Goal: Task Accomplishment & Management: Manage account settings

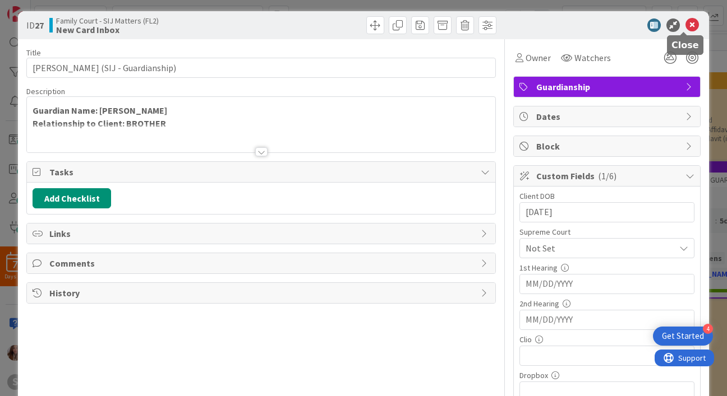
click at [687, 18] on icon at bounding box center [691, 24] width 13 height 13
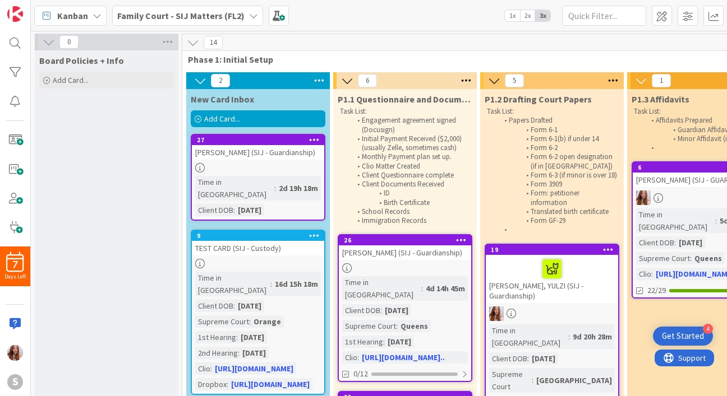
click at [276, 182] on div "2d 19h 18m" at bounding box center [298, 188] width 45 height 12
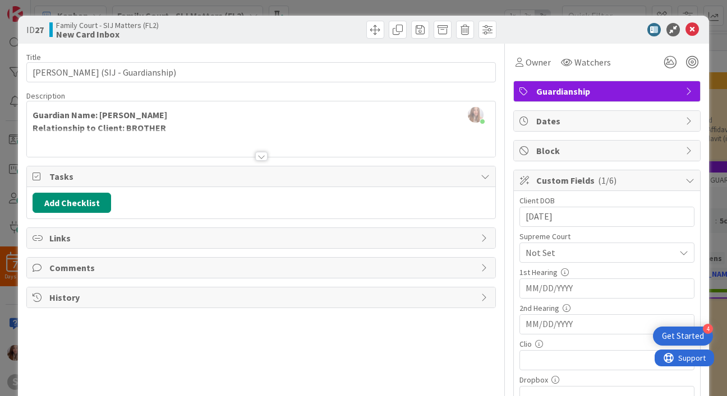
click at [256, 157] on div at bounding box center [261, 156] width 12 height 9
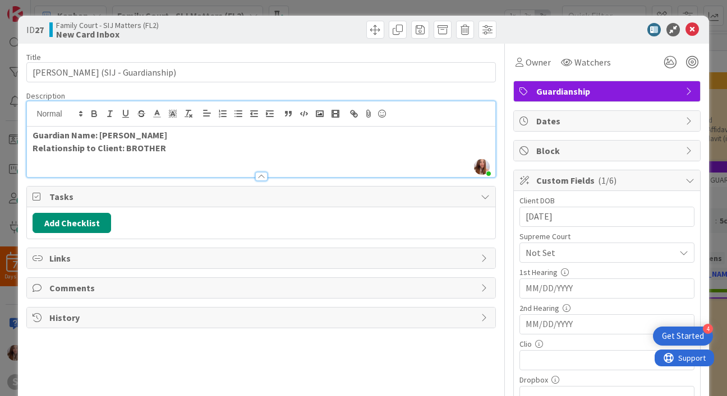
click at [255, 177] on div at bounding box center [261, 176] width 12 height 9
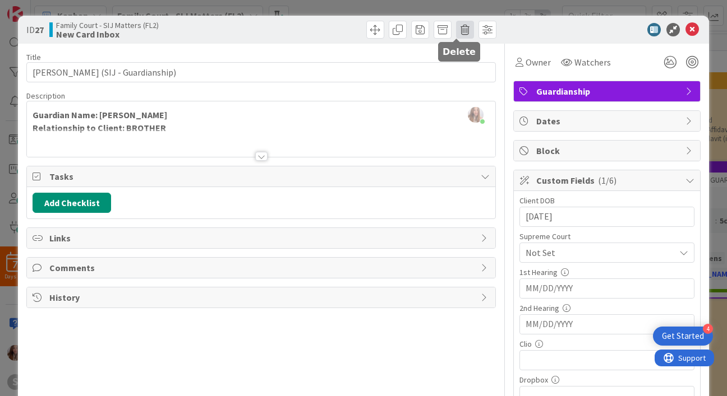
click at [456, 33] on span at bounding box center [465, 30] width 18 height 18
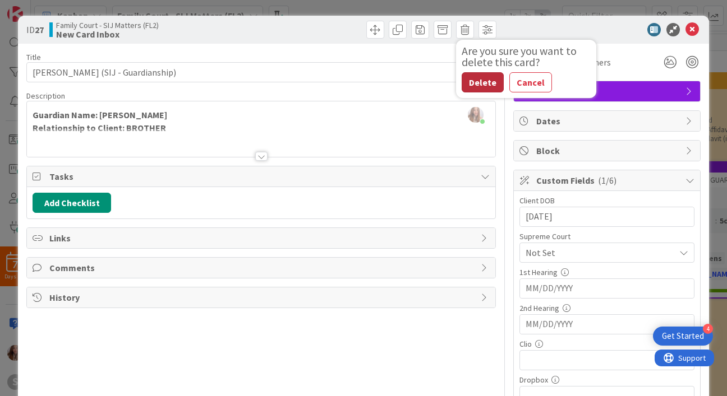
click at [470, 86] on button "Delete" at bounding box center [482, 82] width 42 height 20
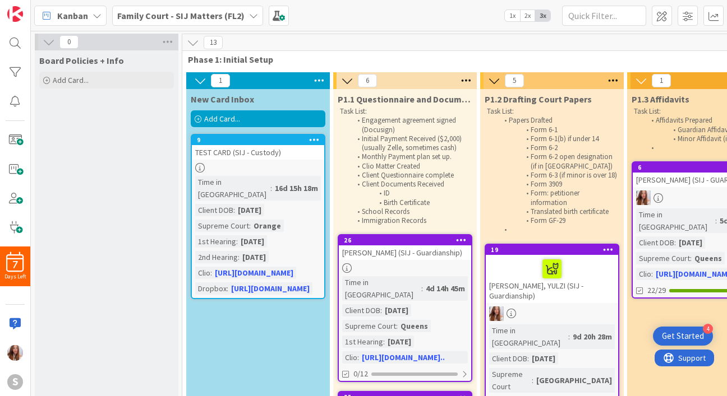
click at [237, 115] on span "Add Card..." at bounding box center [222, 119] width 36 height 10
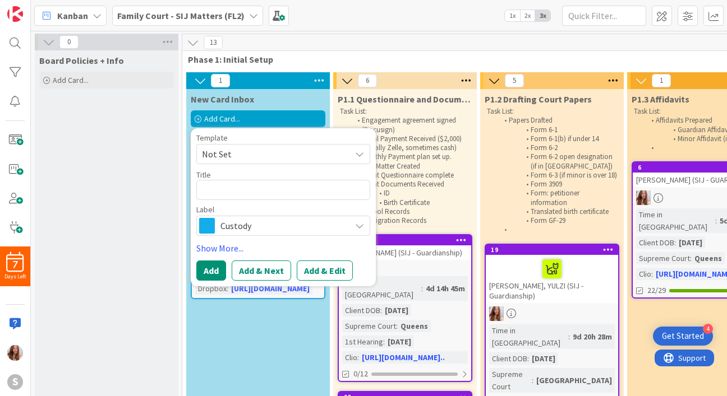
click at [236, 159] on span "Not Set" at bounding box center [272, 154] width 140 height 15
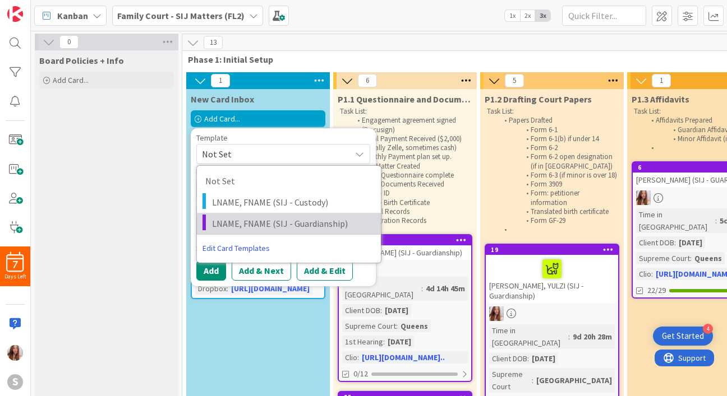
click at [239, 216] on link "LNAME, FNAME (SIJ - Guardianship)" at bounding box center [289, 223] width 184 height 21
type textarea "x"
type textarea "LNAME, FNAME (SIJ - Guardianship)"
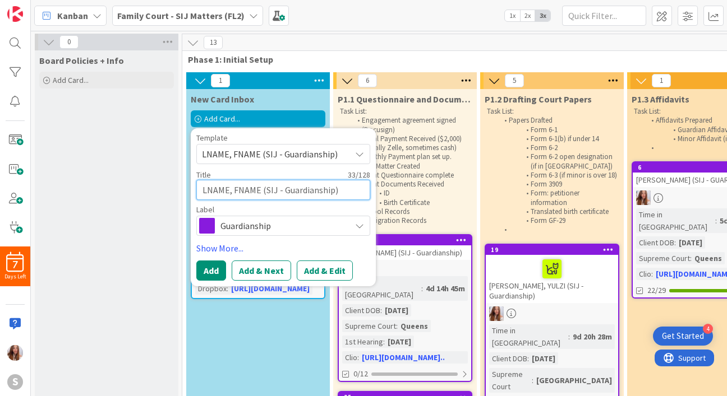
click at [248, 195] on textarea "LNAME, FNAME (SIJ - Guardianship)" at bounding box center [283, 190] width 174 height 20
click at [229, 191] on textarea "LNAME, FNAME (SIJ - Guardianship)" at bounding box center [283, 190] width 174 height 20
type textarea "x"
type textarea "LNAM, FNAME (SIJ - Guardianship)"
type textarea "x"
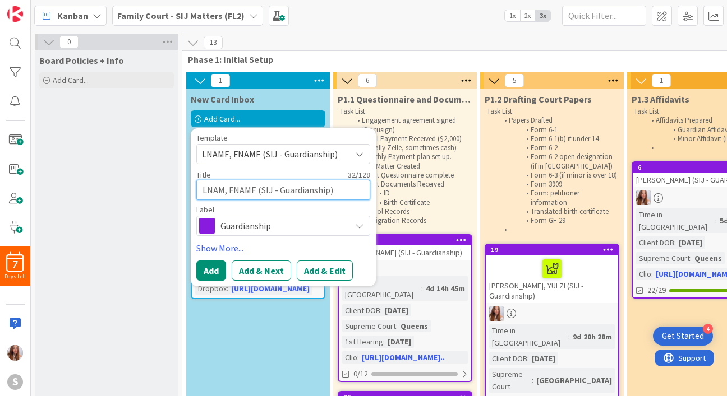
type textarea "LNA, FNAME (SIJ - Guardianship)"
type textarea "x"
type textarea "LN, FNAME (SIJ - Guardianship)"
type textarea "x"
type textarea "L, FNAME (SIJ - Guardianship)"
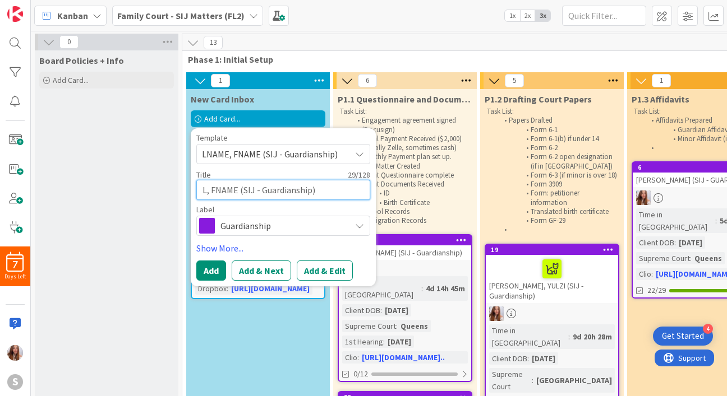
type textarea "x"
type textarea ", FNAME (SIJ - Guardianship)"
type textarea "x"
type textarea "C, FNAME (SIJ - Guardianship)"
type textarea "x"
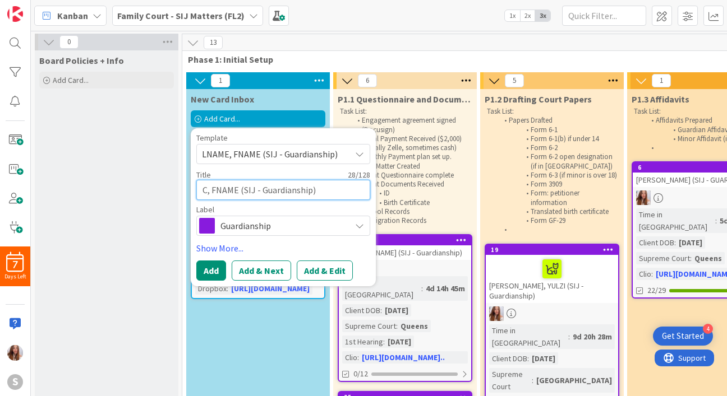
type textarea "CA, FNAME (SIJ - Guardianship)"
type textarea "x"
type textarea "CAS, FNAME (SIJ - Guardianship)"
type textarea "x"
type textarea "CAST, FNAME (SIJ - Guardianship)"
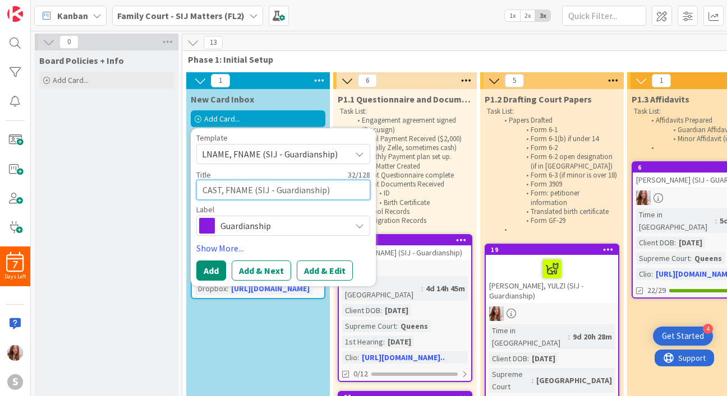
type textarea "x"
type textarea "CASTI, FNAME (SIJ - Guardianship)"
type textarea "x"
type textarea "CASTIL, FNAME (SIJ - Guardianship)"
type textarea "x"
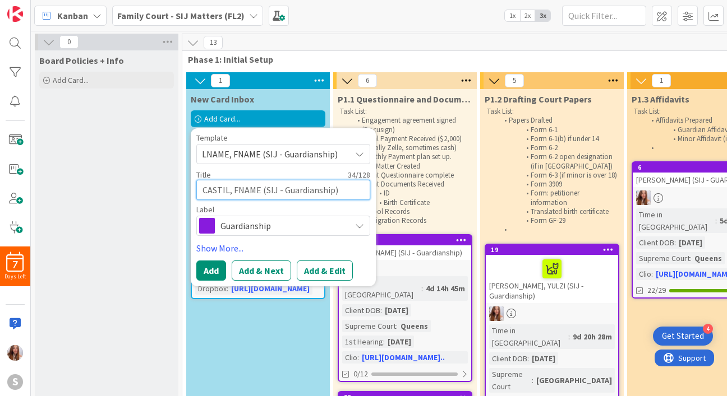
type textarea "[PERSON_NAME], FNAME (SIJ - Guardianship)"
type textarea "x"
type textarea "[PERSON_NAME], FNAME (SIJ - Guardianship)"
type textarea "x"
type textarea "[PERSON_NAME], FNAM (SIJ - Guardianship)"
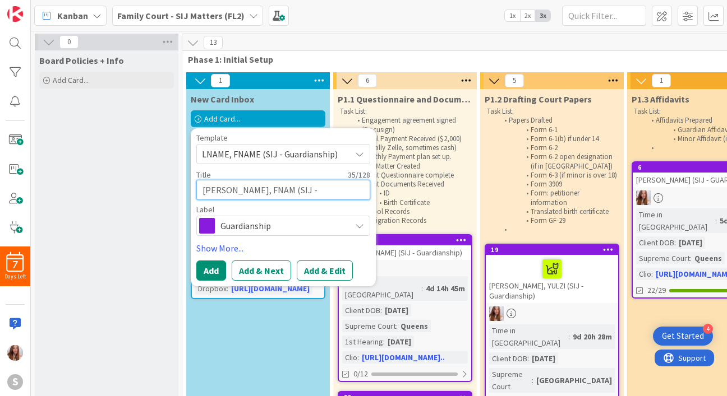
type textarea "x"
type textarea "[PERSON_NAME], FNA (SIJ - Guardianship)"
type textarea "x"
type textarea "[PERSON_NAME] (SIJ - Guardianship)"
type textarea "x"
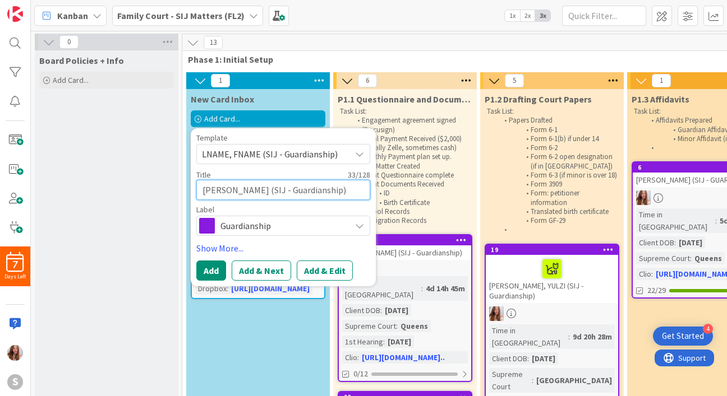
type textarea "[PERSON_NAME], F (SIJ - Guardianship)"
type textarea "x"
type textarea "[PERSON_NAME], (SIJ - Guardianship)"
type textarea "x"
type textarea "[PERSON_NAME], V (SIJ - Guardianship)"
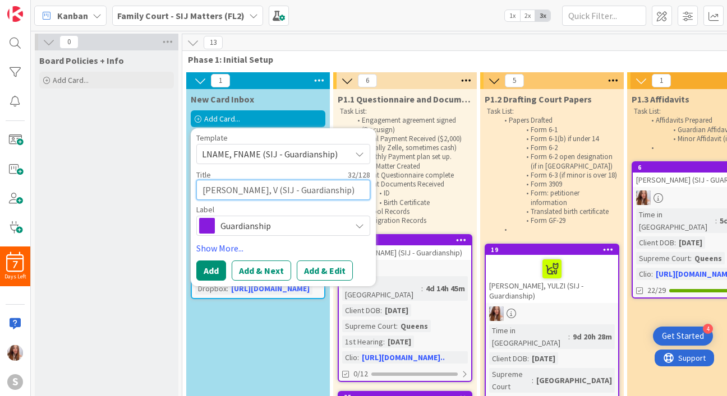
type textarea "x"
type textarea "[PERSON_NAME], VI (SIJ - Guardianship)"
type textarea "x"
type textarea "[PERSON_NAME], VIL (SIJ - Guardianship)"
type textarea "x"
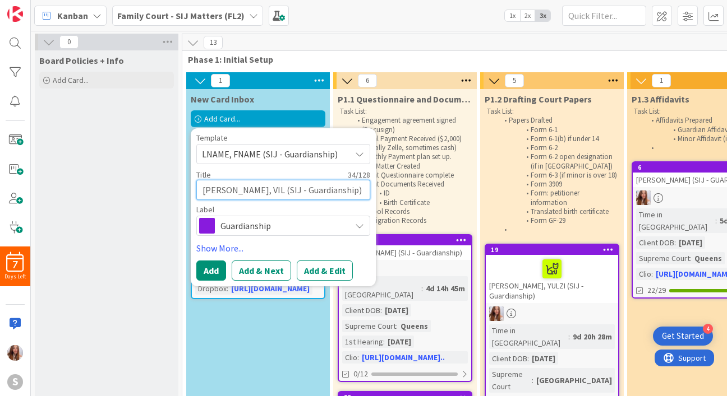
type textarea "[PERSON_NAME] (SIJ - Guardianship)"
type textarea "x"
type textarea "[PERSON_NAME] (SIJ - Guardianship)"
type textarea "x"
type textarea "[PERSON_NAME], VILIKI (SIJ - Guardianship)"
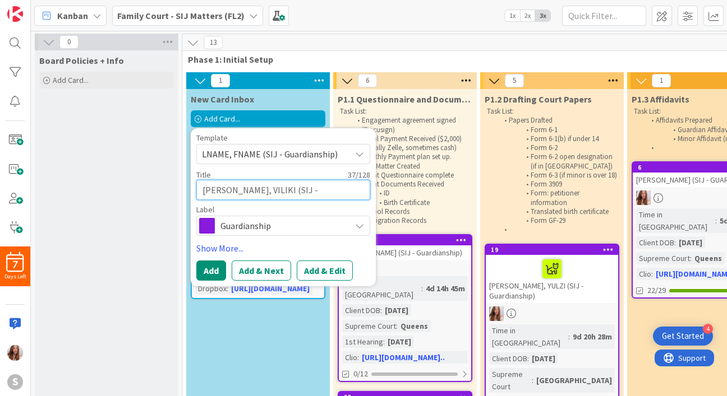
type textarea "x"
type textarea "[PERSON_NAME] (SIJ - Guardianship)"
type textarea "x"
type textarea "[PERSON_NAME], VILIKW (SIJ - Guardianship)"
type textarea "x"
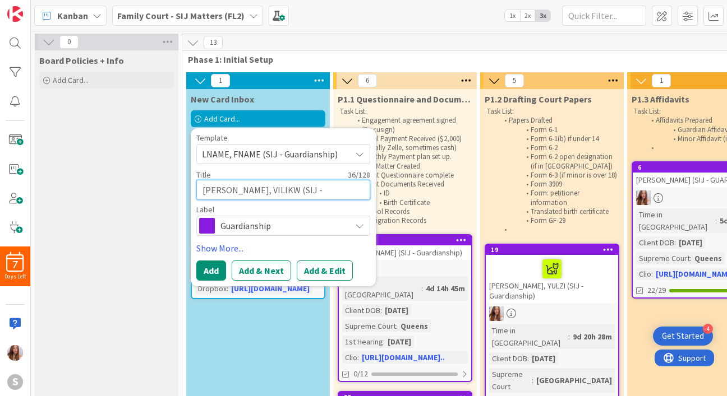
type textarea "[PERSON_NAME], VILIKWE (SIJ - Guardianship)"
type textarea "x"
type textarea "[PERSON_NAME], VILIKW (SIJ - Guardianship)"
type textarea "x"
type textarea "[PERSON_NAME] (SIJ - Guardianship)"
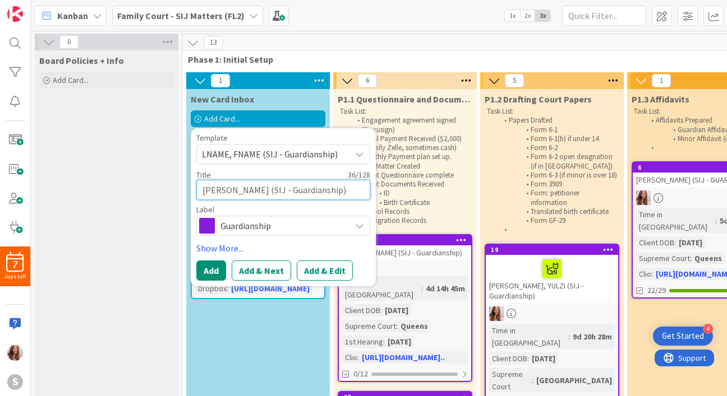
type textarea "x"
type textarea "[PERSON_NAME], VILIKW (SIJ - Guardianship)"
type textarea "x"
type textarea "[PERSON_NAME] (SIJ - Guardianship)"
type textarea "x"
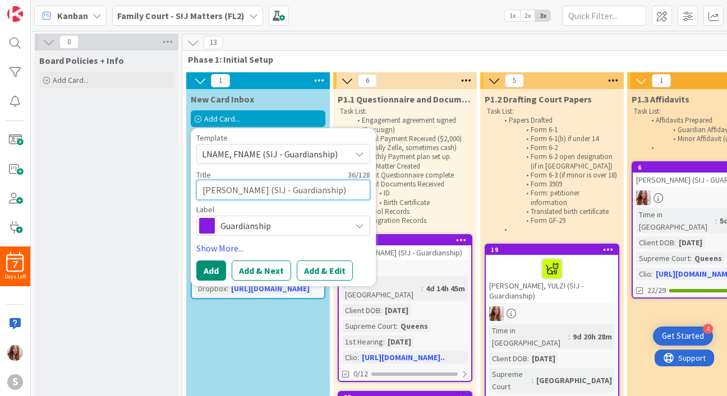
type textarea "[PERSON_NAME], VILIKE (SIJ - Guardianship)"
type textarea "x"
type textarea "[PERSON_NAME], VILIKER (SIJ - Guardianship)"
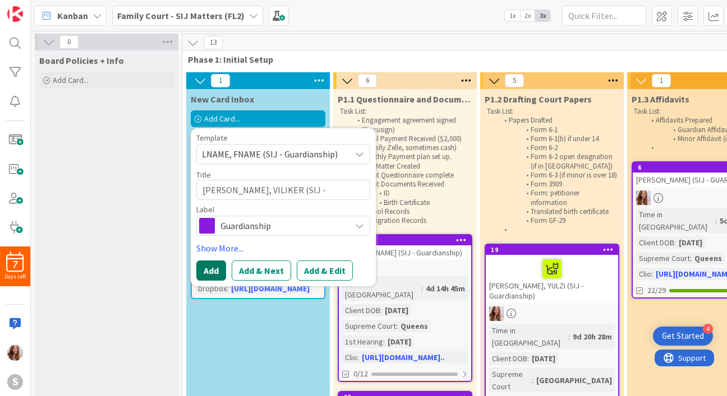
click at [204, 272] on button "Add" at bounding box center [211, 271] width 30 height 20
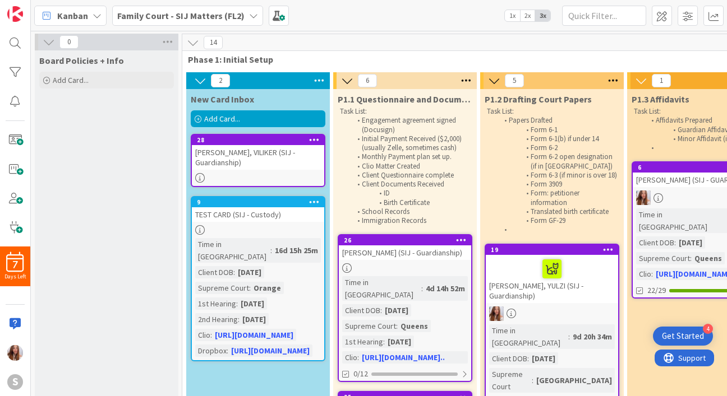
click at [230, 153] on div "[PERSON_NAME], VILIKER (SIJ - Guardianship)" at bounding box center [258, 157] width 132 height 25
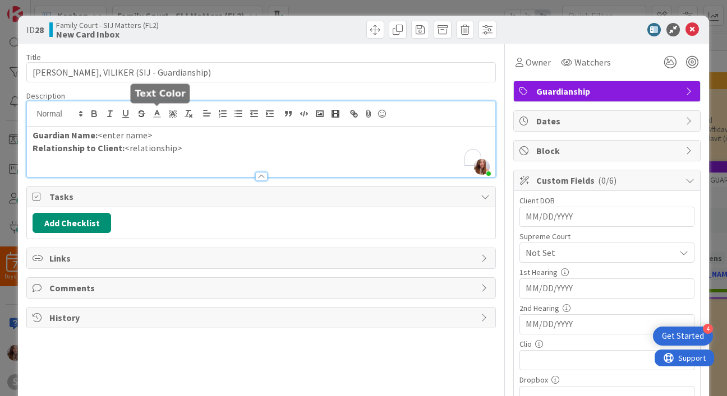
click at [160, 116] on div "[PERSON_NAME] just joined Guardian Name: <enter name> Relationship to Client: <…" at bounding box center [261, 139] width 468 height 76
drag, startPoint x: 182, startPoint y: 147, endPoint x: 123, endPoint y: 154, distance: 58.6
click at [123, 154] on p "Relationship to Client: <relationship>" at bounding box center [261, 148] width 456 height 13
click at [193, 131] on p "Guardian Name: <enter name>" at bounding box center [261, 135] width 456 height 13
click at [146, 136] on strong "Guardian Name: [PERSON_NAME]" at bounding box center [100, 134] width 135 height 11
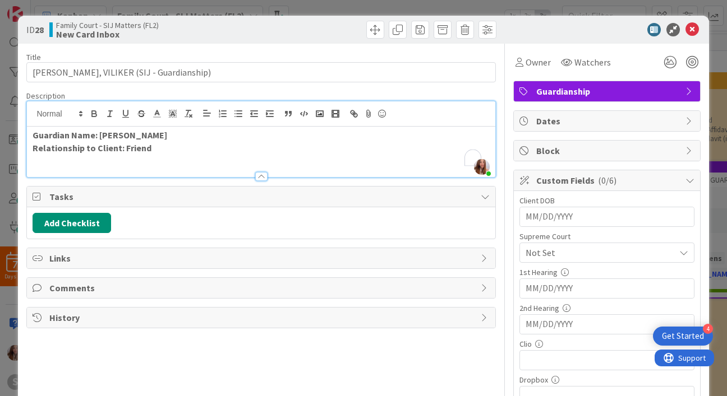
click at [168, 137] on p "Guardian Name: [PERSON_NAME]" at bounding box center [261, 135] width 456 height 13
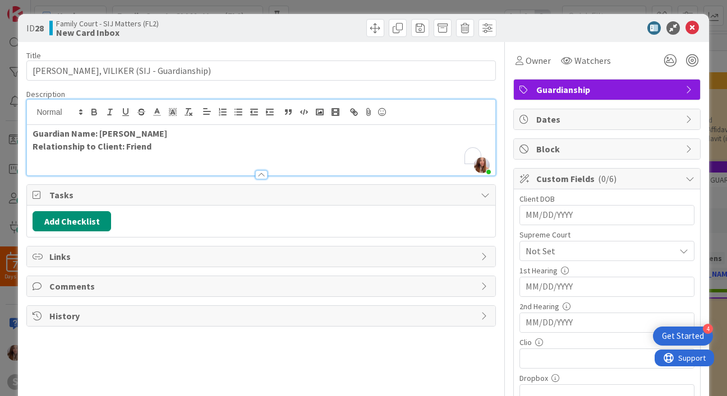
scroll to position [2, 0]
click at [549, 219] on input "MM/DD/YYYY" at bounding box center [606, 214] width 163 height 19
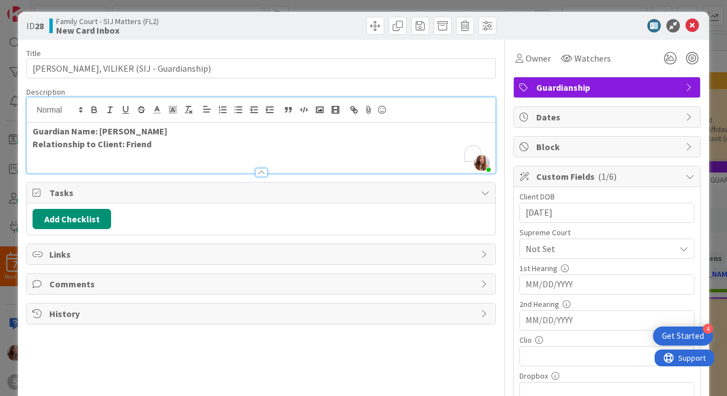
scroll to position [4, 0]
type input "[DATE]"
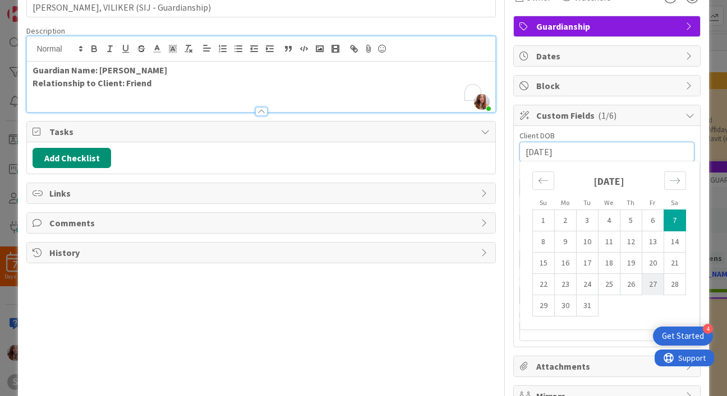
scroll to position [129, 0]
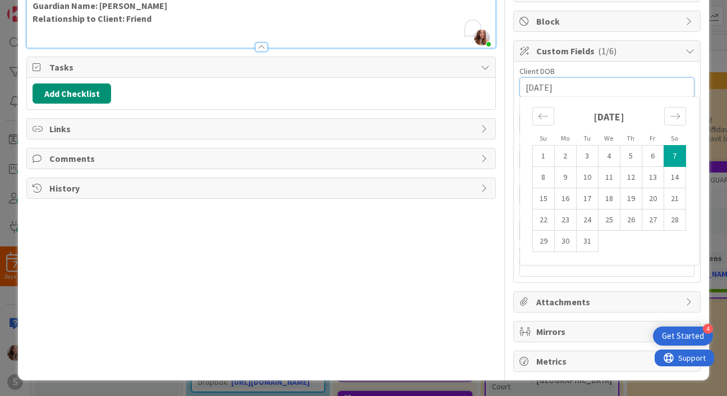
click at [490, 238] on div "Title 38 / 128 [PERSON_NAME] (SIJ - Guardianship) Description [PERSON_NAME] joi…" at bounding box center [362, 143] width 673 height 458
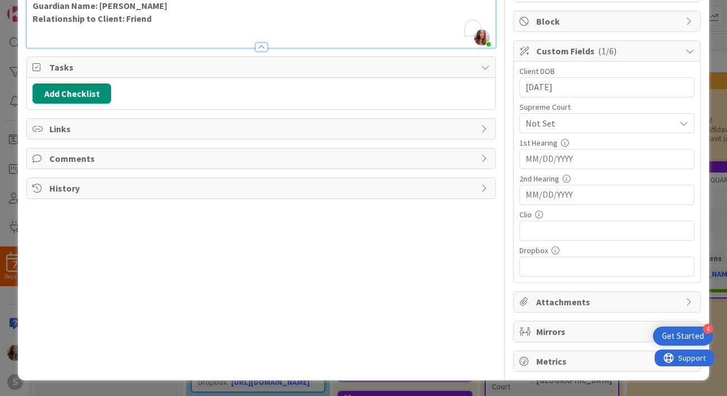
click at [538, 115] on span "Not Set" at bounding box center [597, 123] width 144 height 16
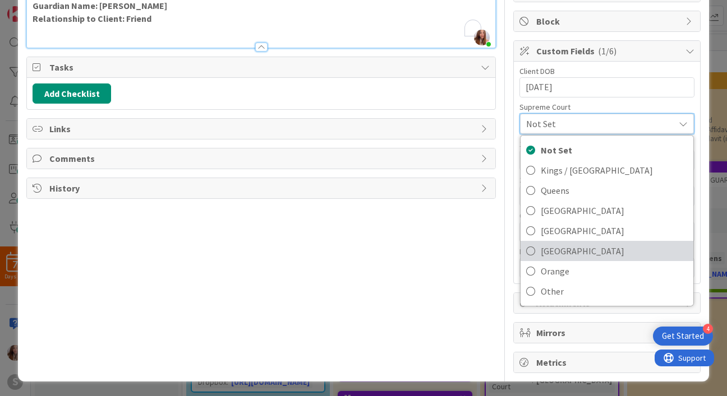
click at [549, 255] on span "[GEOGRAPHIC_DATA]" at bounding box center [613, 251] width 147 height 17
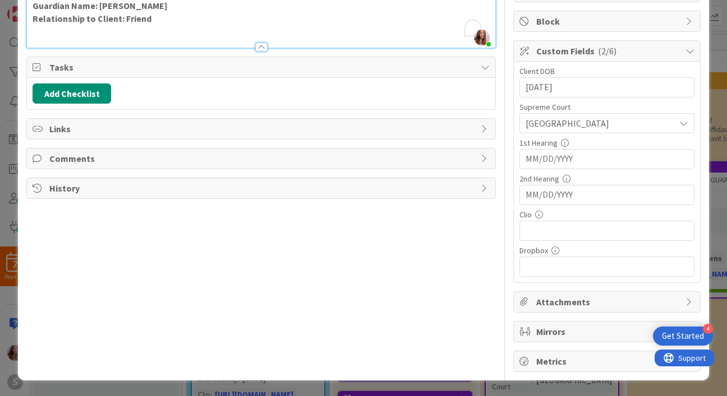
click at [562, 164] on input "MM/DD/YYYY" at bounding box center [606, 159] width 163 height 19
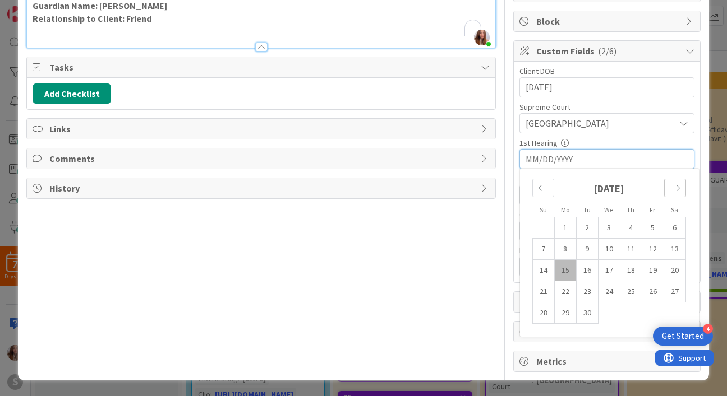
click at [672, 182] on div "Move forward to switch to the next month." at bounding box center [675, 188] width 22 height 18
click at [598, 290] on td "22" at bounding box center [609, 291] width 22 height 21
type input "[DATE]"
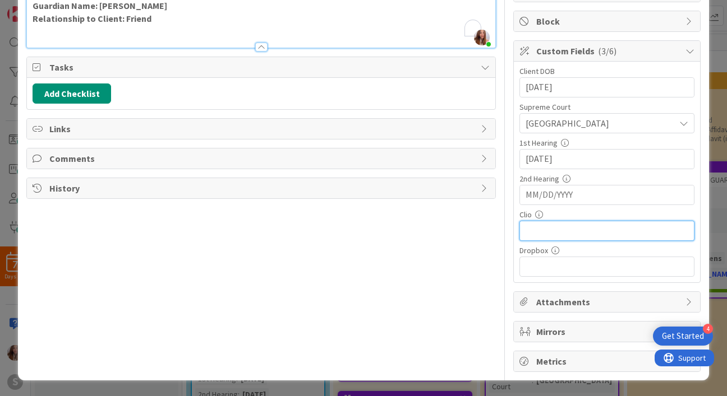
click at [581, 234] on input "text" at bounding box center [606, 231] width 175 height 20
paste input "[URL][DOMAIN_NAME]"
type input "[URL][DOMAIN_NAME]"
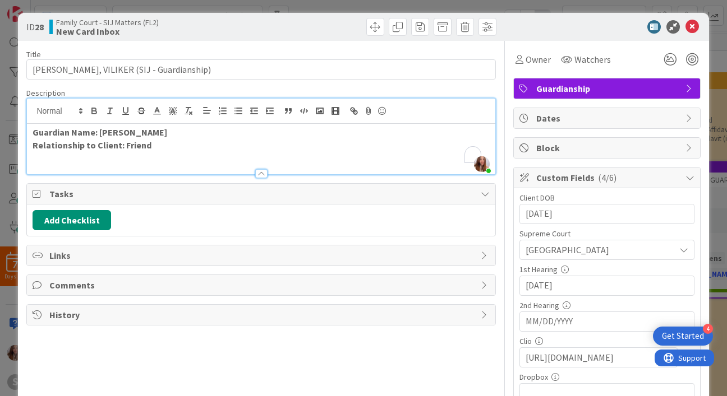
scroll to position [0, 0]
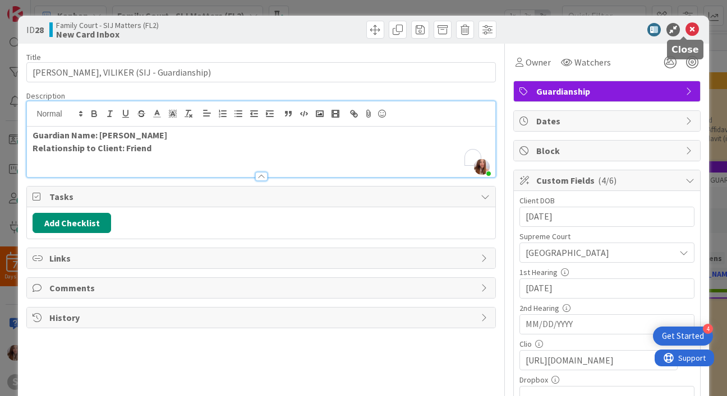
click at [686, 30] on icon at bounding box center [691, 29] width 13 height 13
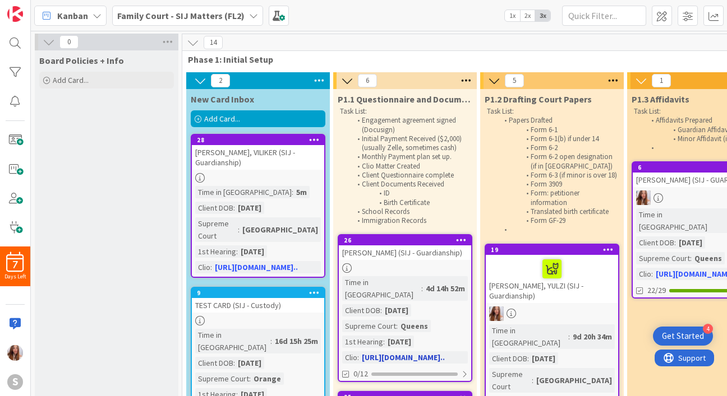
click at [422, 260] on div "[PERSON_NAME] (SIJ - Guardianship)" at bounding box center [405, 253] width 132 height 15
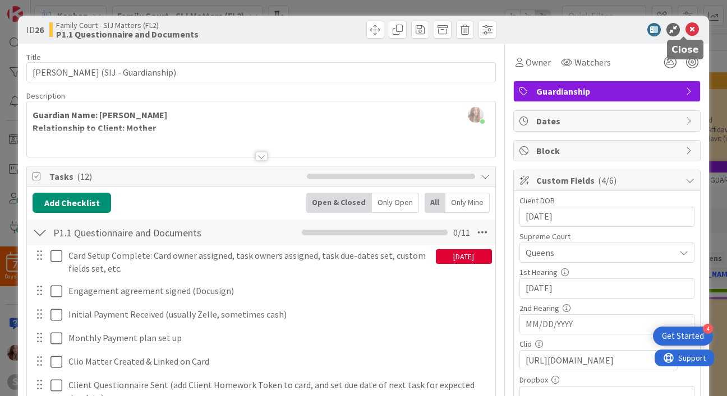
click at [685, 33] on icon at bounding box center [691, 29] width 13 height 13
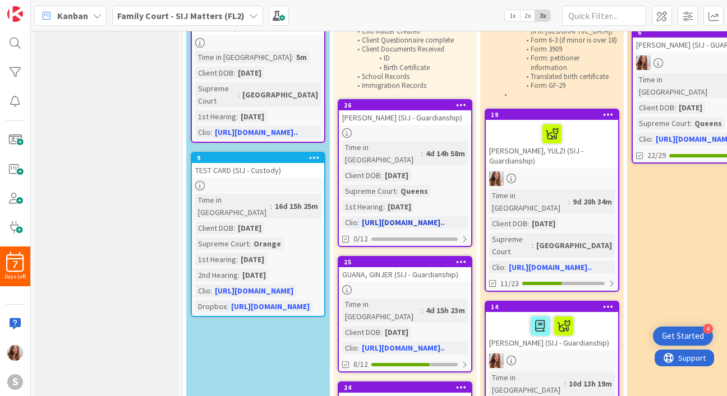
scroll to position [137, 0]
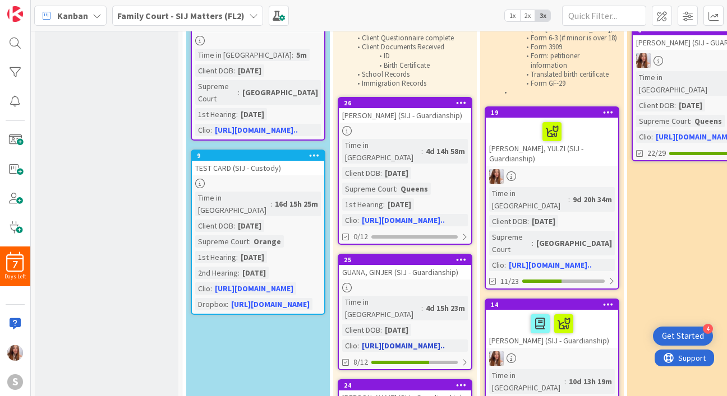
click at [428, 265] on div "GUANA, GINJER (SIJ - Guardianship)" at bounding box center [405, 272] width 132 height 15
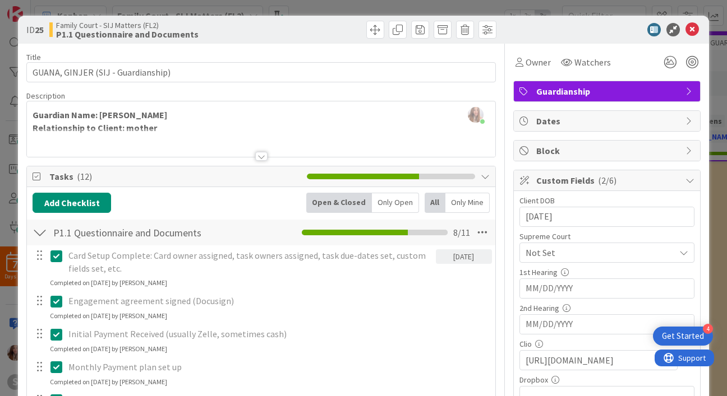
click at [628, 250] on span "Not Set" at bounding box center [597, 253] width 144 height 16
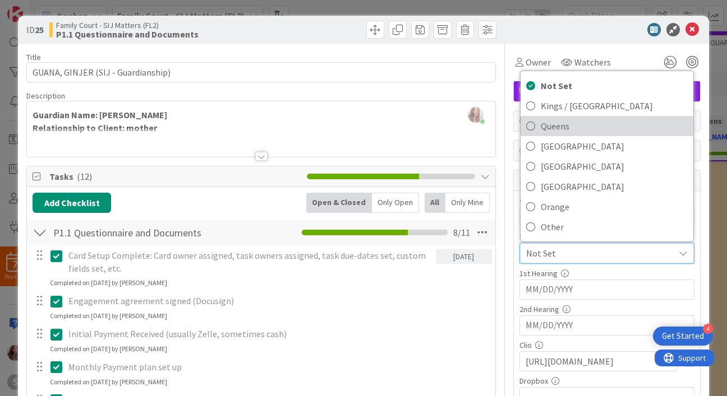
click at [589, 121] on span "Queens" at bounding box center [613, 126] width 147 height 17
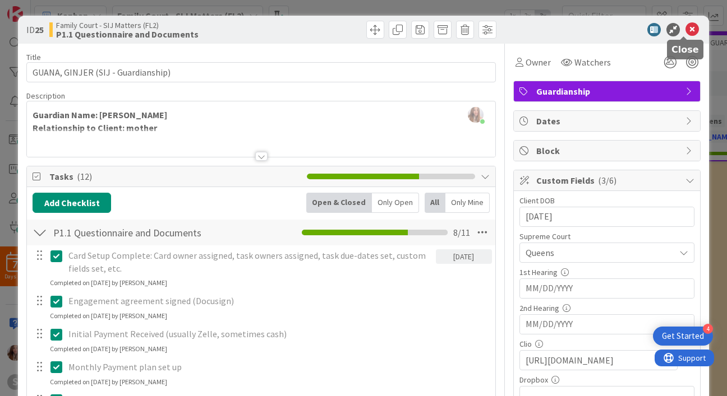
click at [685, 29] on icon at bounding box center [691, 29] width 13 height 13
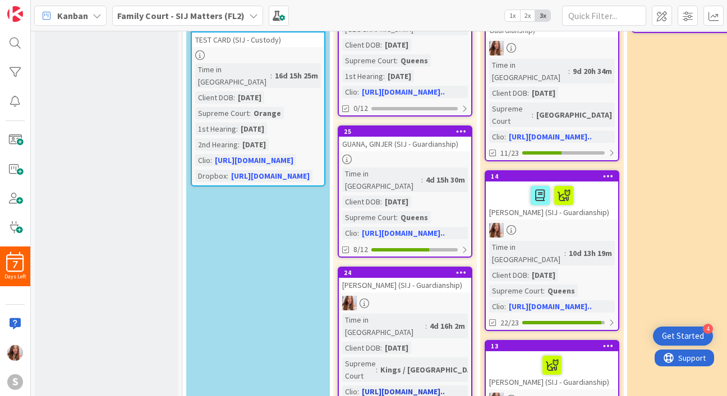
scroll to position [266, 0]
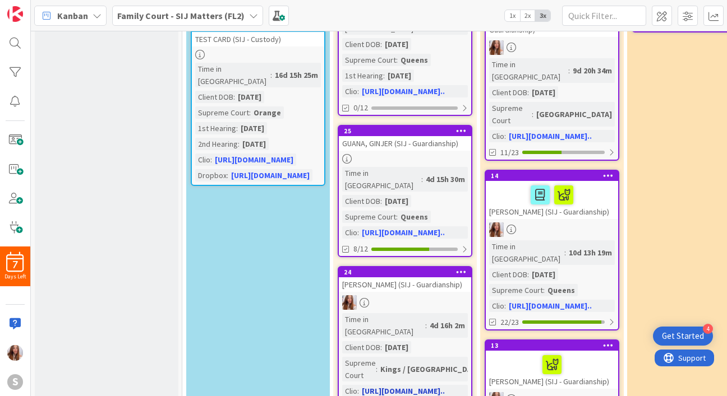
click at [437, 295] on div at bounding box center [405, 302] width 132 height 15
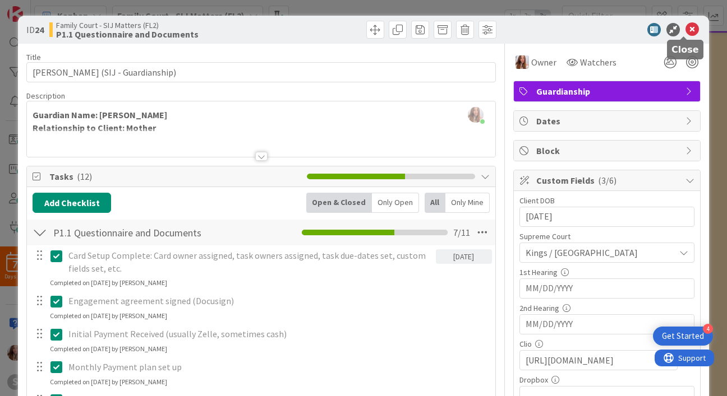
click at [685, 26] on icon at bounding box center [691, 29] width 13 height 13
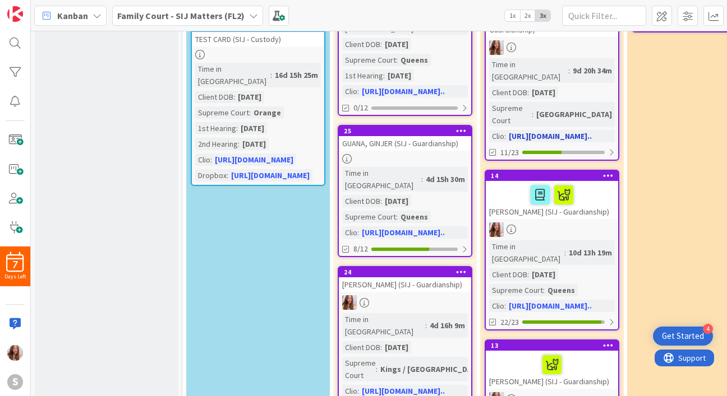
click at [532, 57] on link "19 [PERSON_NAME], YULZI (SIJ - Guardianship) Time in Column : 9d 20h 34m Client…" at bounding box center [551, 69] width 135 height 183
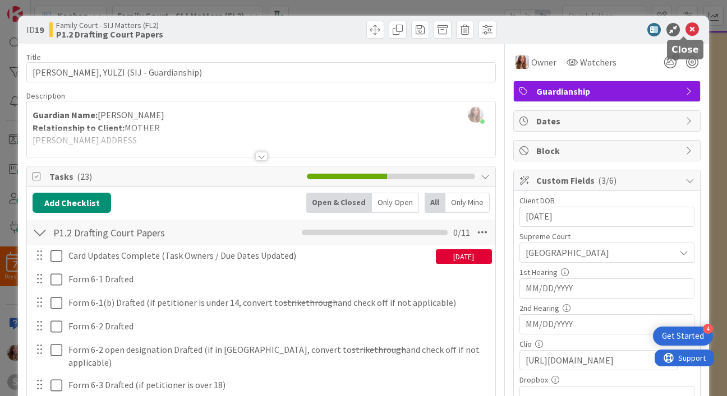
click at [685, 35] on icon at bounding box center [691, 29] width 13 height 13
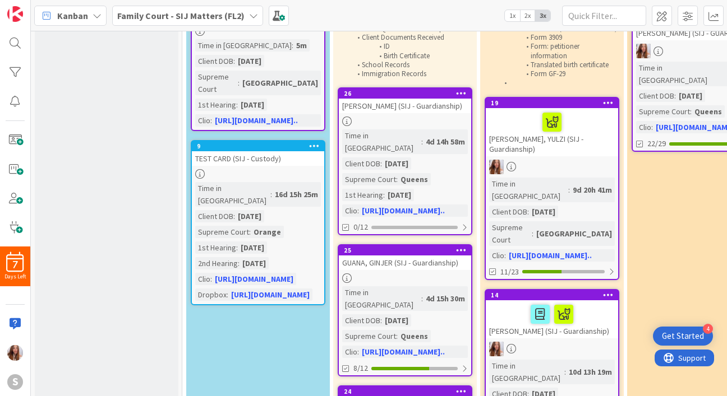
scroll to position [269, 0]
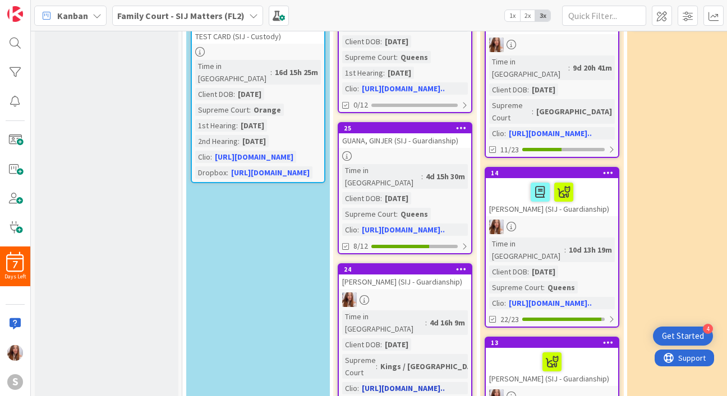
click at [422, 316] on div "Time in Column : 4d 16h 9m Client DOB : [DEMOGRAPHIC_DATA] Supreme Court : King…" at bounding box center [405, 353] width 126 height 84
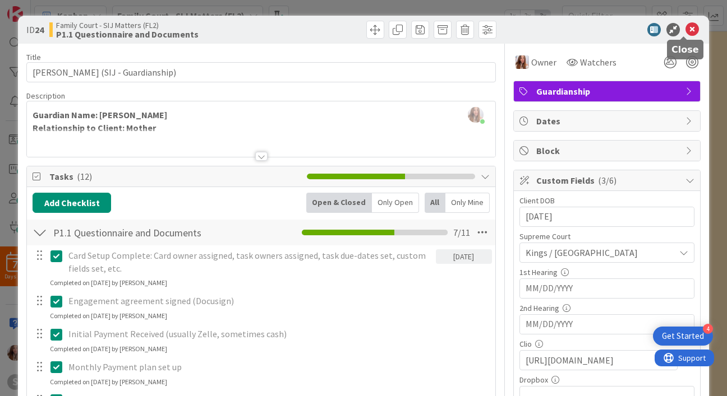
click at [680, 35] on body "4 Get Started 7 Days Left S Kanban Family Court - SIJ Matters (FL2) 1x 2x 3x 0 …" at bounding box center [363, 198] width 727 height 396
click at [685, 33] on icon at bounding box center [691, 29] width 13 height 13
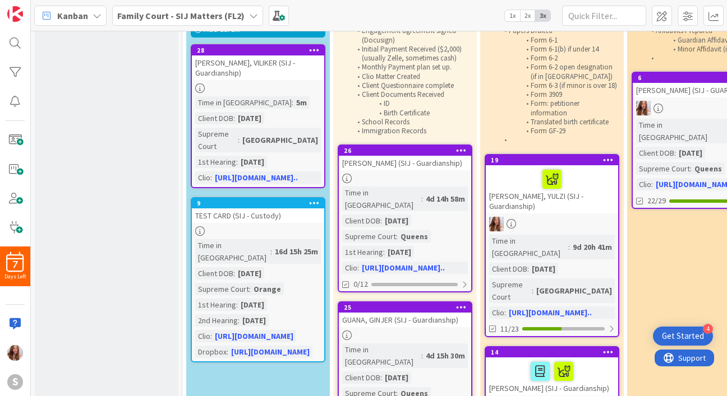
scroll to position [87, 0]
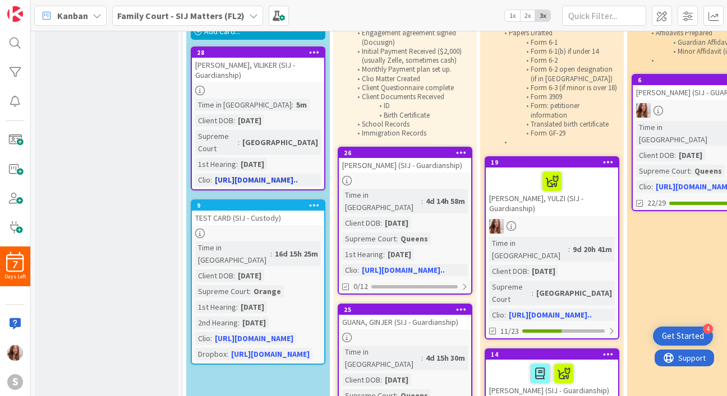
click at [307, 121] on div "Time in Column : 5m Client DOB : [DEMOGRAPHIC_DATA] Supreme Court : Bronx 1st H…" at bounding box center [258, 142] width 126 height 87
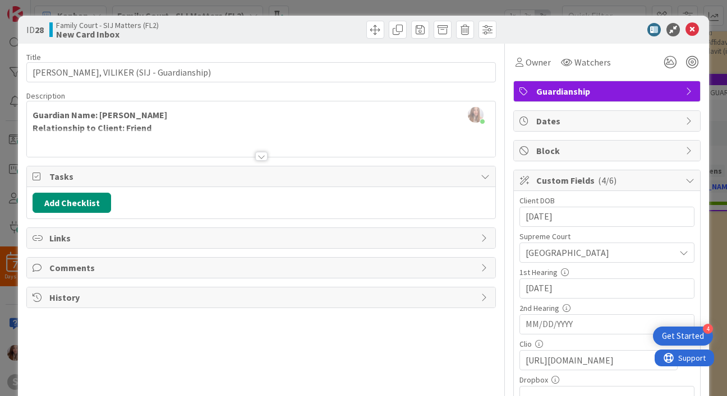
click at [598, 294] on input "[DATE]" at bounding box center [606, 288] width 163 height 19
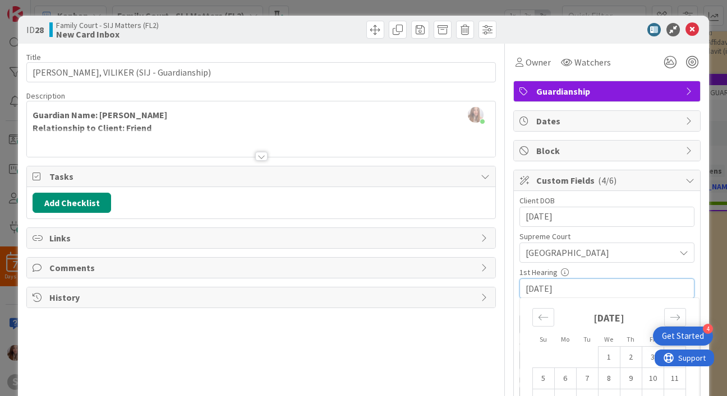
click at [536, 290] on input "[DATE]" at bounding box center [606, 288] width 163 height 19
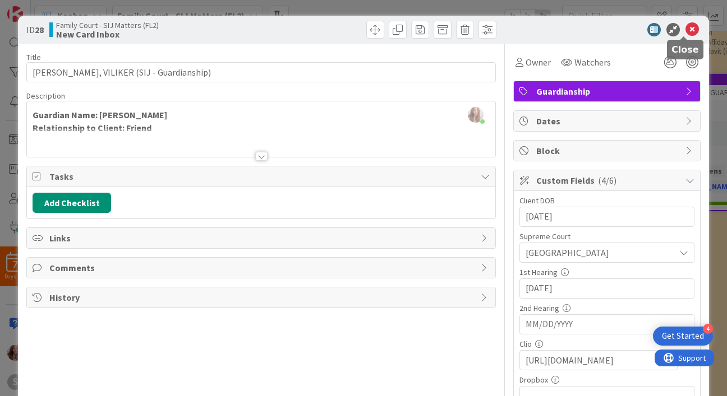
type input "[DATE]"
click at [685, 34] on icon at bounding box center [691, 29] width 13 height 13
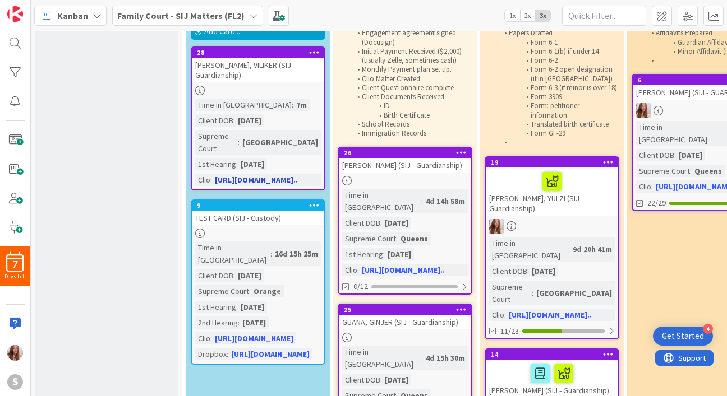
click at [304, 75] on div "[PERSON_NAME], VILIKER (SIJ - Guardianship)" at bounding box center [258, 70] width 132 height 25
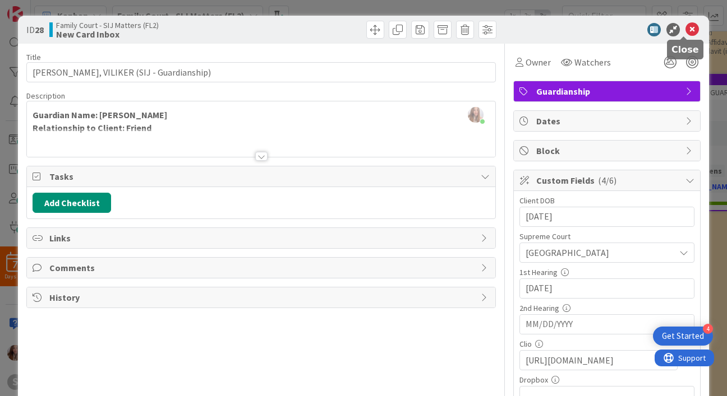
click at [688, 26] on icon at bounding box center [691, 29] width 13 height 13
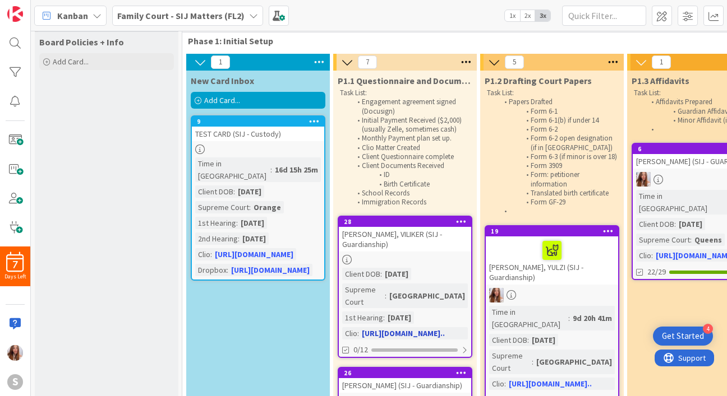
scroll to position [105, 0]
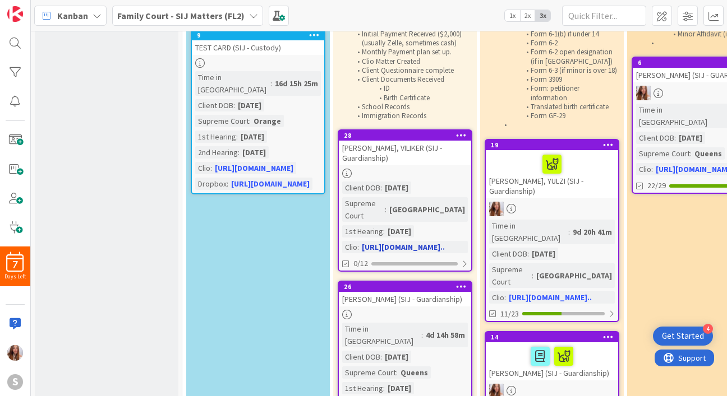
click at [403, 153] on div "[PERSON_NAME], VILIKER (SIJ - Guardianship)" at bounding box center [405, 153] width 132 height 25
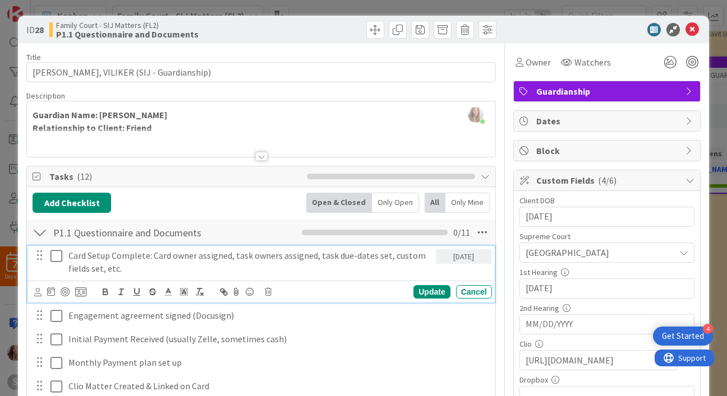
click at [54, 265] on button at bounding box center [56, 256] width 13 height 18
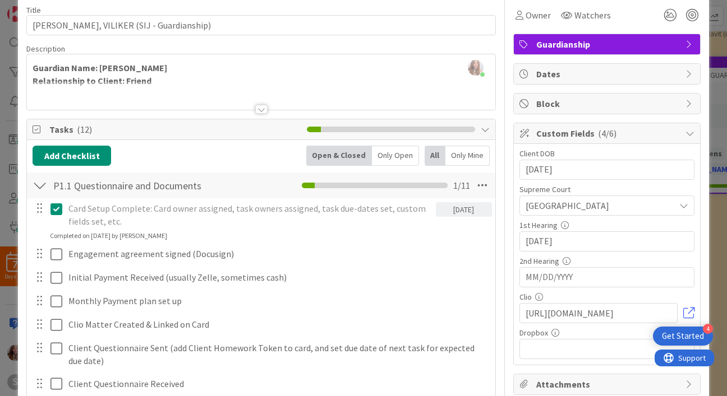
scroll to position [115, 0]
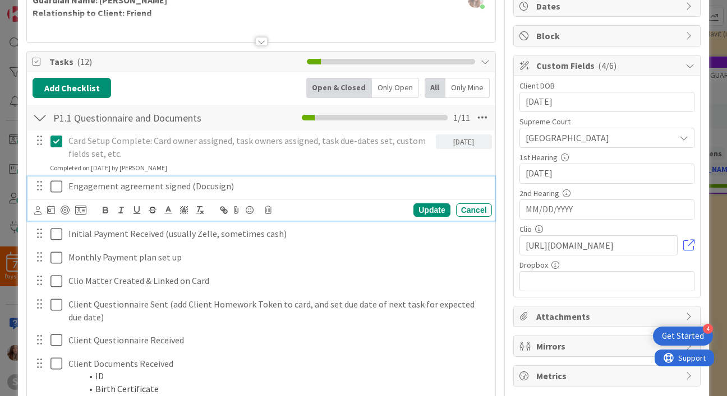
click at [59, 184] on icon at bounding box center [56, 186] width 12 height 13
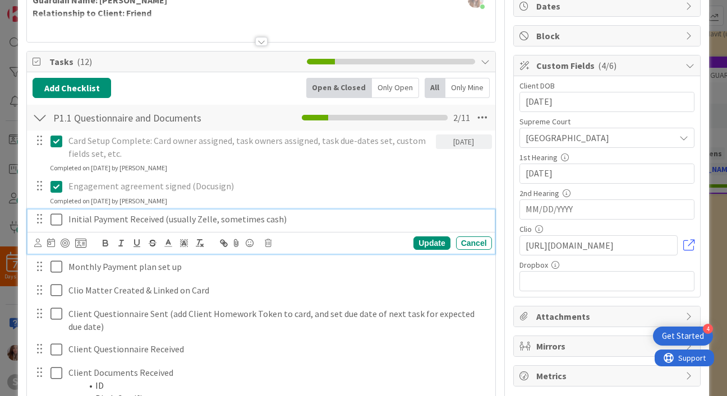
click at [60, 220] on icon at bounding box center [56, 219] width 12 height 13
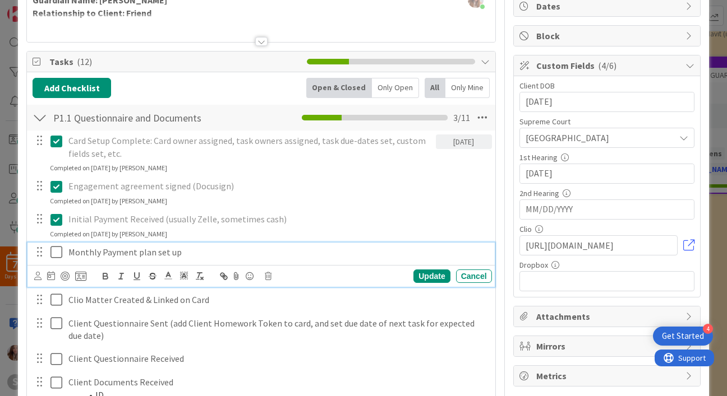
click at [54, 257] on icon at bounding box center [56, 252] width 12 height 13
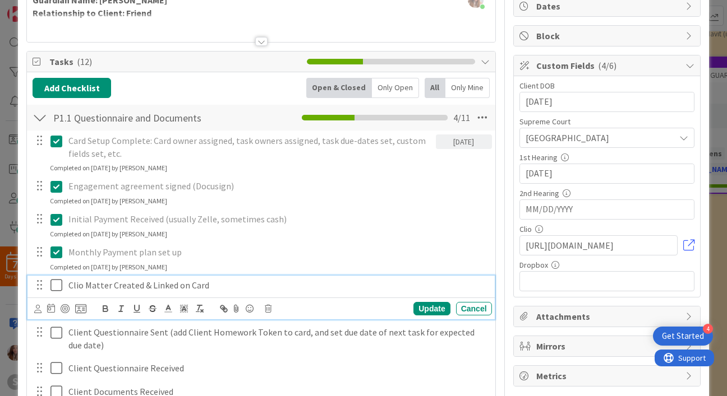
click at [58, 293] on button at bounding box center [56, 286] width 13 height 18
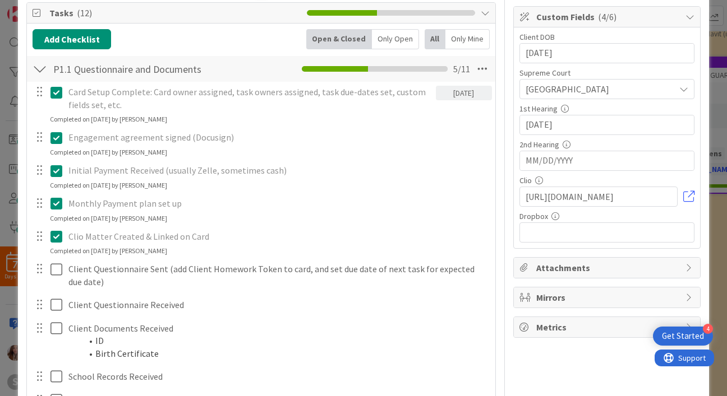
scroll to position [166, 0]
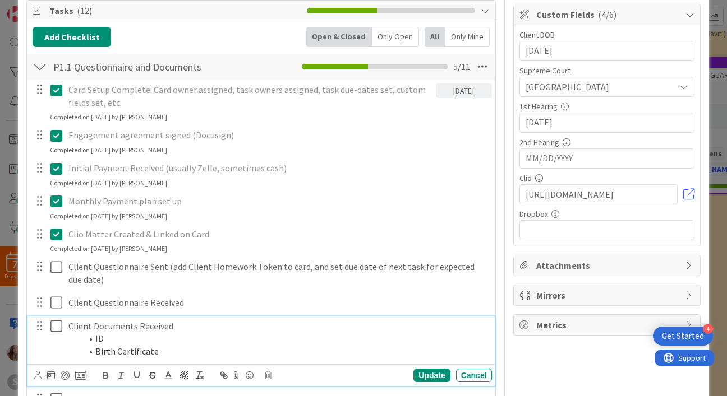
click at [51, 322] on icon at bounding box center [56, 326] width 12 height 13
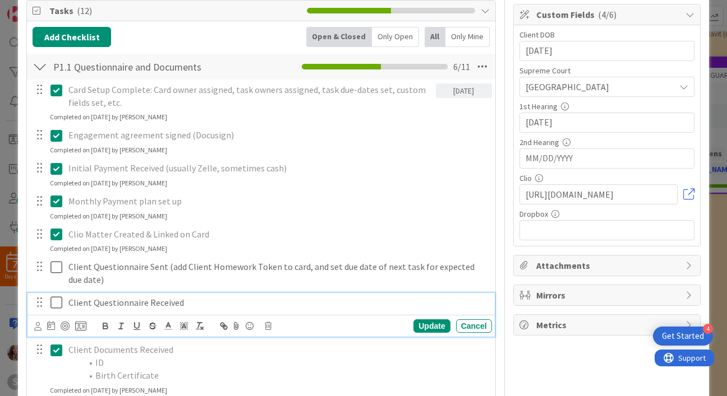
click at [51, 307] on icon at bounding box center [56, 302] width 12 height 13
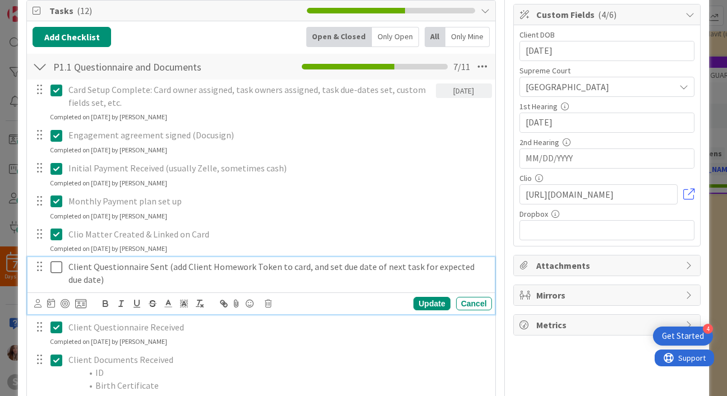
click at [54, 271] on icon at bounding box center [56, 267] width 12 height 13
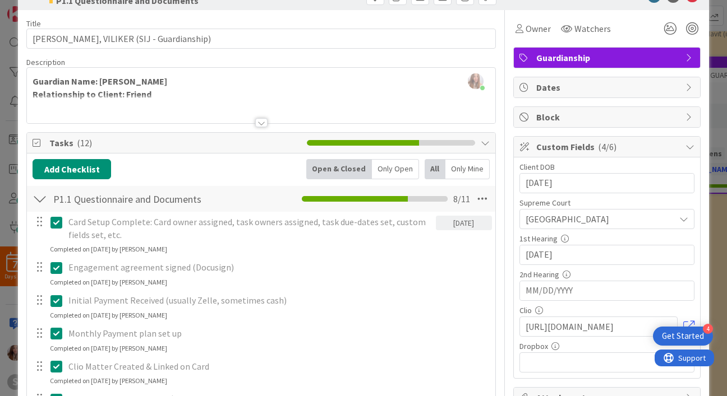
scroll to position [0, 0]
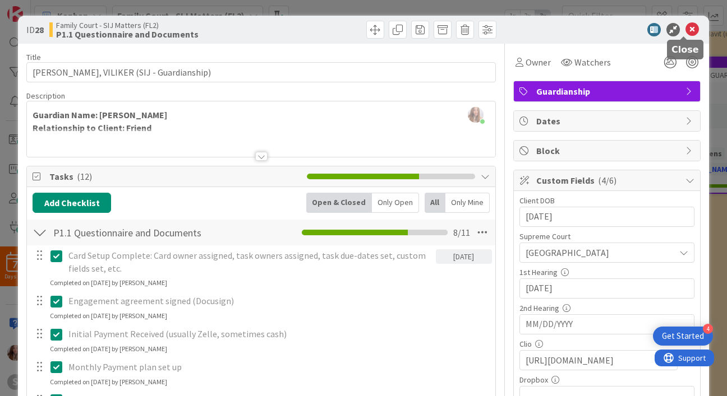
click at [687, 31] on icon at bounding box center [691, 29] width 13 height 13
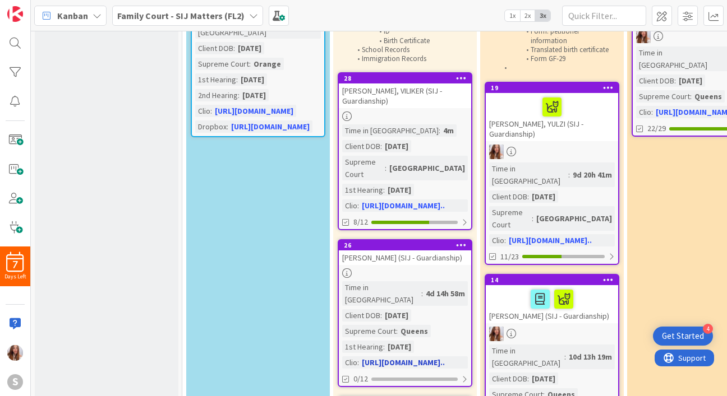
scroll to position [163, 0]
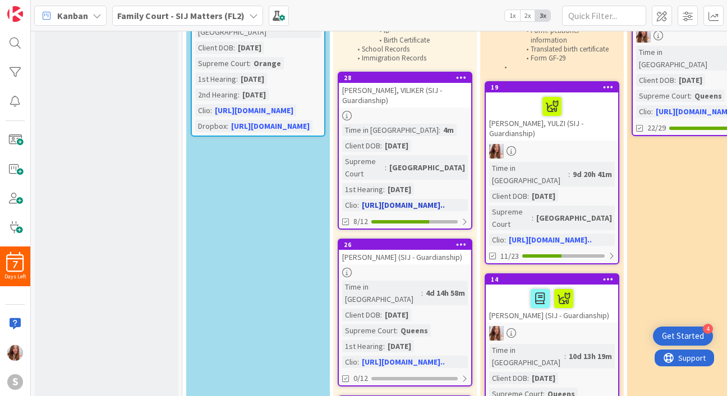
click at [385, 115] on div at bounding box center [405, 116] width 132 height 10
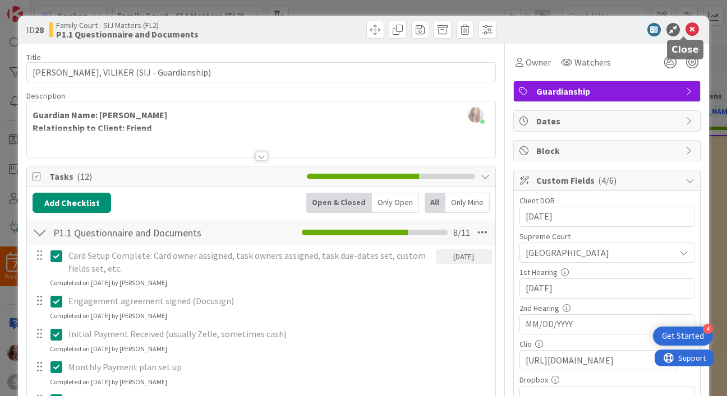
click at [686, 31] on icon at bounding box center [691, 29] width 13 height 13
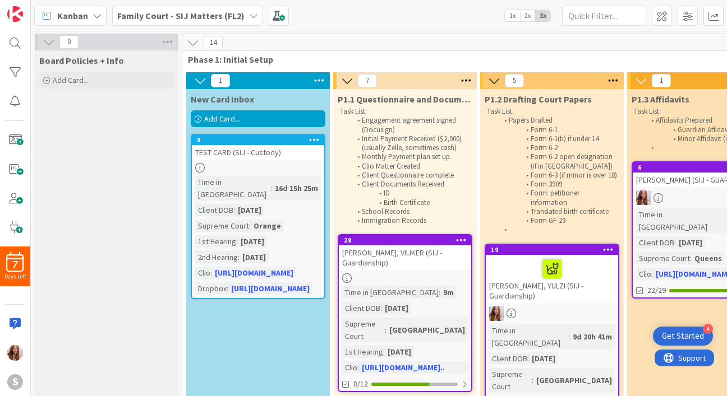
click at [241, 112] on div "Add Card..." at bounding box center [258, 118] width 135 height 17
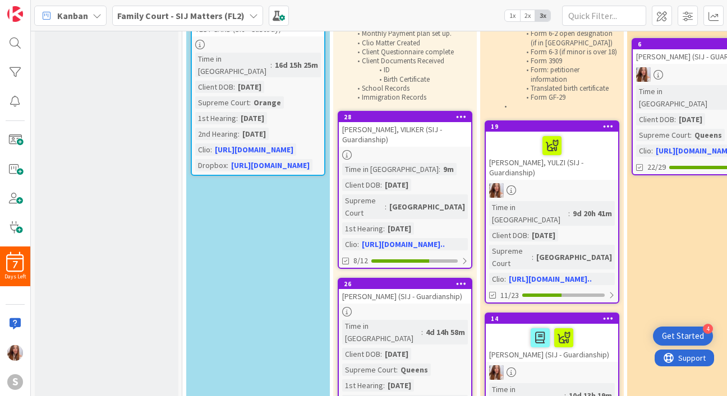
scroll to position [149, 0]
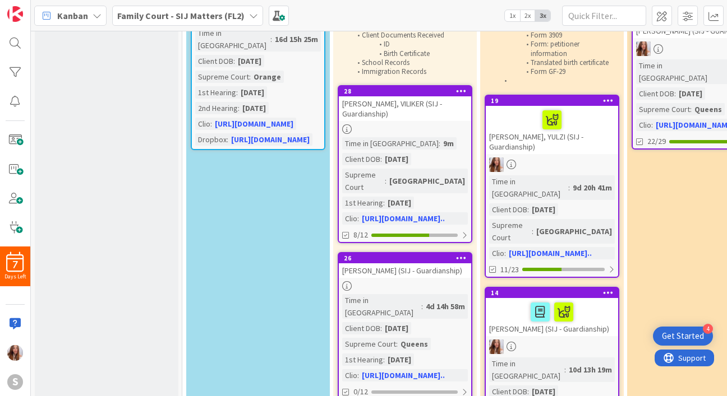
click at [512, 55] on li "Form: petitioner information" at bounding box center [557, 49] width 119 height 18
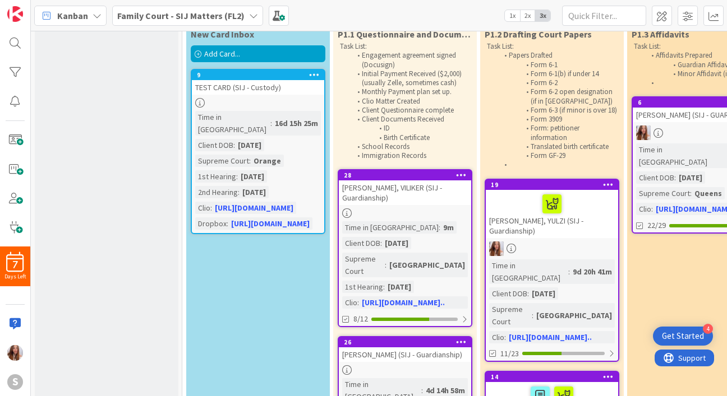
scroll to position [12, 0]
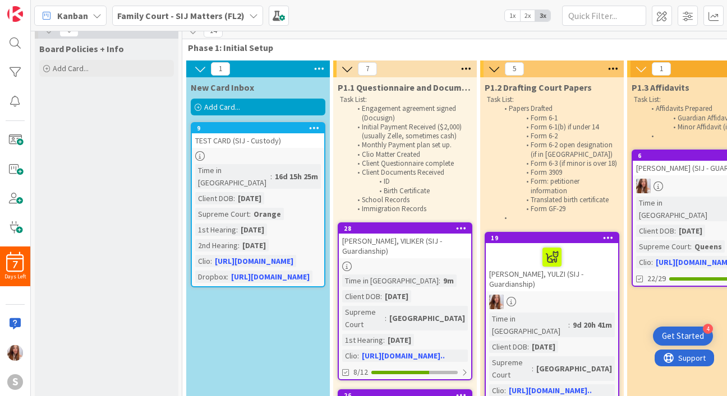
click at [249, 107] on div "Add Card..." at bounding box center [258, 107] width 135 height 17
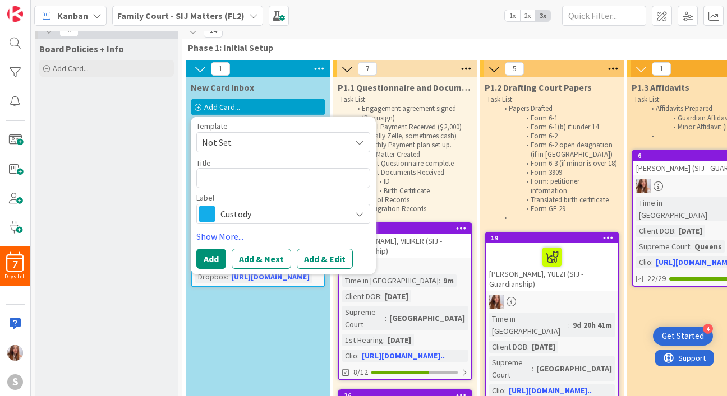
click at [277, 140] on span "Not Set" at bounding box center [272, 142] width 140 height 15
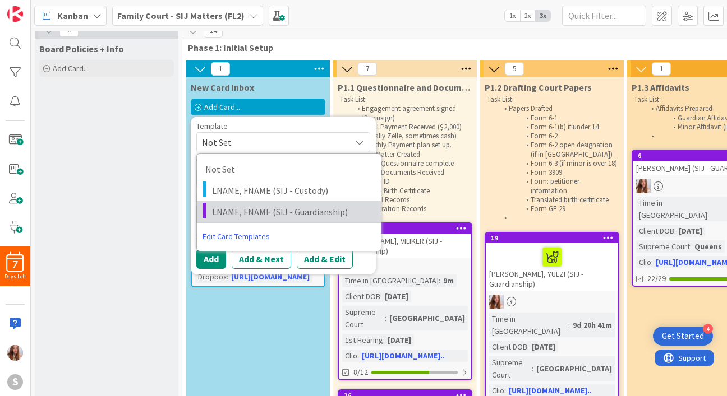
click at [282, 214] on span "LNAME, FNAME (SIJ - Guardianship)" at bounding box center [292, 212] width 160 height 15
type textarea "x"
type textarea "LNAME, FNAME (SIJ - Guardianship)"
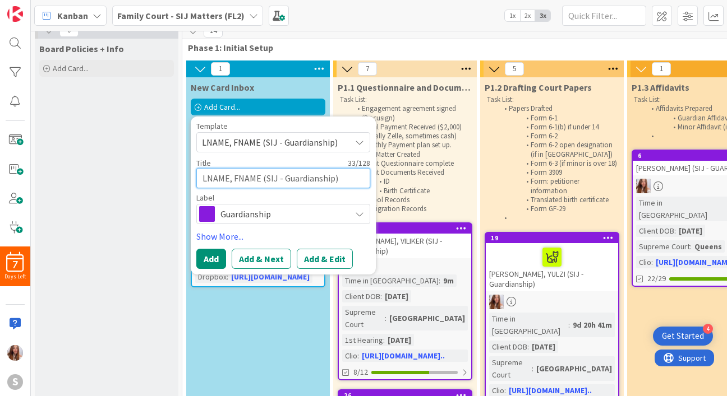
click at [257, 179] on textarea "LNAME, FNAME (SIJ - Guardianship)" at bounding box center [283, 178] width 174 height 20
click at [228, 177] on textarea "LNAME, FNAME (SIJ - Guardianship)" at bounding box center [283, 178] width 174 height 20
type textarea "x"
type textarea "LNAM, FNAME (SIJ - Guardianship)"
type textarea "x"
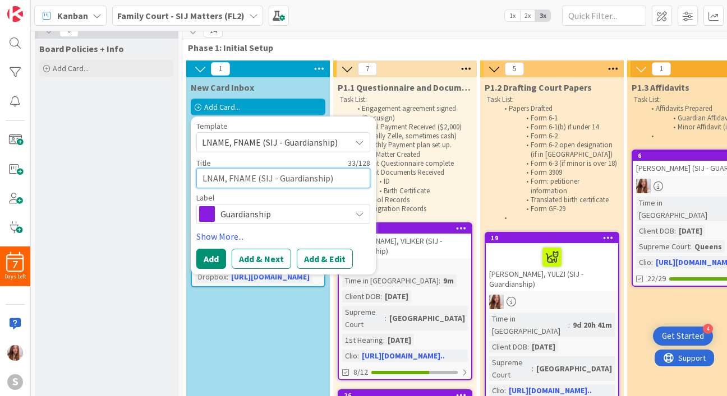
type textarea "LNA, FNAME (SIJ - Guardianship)"
type textarea "x"
type textarea "LN, FNAME (SIJ - Guardianship)"
type textarea "x"
type textarea "L, FNAME (SIJ - Guardianship)"
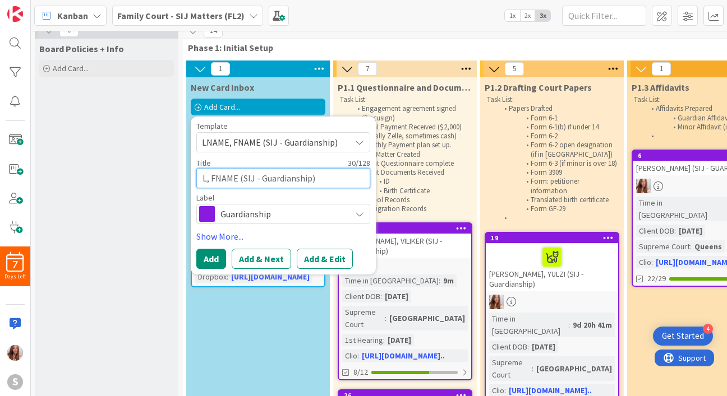
type textarea "x"
type textarea ", FNAME (SIJ - Guardianship)"
type textarea "x"
type textarea "E, FNAME (SIJ - Guardianship)"
type textarea "x"
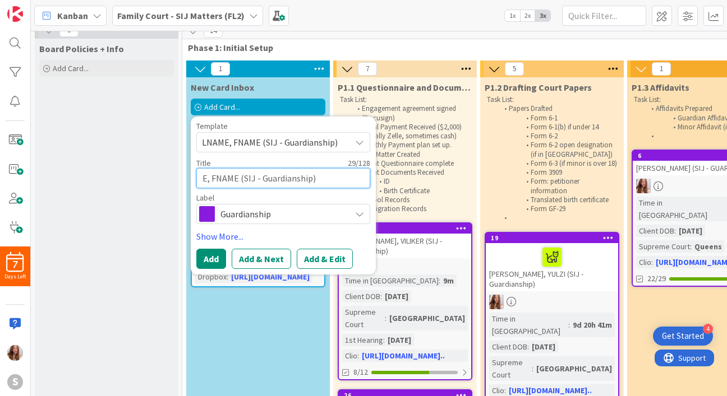
type textarea ", FNAME (SIJ - Guardianship)"
type textarea "x"
type textarea "F, FNAME (SIJ - Guardianship)"
type textarea "x"
type textarea "FE, FNAME (SIJ - Guardianship)"
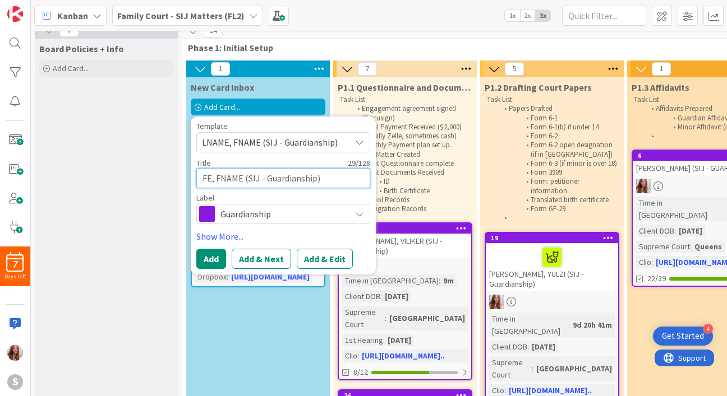
type textarea "x"
type textarea "FER, FNAME (SIJ - Guardianship)"
type textarea "x"
type textarea "FERN, FNAME (SIJ - Guardianship)"
type textarea "x"
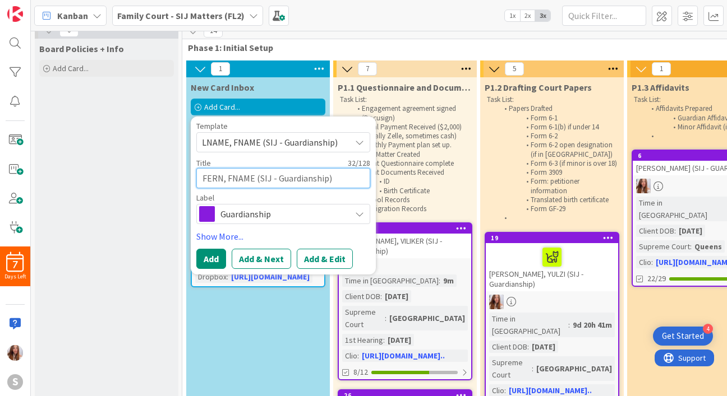
type textarea "FERNA, FNAME (SIJ - Guardianship)"
type textarea "x"
type textarea "FERNAN, FNAME (SIJ - Guardianship)"
type textarea "x"
type textarea "[PERSON_NAME], FNAME (SIJ - Guardianship)"
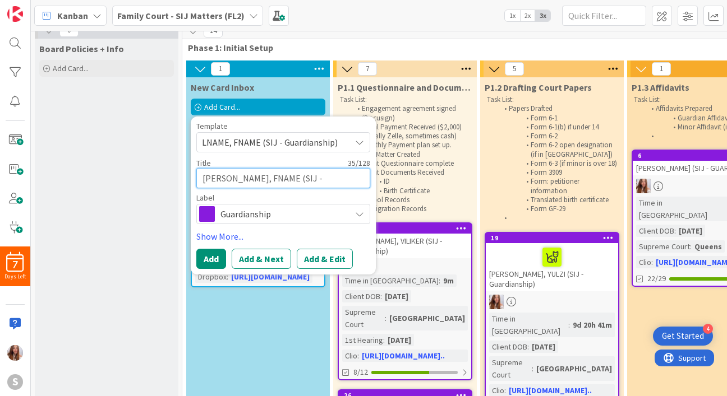
type textarea "x"
type textarea "[PERSON_NAME], FNAME (SIJ - Guardianship)"
type textarea "x"
type textarea "[PERSON_NAME], FNAME (SIJ - Guardianship)"
type textarea "x"
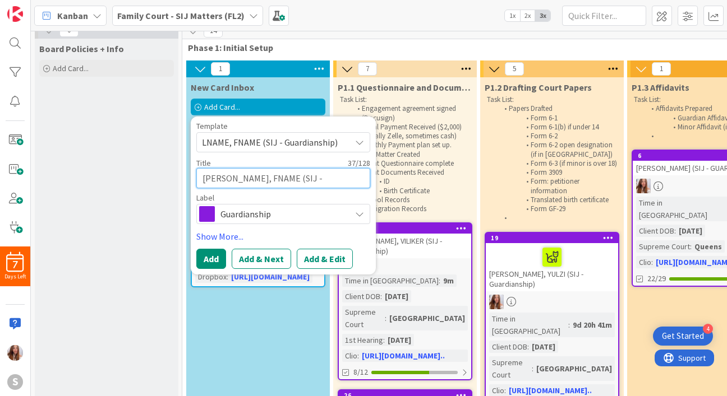
type textarea "[PERSON_NAME], FNAM (SIJ - Guardianship)"
type textarea "x"
type textarea "[PERSON_NAME], FNA (SIJ - Guardianship)"
type textarea "x"
type textarea "[PERSON_NAME] (SIJ - Guardianship)"
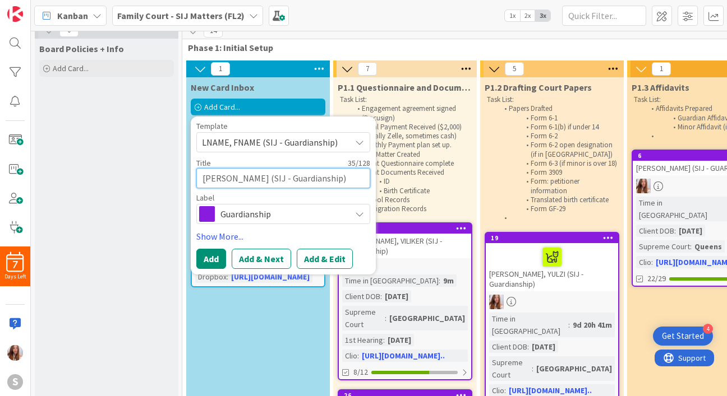
type textarea "x"
type textarea "[PERSON_NAME] (SIJ - Guardianship)"
type textarea "x"
type textarea "[PERSON_NAME], (SIJ - Guardianship)"
type textarea "x"
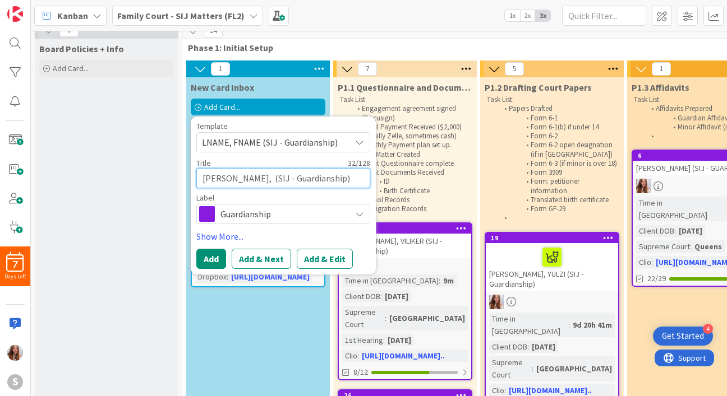
type textarea "[PERSON_NAME] (SIJ - Guardianship)"
type textarea "x"
type textarea "[PERSON_NAME] (SIJ - Guardianship)"
type textarea "x"
type textarea "[PERSON_NAME] (SIJ - Guardianship)"
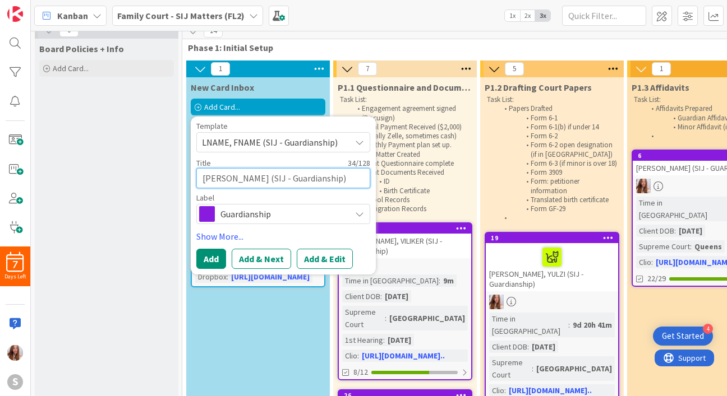
type textarea "x"
type textarea "[PERSON_NAME], JUST (SIJ - Guardianship)"
type textarea "x"
type textarea "[PERSON_NAME] (SIJ - Guardianship)"
type textarea "x"
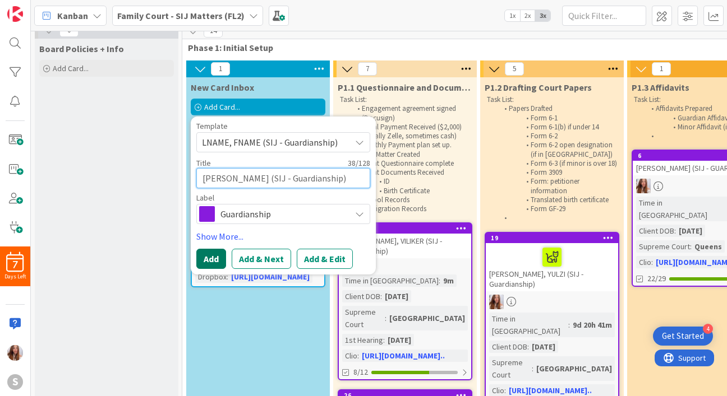
type textarea "[PERSON_NAME] (SIJ - Guardianship)"
click at [206, 261] on button "Add" at bounding box center [211, 259] width 30 height 20
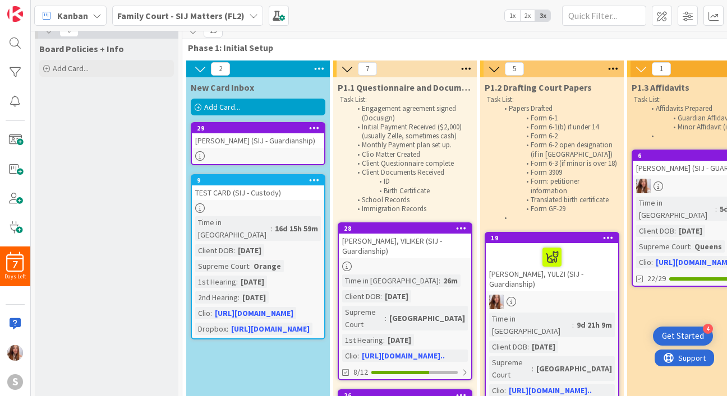
click at [239, 144] on div "[PERSON_NAME] (SIJ - Guardianship)" at bounding box center [258, 140] width 132 height 15
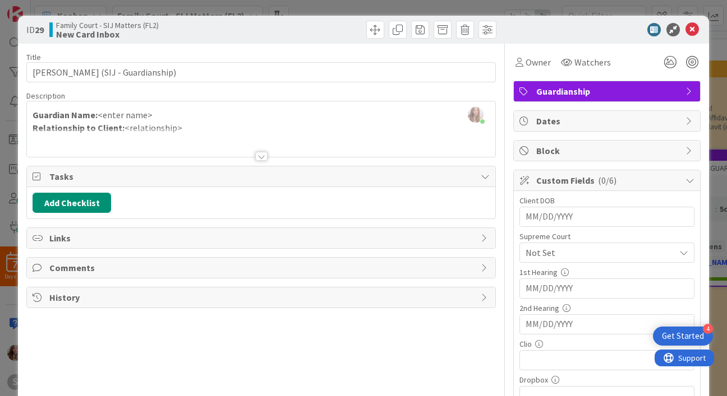
click at [573, 249] on span "Not Set" at bounding box center [597, 253] width 144 height 16
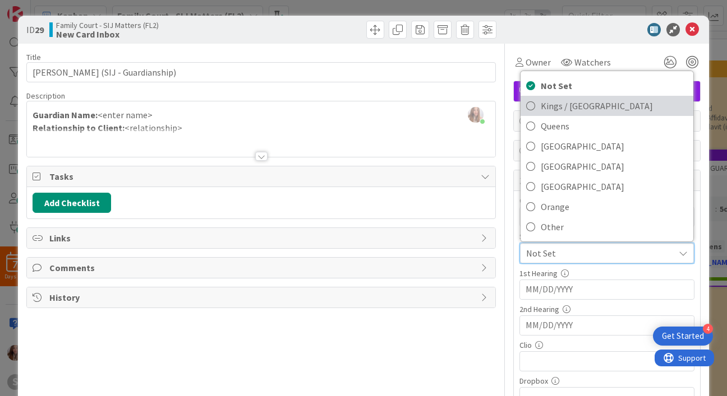
click at [542, 108] on span "Kings / [GEOGRAPHIC_DATA]" at bounding box center [613, 106] width 147 height 17
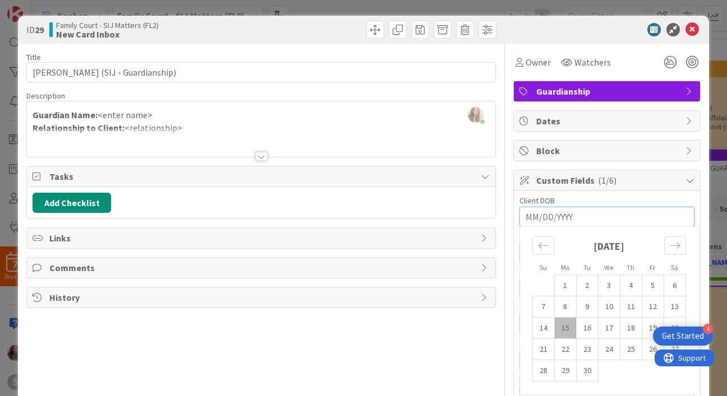
click at [581, 222] on input "MM/DD/YYYY" at bounding box center [606, 216] width 163 height 19
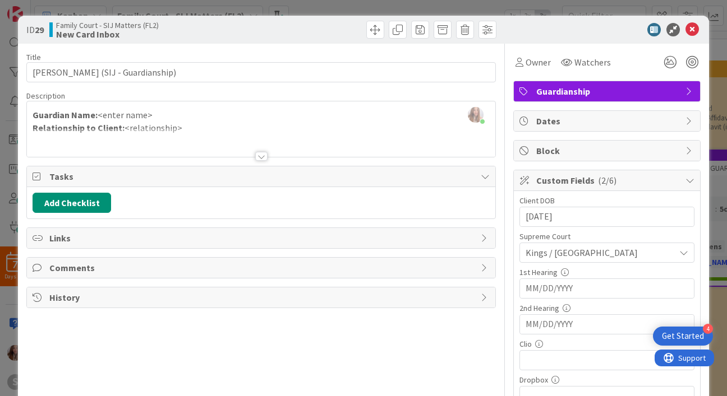
type input "[DATE]"
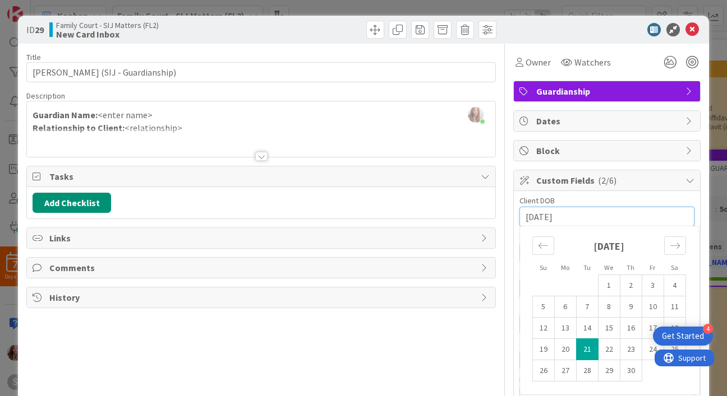
click at [158, 113] on div "[PERSON_NAME] just joined Guardian Name: <enter name> Relationship to Client: <…" at bounding box center [261, 128] width 468 height 55
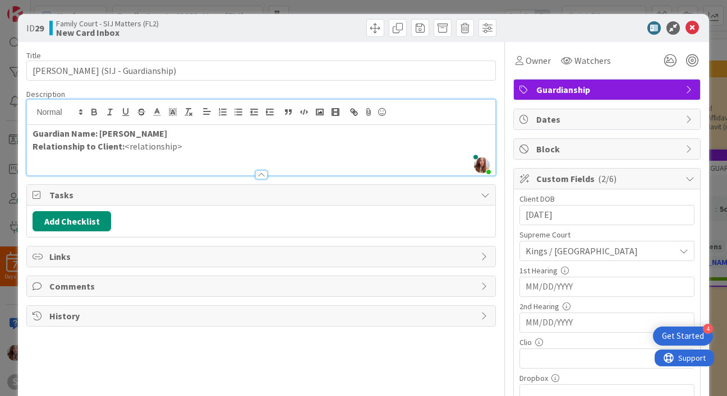
scroll to position [2, 0]
click at [188, 143] on p "Relationship to Client: <relationship>" at bounding box center [261, 146] width 456 height 13
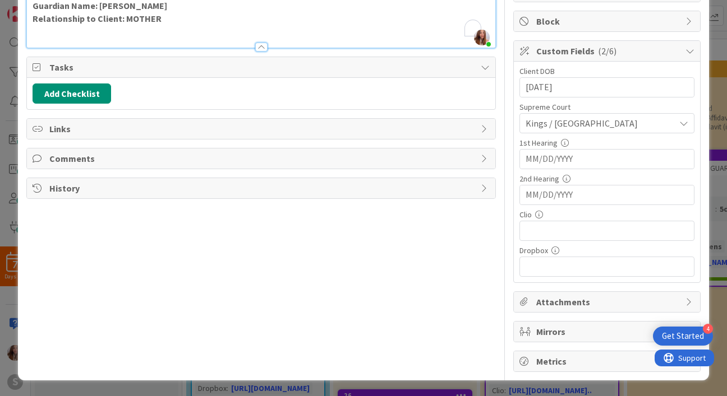
scroll to position [0, 0]
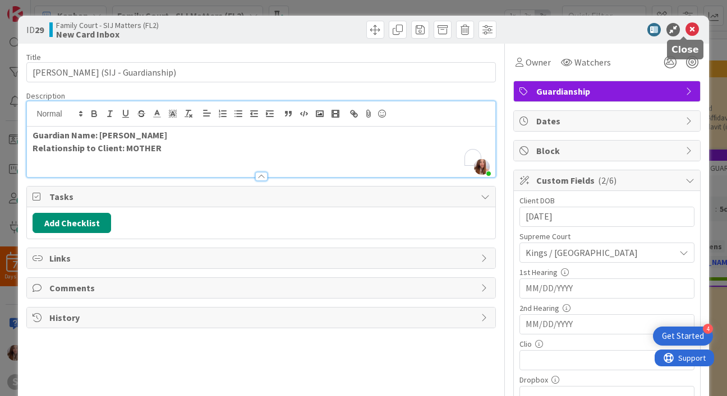
click at [686, 24] on icon at bounding box center [691, 29] width 13 height 13
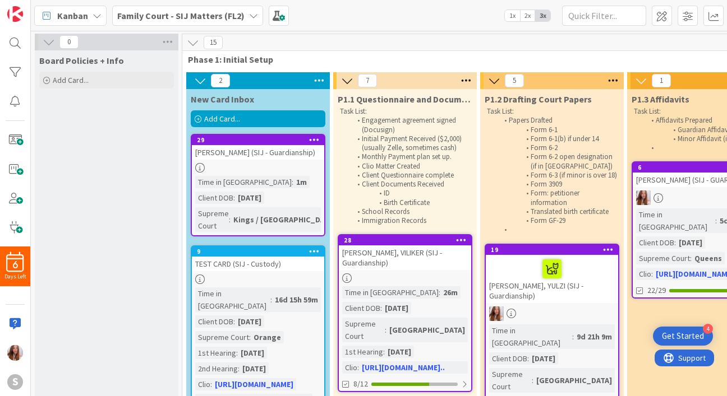
click at [315, 136] on icon at bounding box center [314, 140] width 11 height 8
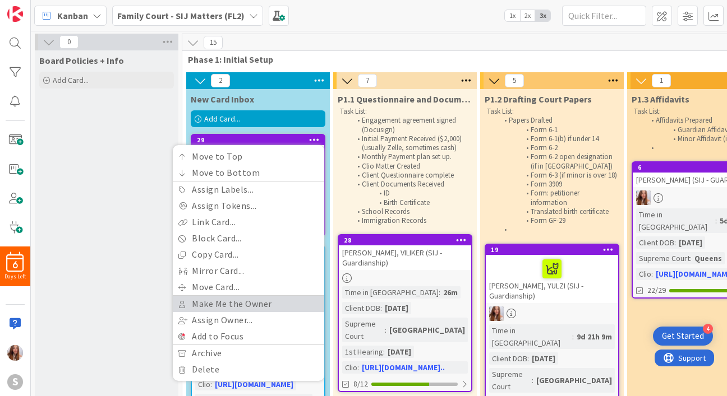
scroll to position [26, 0]
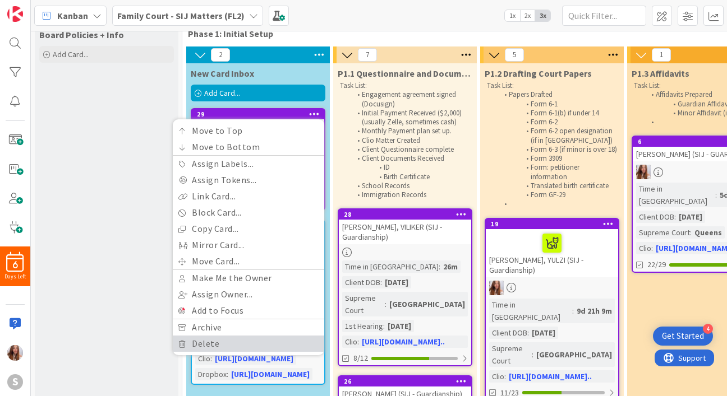
click at [225, 345] on link "Delete" at bounding box center [248, 344] width 151 height 16
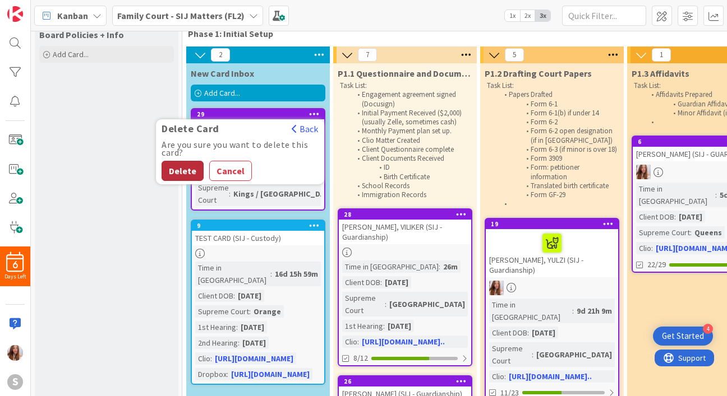
click at [184, 169] on button "Delete" at bounding box center [182, 171] width 42 height 20
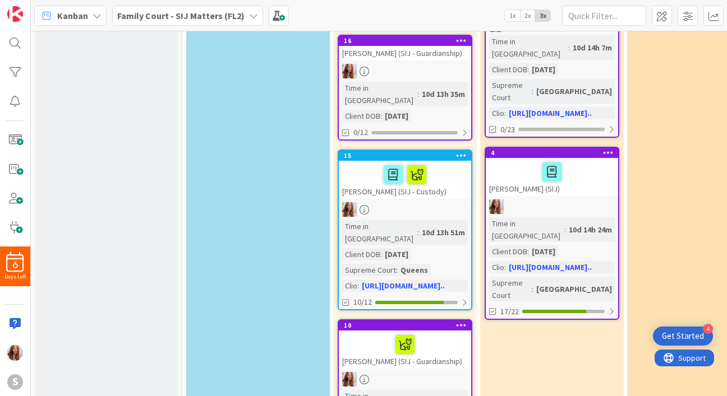
scroll to position [821, 0]
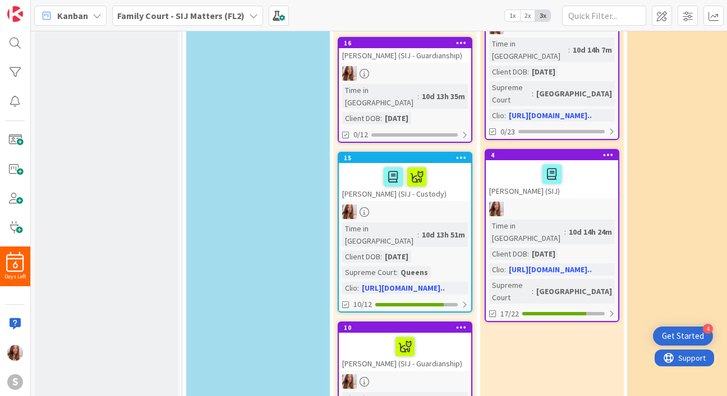
click at [414, 333] on div "[PERSON_NAME] (SIJ - Guardianship)" at bounding box center [405, 352] width 132 height 38
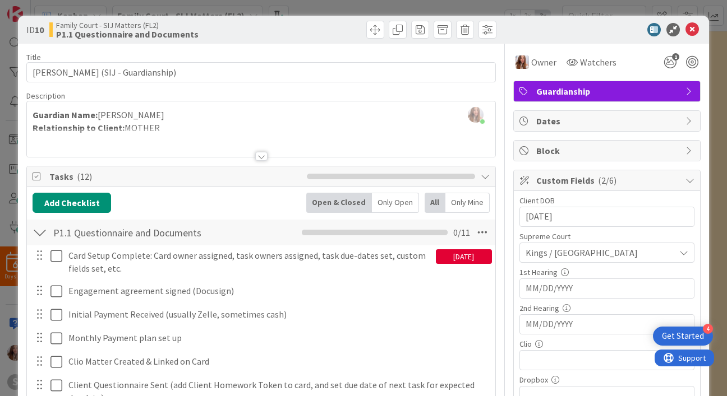
click at [577, 285] on input "MM/DD/YYYY" at bounding box center [606, 288] width 163 height 19
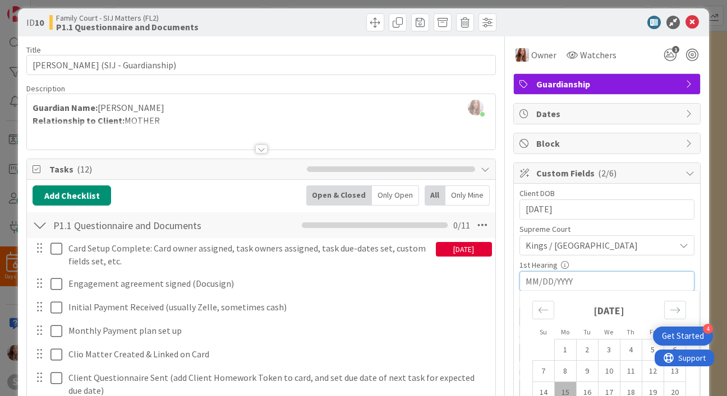
scroll to position [12, 0]
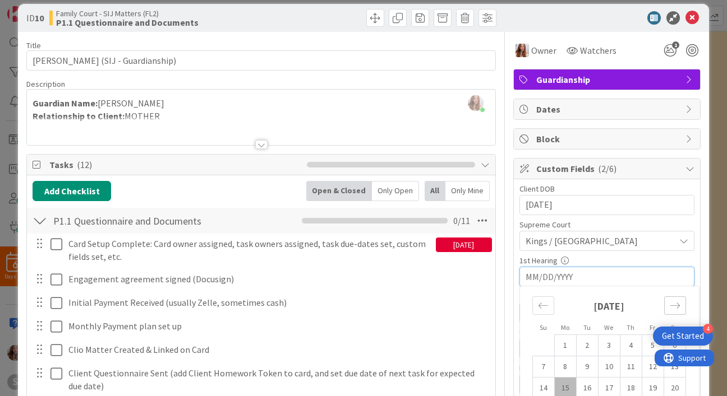
click at [669, 308] on icon "Move forward to switch to the next month." at bounding box center [674, 305] width 11 height 11
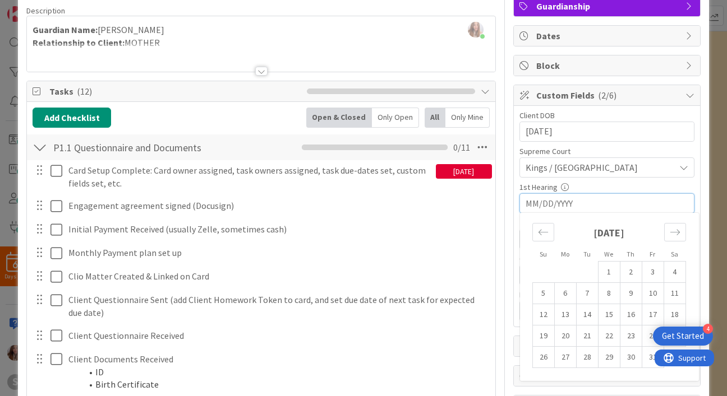
scroll to position [125, 0]
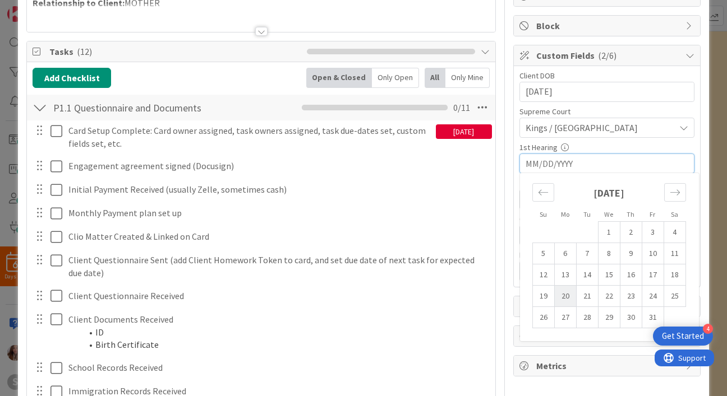
click at [554, 290] on td "20" at bounding box center [565, 296] width 22 height 21
type input "[DATE]"
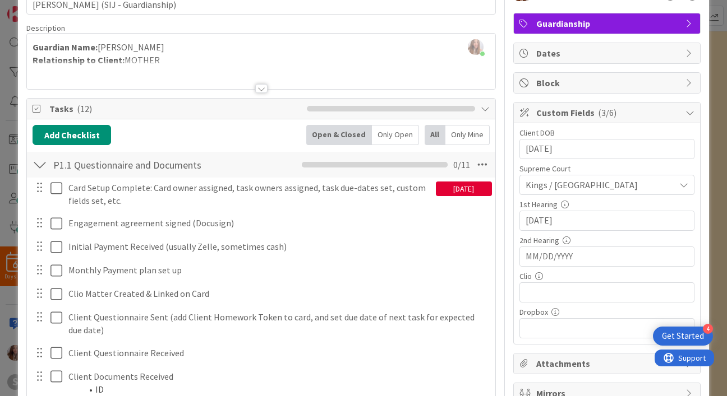
scroll to position [0, 0]
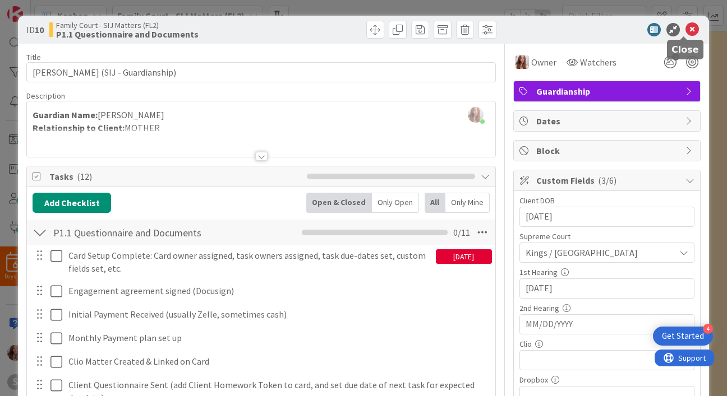
click at [685, 31] on icon at bounding box center [691, 29] width 13 height 13
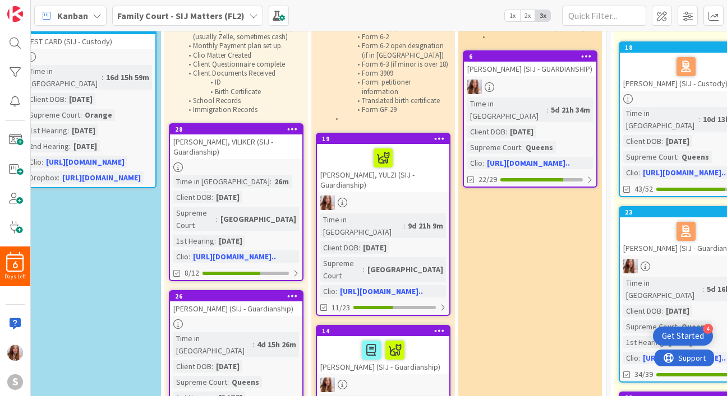
scroll to position [0, 169]
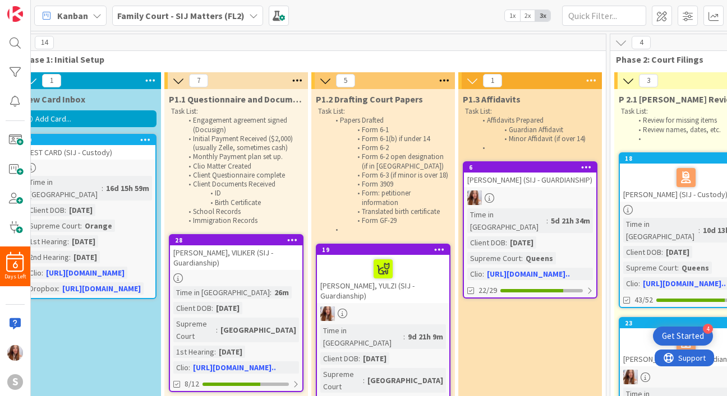
click at [54, 118] on span "Add Card..." at bounding box center [53, 119] width 36 height 10
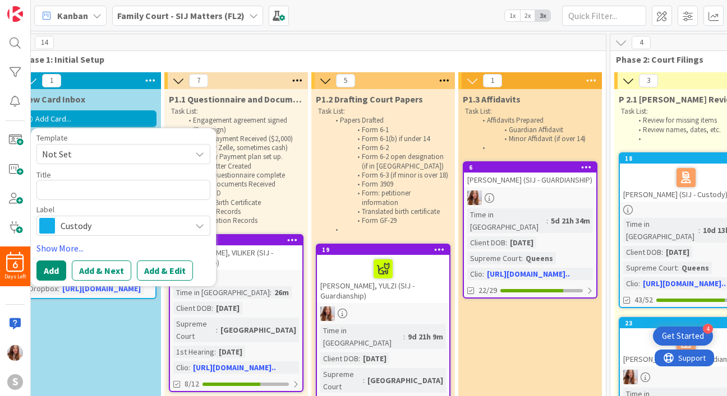
click at [145, 150] on span "Not Set" at bounding box center [112, 154] width 140 height 15
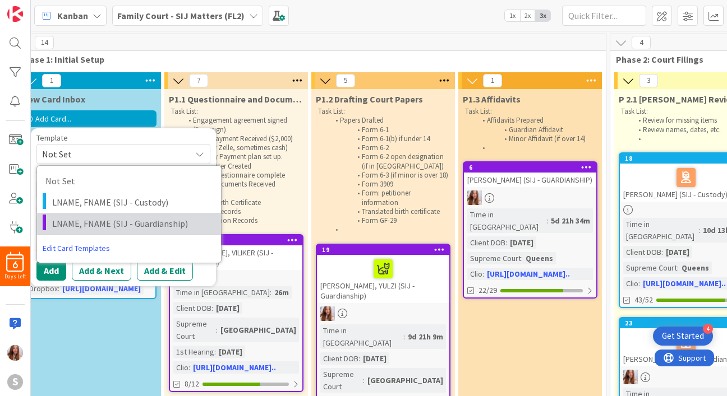
click at [142, 230] on span "LNAME, FNAME (SIJ - Guardianship)" at bounding box center [132, 223] width 160 height 15
type textarea "x"
type textarea "LNAME, FNAME (SIJ - Guardianship)"
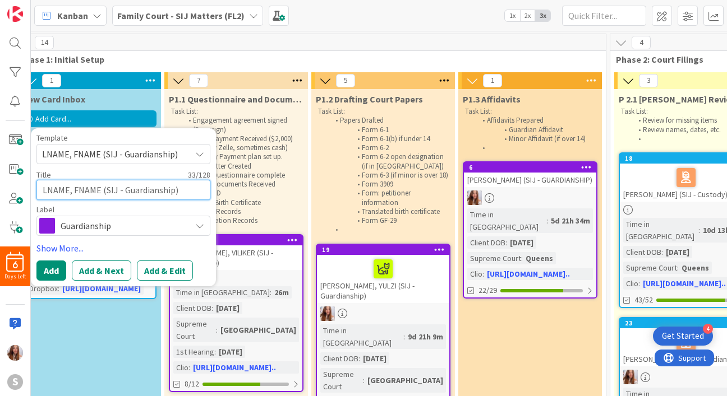
click at [68, 188] on textarea "LNAME, FNAME (SIJ - Guardianship)" at bounding box center [123, 190] width 174 height 20
type textarea "x"
type textarea "LNAM, FNAME (SIJ - Guardianship)"
type textarea "x"
type textarea "LNA, FNAME (SIJ - Guardianship)"
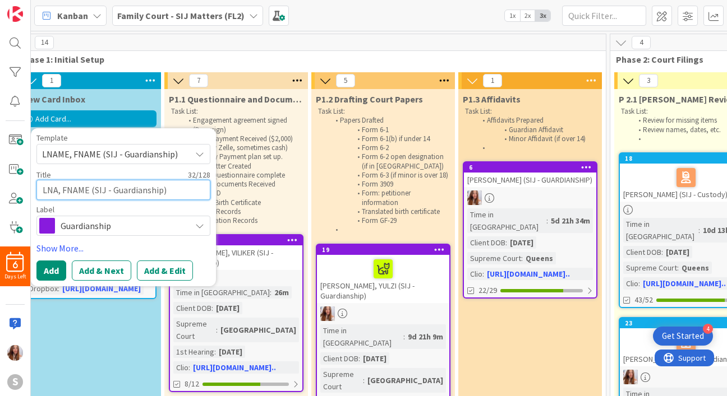
type textarea "x"
type textarea "LN, FNAME (SIJ - Guardianship)"
type textarea "x"
type textarea "L, FNAME (SIJ - Guardianship)"
type textarea "x"
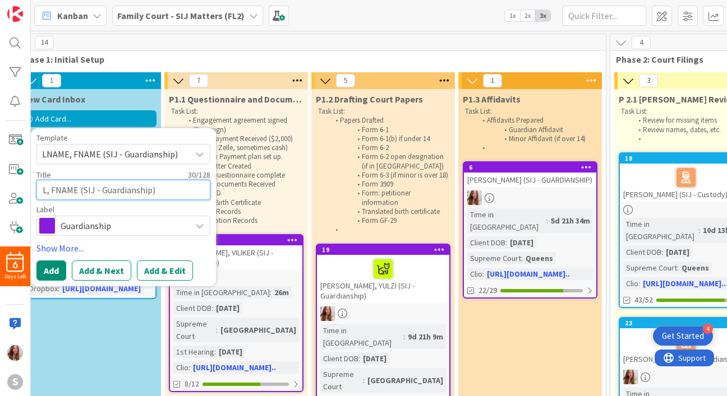
type textarea ", FNAME (SIJ - Guardianship)"
type textarea "x"
type textarea "j, FNAME (SIJ - Guardianship)"
type textarea "x"
type textarea "ji, FNAME (SIJ - Guardianship)"
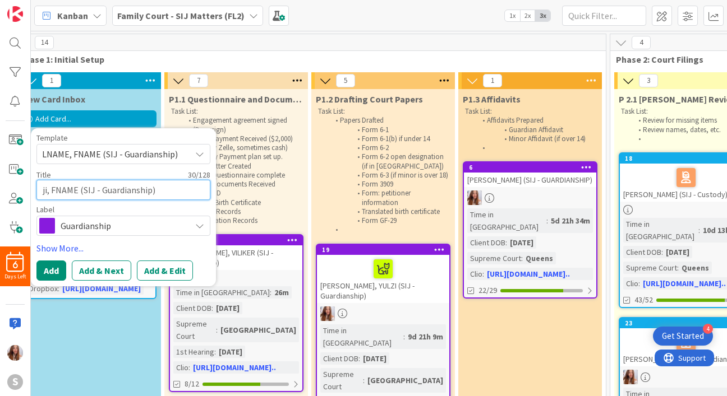
type textarea "x"
type textarea "j, FNAME (SIJ - Guardianship)"
type textarea "x"
type textarea ", FNAME (SIJ - Guardianship)"
type textarea "x"
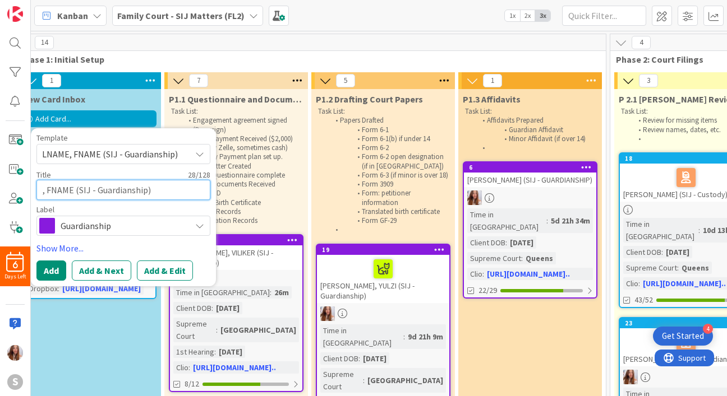
type textarea "J, FNAME (SIJ - Guardianship)"
type textarea "x"
type textarea "JI, FNAME (SIJ - Guardianship)"
type textarea "x"
type textarea "[PERSON_NAME], FNAME (SIJ - Guardianship)"
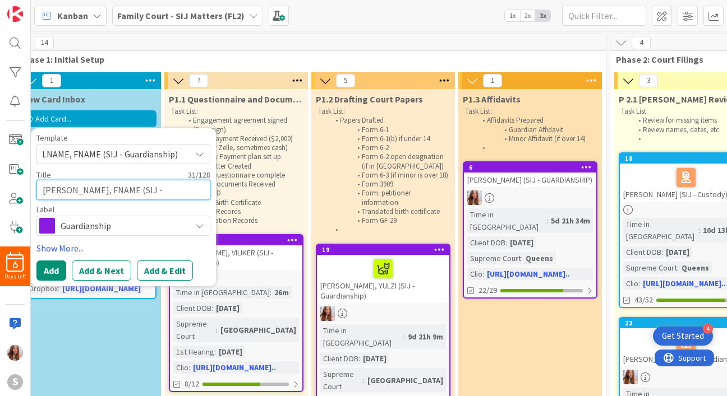
type textarea "x"
type textarea "JIME, FNAME (SIJ - Guardianship)"
type textarea "x"
type textarea "JIMEN, FNAME (SIJ - Guardianship)"
type textarea "x"
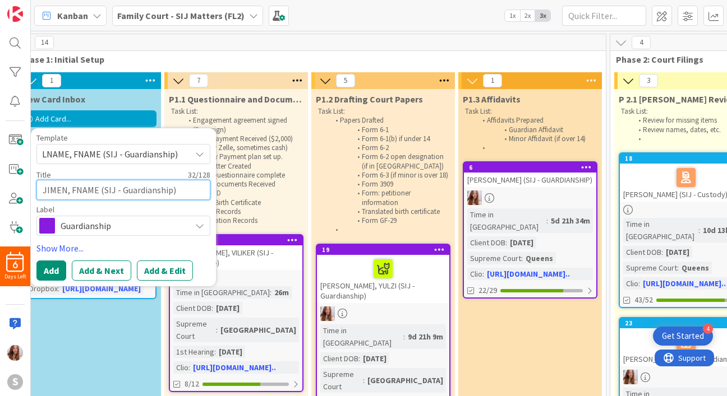
type textarea "[PERSON_NAME], FNAME (SIJ - Guardianship)"
type textarea "x"
type textarea "[PERSON_NAME], FNAME (SIJ - Guardianship)"
click at [104, 188] on textarea "[PERSON_NAME], FNAME (SIJ - Guardianship)" at bounding box center [123, 190] width 174 height 20
type textarea "x"
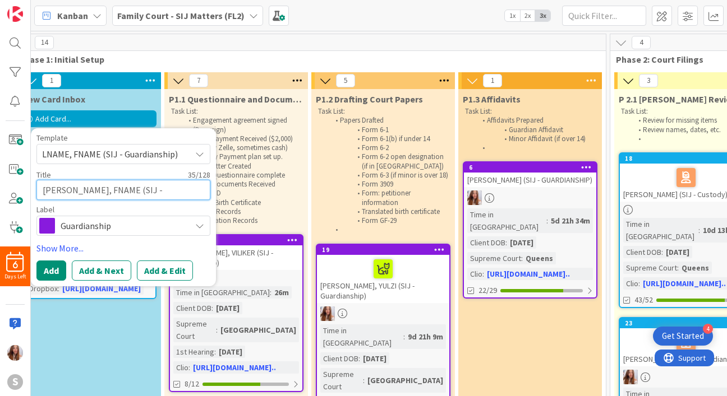
type textarea "[PERSON_NAME], FNAM (SIJ - Guardianship)"
type textarea "x"
type textarea "[PERSON_NAME], FNA (SIJ - Guardianship)"
type textarea "x"
type textarea "[PERSON_NAME] (SIJ - Guardianship)"
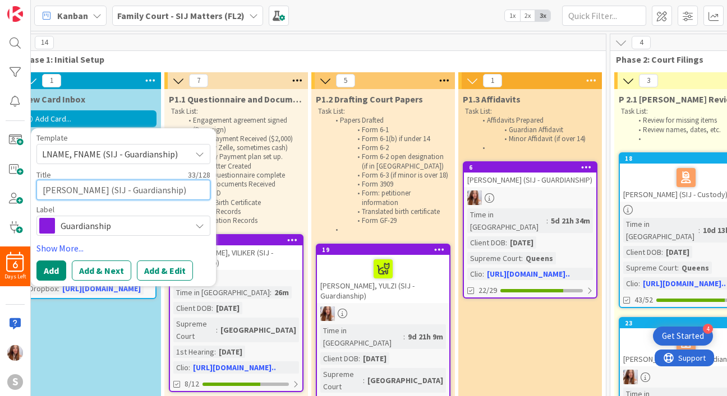
type textarea "x"
type textarea "[PERSON_NAME], F (SIJ - Guardianship)"
type textarea "x"
type textarea "[PERSON_NAME], (SIJ - Guardianship)"
type textarea "x"
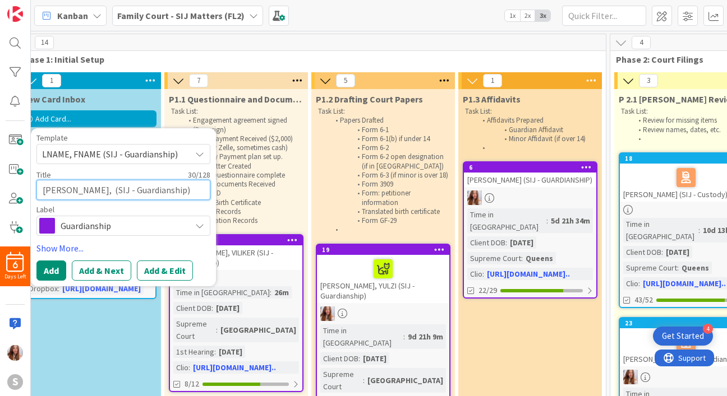
type textarea "[PERSON_NAME], D (SIJ - Guardianship)"
type textarea "x"
type textarea "[PERSON_NAME], DA (SIJ - Guardianship)"
type textarea "x"
type textarea "[PERSON_NAME] (SIJ - Guardianship)"
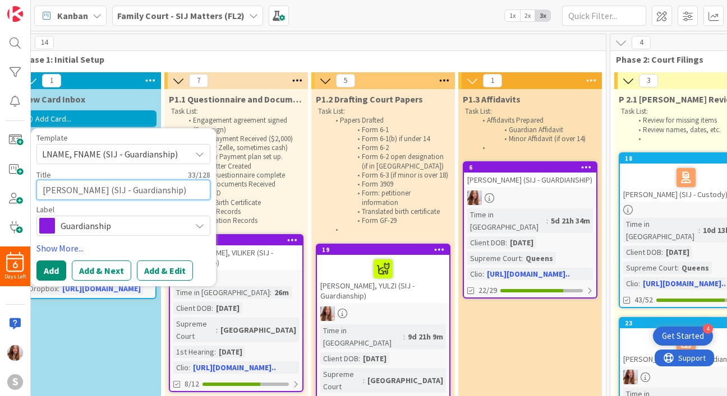
type textarea "x"
type textarea "[PERSON_NAME] (SIJ - Guardianship)"
type textarea "x"
type textarea "[PERSON_NAME] (SIJ - Guardianship)"
type textarea "x"
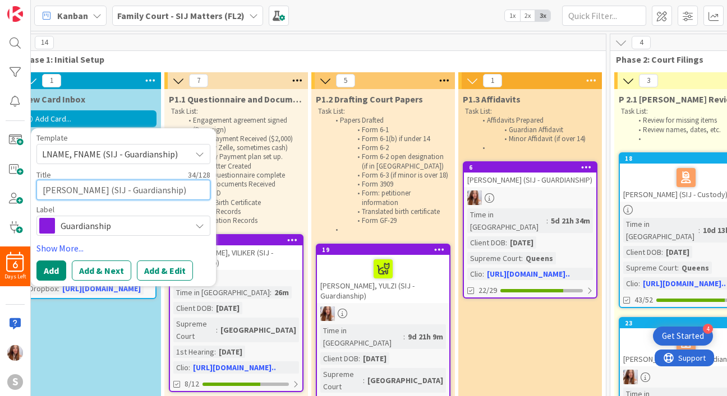
type textarea "[PERSON_NAME] (SIJ - Guardianship)"
type textarea "x"
type textarea "[PERSON_NAME], [PERSON_NAME] (SIJ - Guardianship)"
type textarea "x"
type textarea "[PERSON_NAME], [PERSON_NAME] (SIJ - Guardianship)"
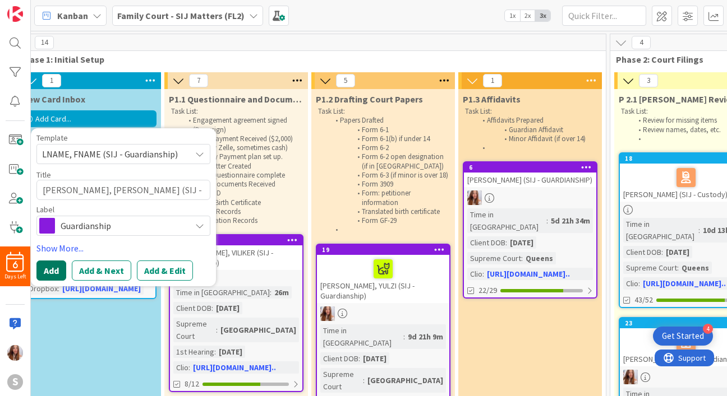
click at [59, 272] on button "Add" at bounding box center [51, 271] width 30 height 20
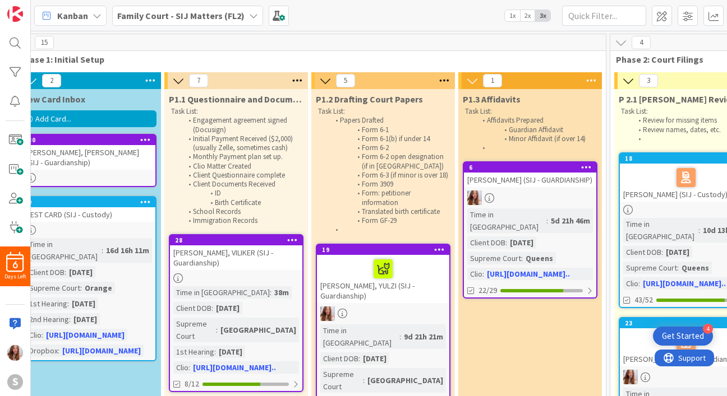
click at [63, 156] on div "[PERSON_NAME], [PERSON_NAME] (SIJ - Guardianship)" at bounding box center [89, 157] width 132 height 25
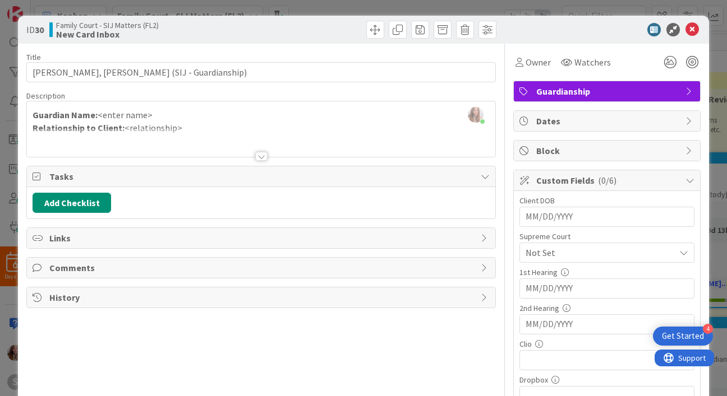
click at [525, 213] on input "MM/DD/YYYY" at bounding box center [606, 216] width 163 height 19
type input "[DATE]"
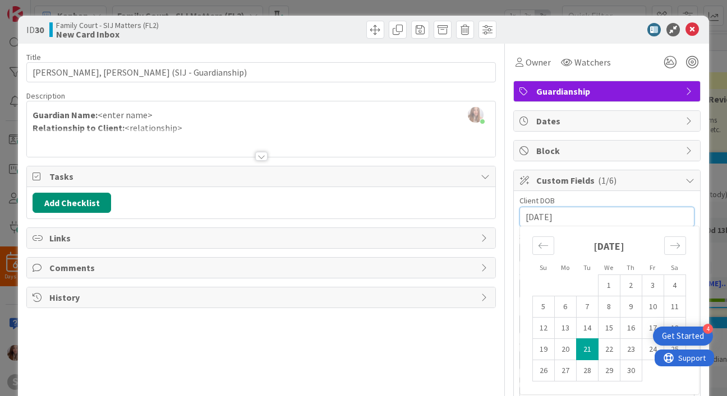
click at [475, 332] on div "Title 38 / 128 [PERSON_NAME] (SIJ - Guardianship) Description [PERSON_NAME] jus…" at bounding box center [260, 273] width 469 height 458
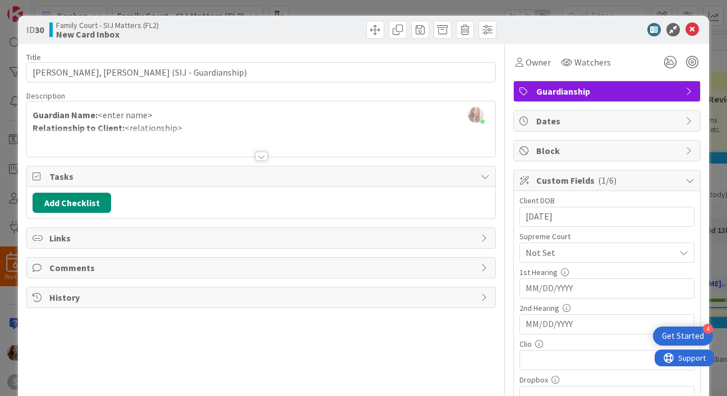
click at [623, 248] on span "Not Set" at bounding box center [597, 253] width 144 height 16
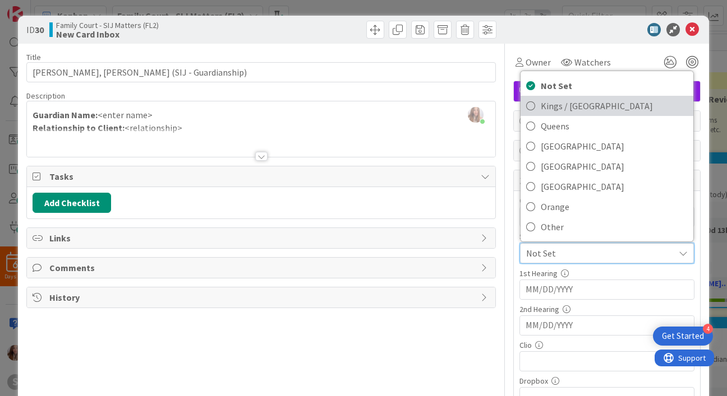
click at [571, 114] on span "Kings / [GEOGRAPHIC_DATA]" at bounding box center [613, 106] width 147 height 17
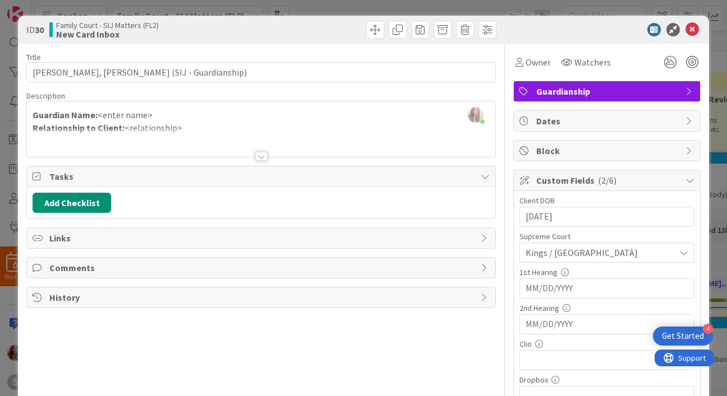
click at [527, 259] on span "Kings / [GEOGRAPHIC_DATA]" at bounding box center [597, 253] width 144 height 16
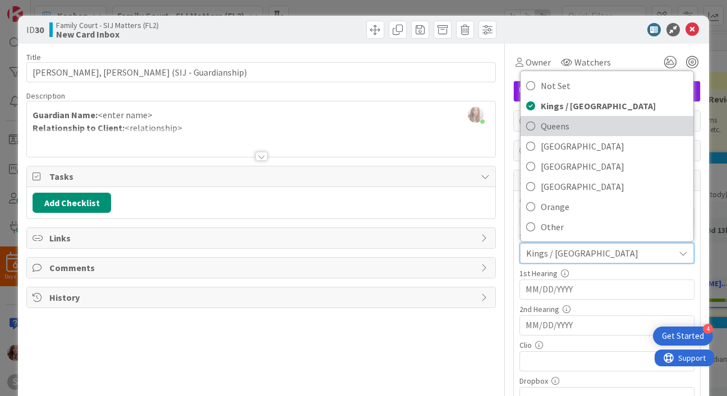
click at [540, 129] on span "Queens" at bounding box center [613, 126] width 147 height 17
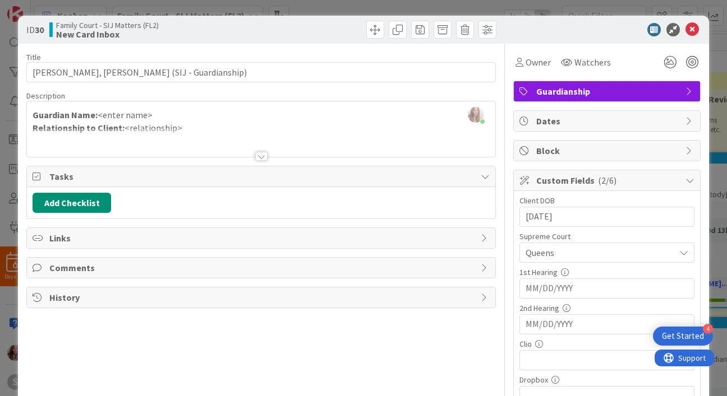
click at [547, 293] on input "MM/DD/YYYY" at bounding box center [606, 288] width 163 height 19
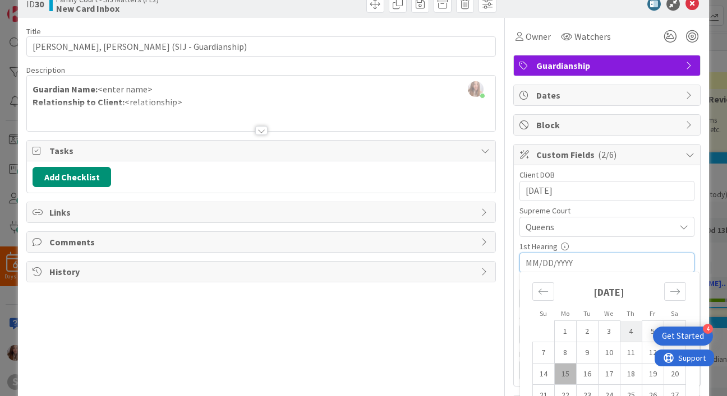
click at [619, 332] on td "4" at bounding box center [630, 331] width 22 height 21
type input "[DATE]"
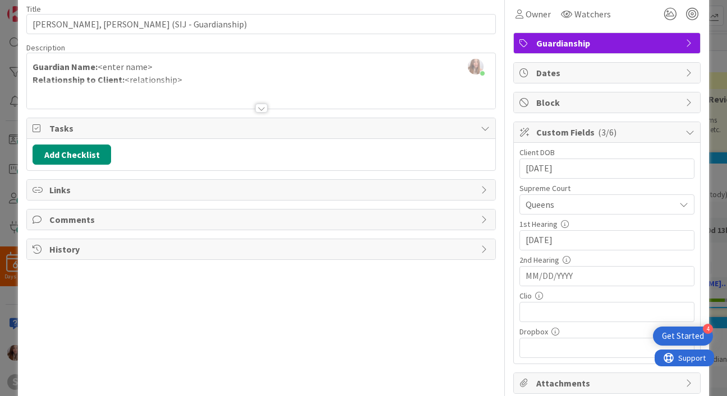
scroll to position [49, 0]
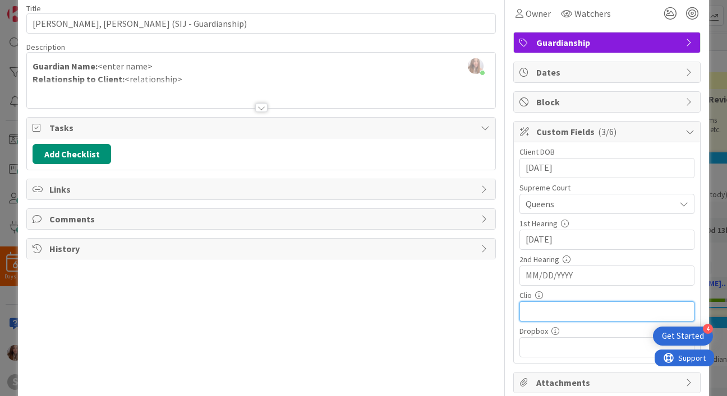
click at [542, 302] on input "text" at bounding box center [606, 312] width 175 height 20
paste input "[URL][DOMAIN_NAME]"
type input "[URL][DOMAIN_NAME]"
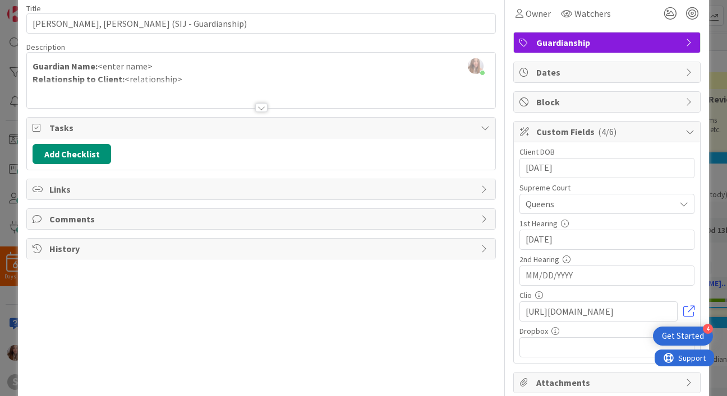
scroll to position [0, 0]
click at [525, 16] on span "Owner" at bounding box center [537, 13] width 25 height 13
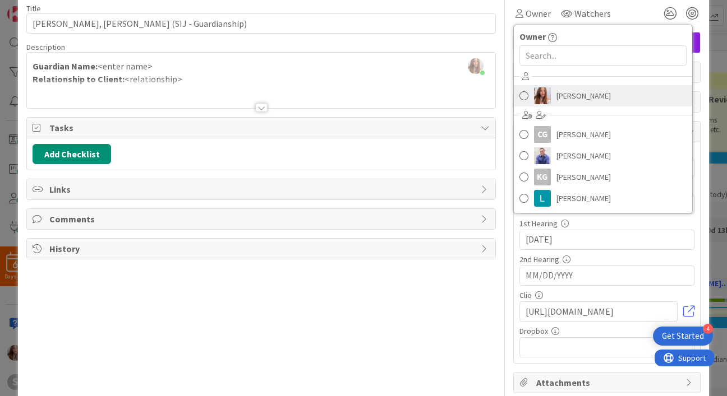
click at [539, 99] on img at bounding box center [542, 95] width 17 height 17
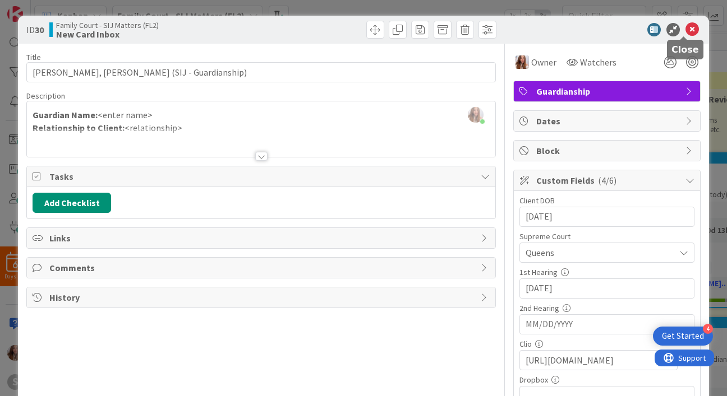
click at [685, 29] on icon at bounding box center [691, 29] width 13 height 13
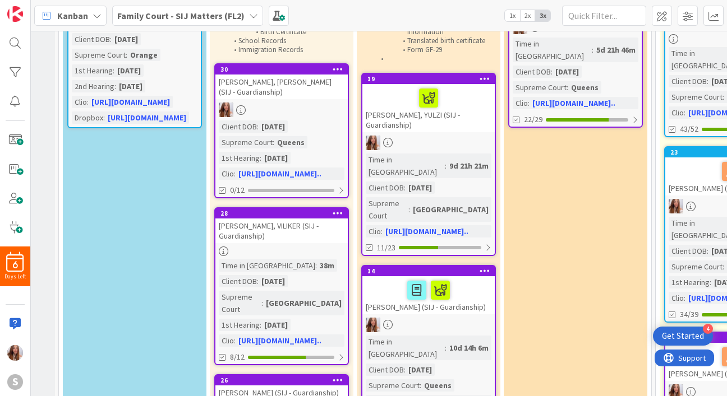
scroll to position [240, 123]
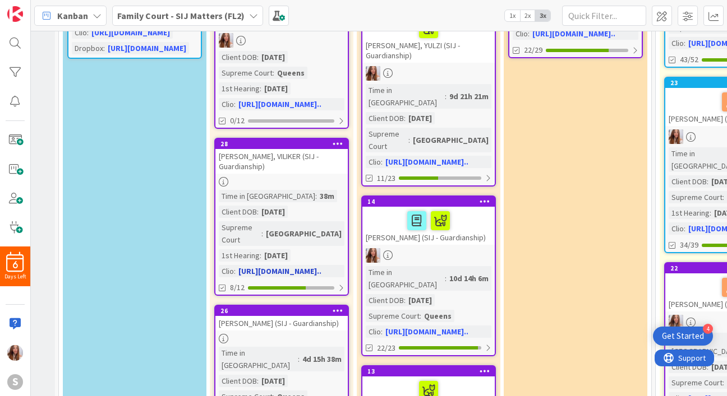
click at [311, 165] on div "[PERSON_NAME], VILIKER (SIJ - Guardianship)" at bounding box center [281, 161] width 132 height 25
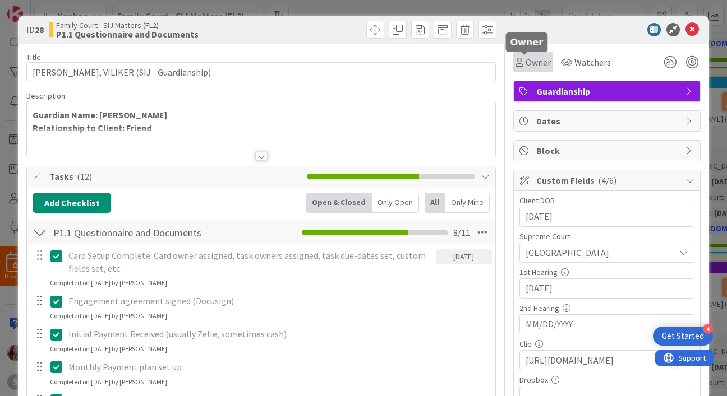
click at [540, 68] on span "Owner" at bounding box center [537, 61] width 25 height 13
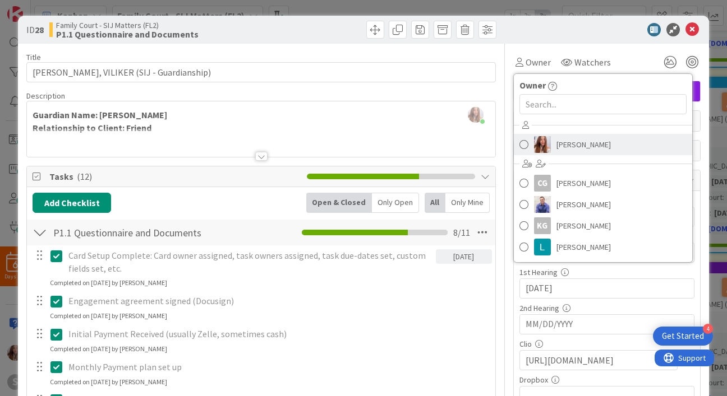
click at [556, 151] on span "[PERSON_NAME]" at bounding box center [583, 144] width 54 height 17
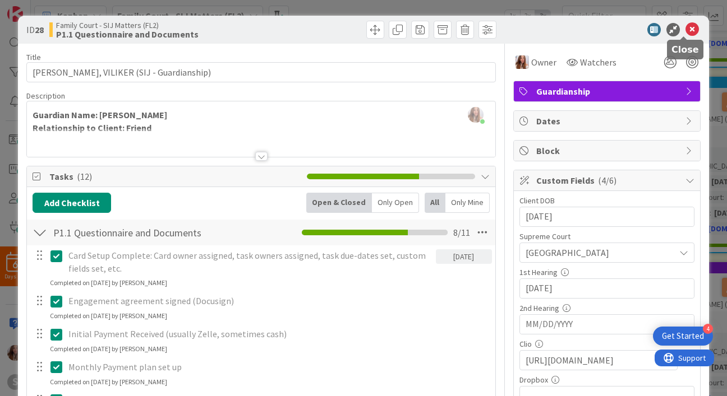
click at [687, 29] on icon at bounding box center [691, 29] width 13 height 13
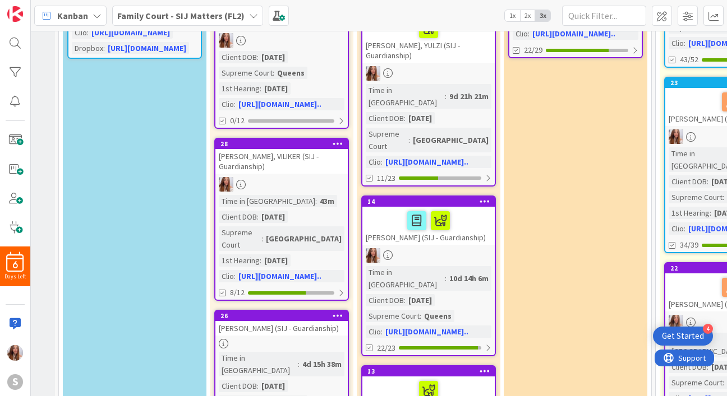
click at [304, 356] on div "Time in Column : 4d 15h 38m Client DOB : [DEMOGRAPHIC_DATA] Supreme Court : Que…" at bounding box center [282, 395] width 126 height 87
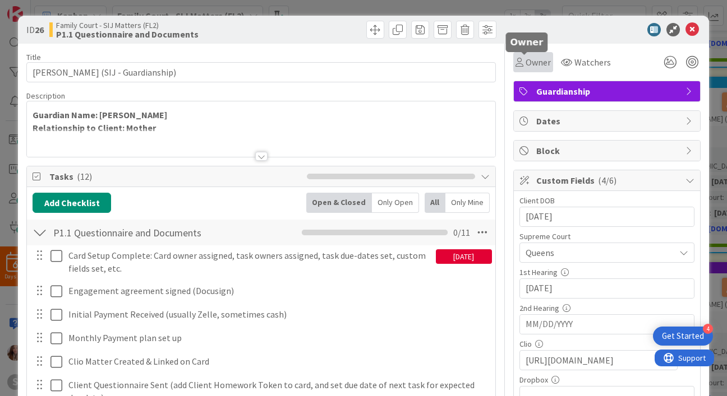
click at [526, 63] on span "Owner" at bounding box center [537, 61] width 25 height 13
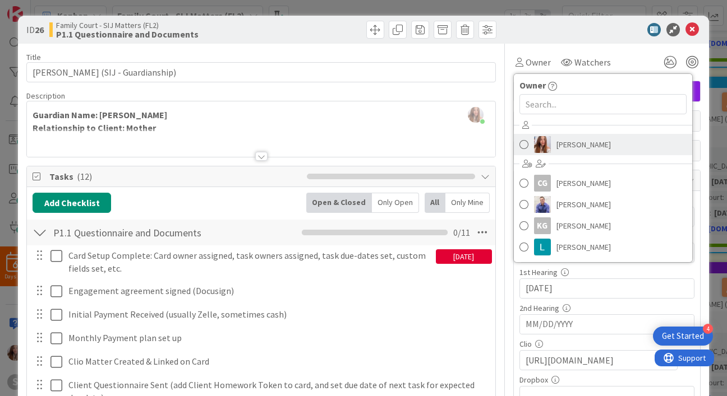
click at [519, 145] on span at bounding box center [523, 144] width 9 height 17
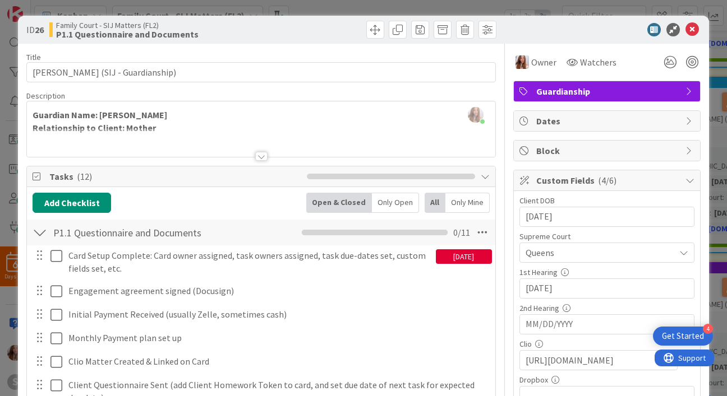
click at [692, 26] on div "ID 26 Family Court - SIJ Matters (FL2) P1.1 Questionnaire and Documents" at bounding box center [363, 30] width 690 height 28
click at [686, 26] on icon at bounding box center [691, 29] width 13 height 13
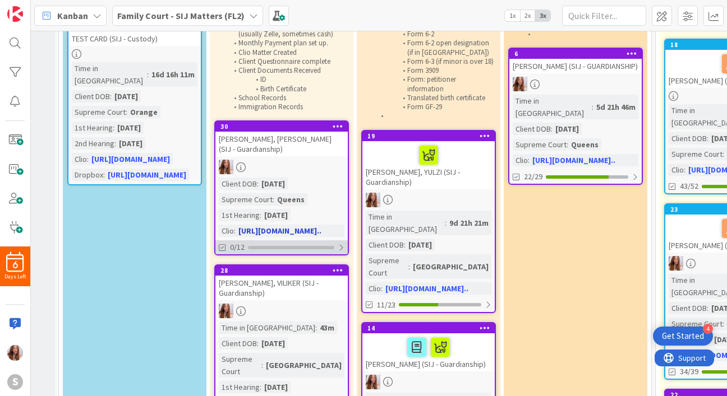
scroll to position [100, 123]
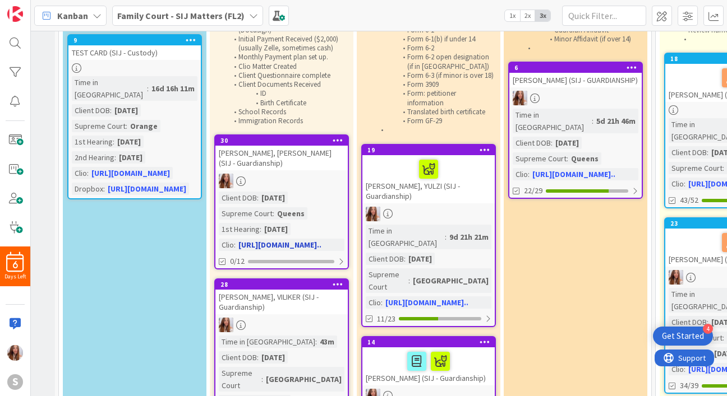
click at [255, 156] on div "[PERSON_NAME], [PERSON_NAME] (SIJ - Guardianship)" at bounding box center [281, 158] width 132 height 25
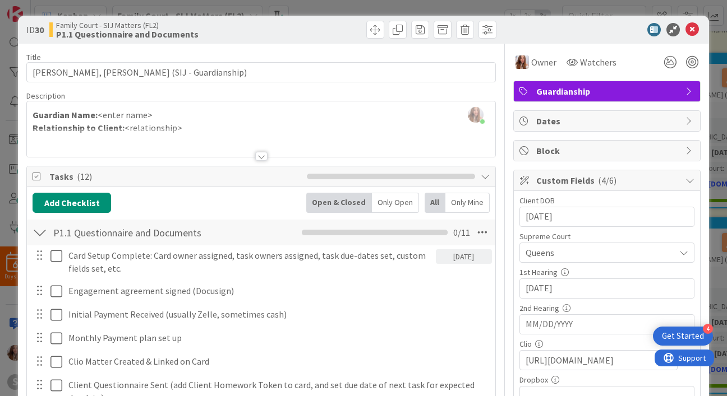
click at [44, 260] on div at bounding box center [39, 255] width 15 height 17
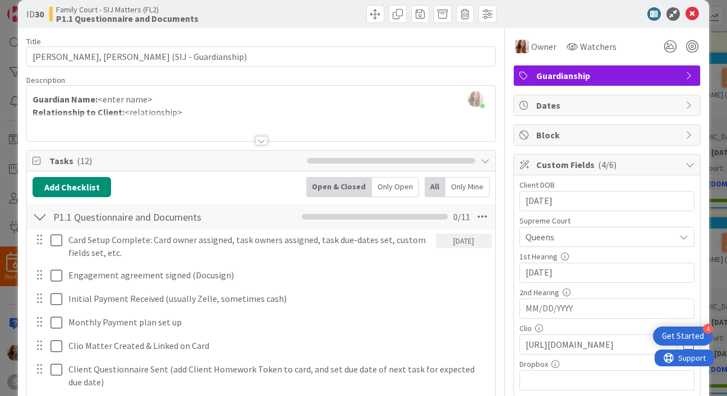
scroll to position [22, 0]
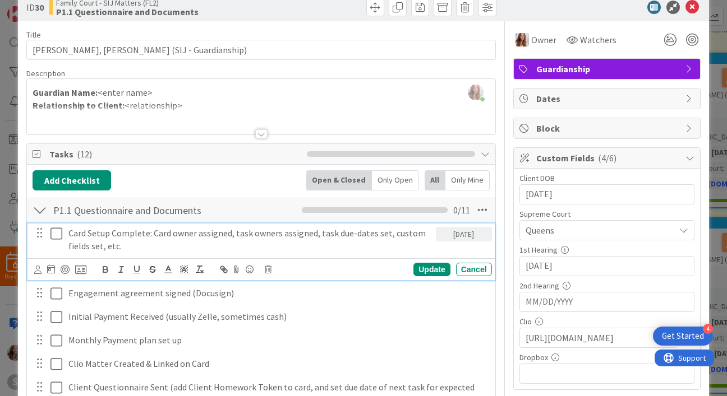
click at [61, 229] on icon at bounding box center [56, 233] width 12 height 13
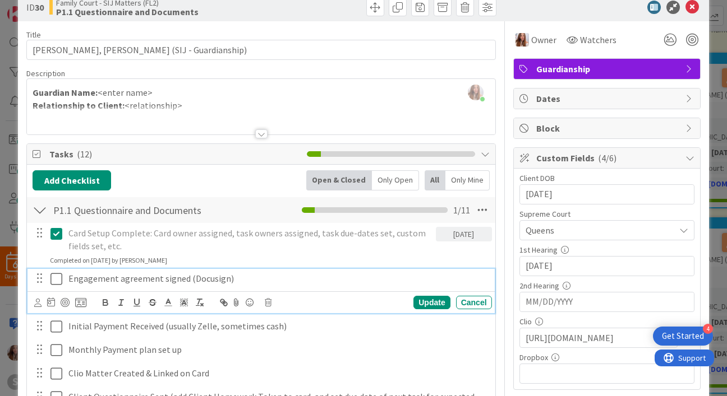
click at [59, 280] on icon at bounding box center [56, 278] width 12 height 13
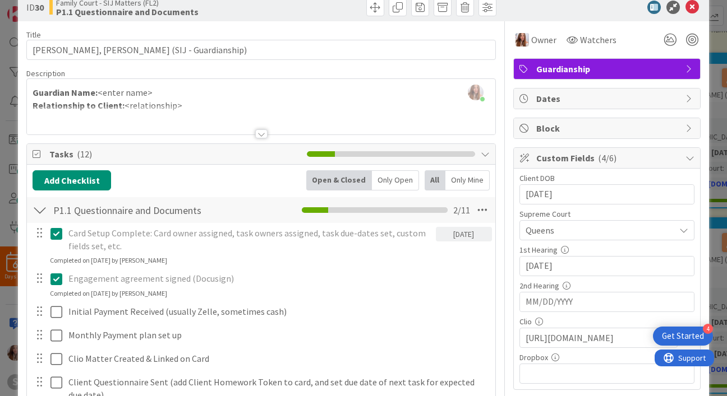
drag, startPoint x: 59, startPoint y: 283, endPoint x: 62, endPoint y: 300, distance: 18.2
click at [59, 292] on div "Engagement agreement signed (Docusign) Update Cancel Completed on [DATE] by [PE…" at bounding box center [260, 284] width 466 height 30
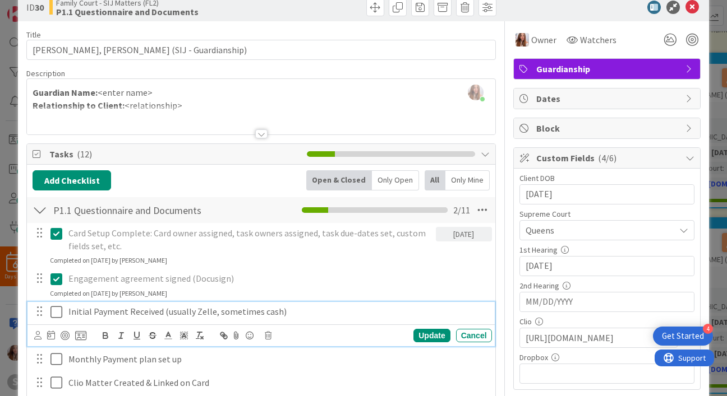
click at [58, 309] on icon at bounding box center [56, 312] width 12 height 13
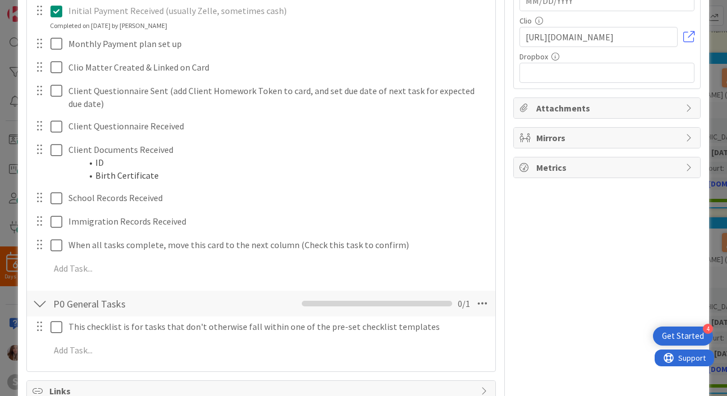
scroll to position [325, 0]
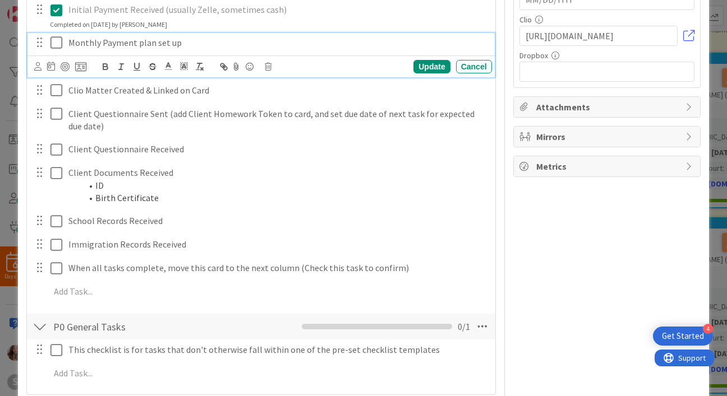
click at [58, 43] on icon at bounding box center [56, 42] width 12 height 13
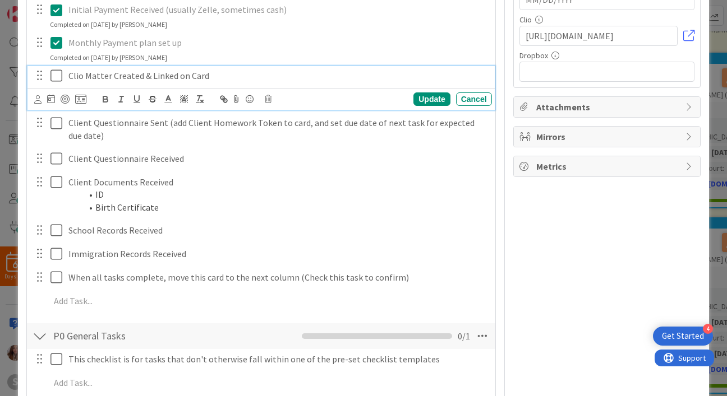
click at [60, 77] on icon at bounding box center [56, 75] width 12 height 13
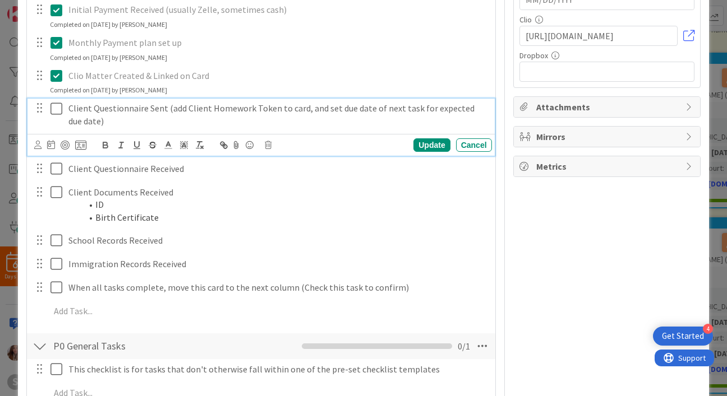
click at [50, 109] on icon at bounding box center [56, 108] width 12 height 13
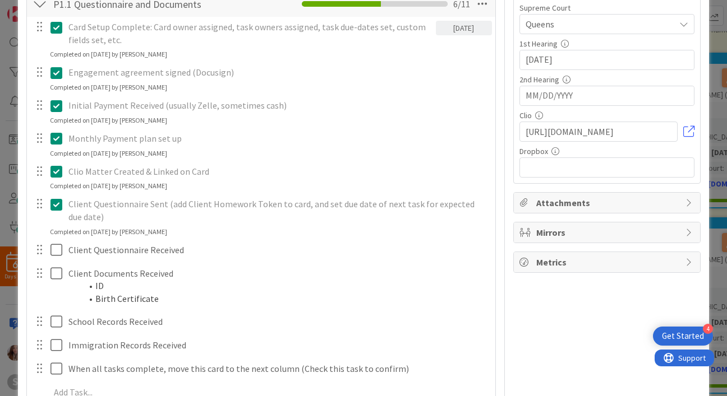
scroll to position [245, 0]
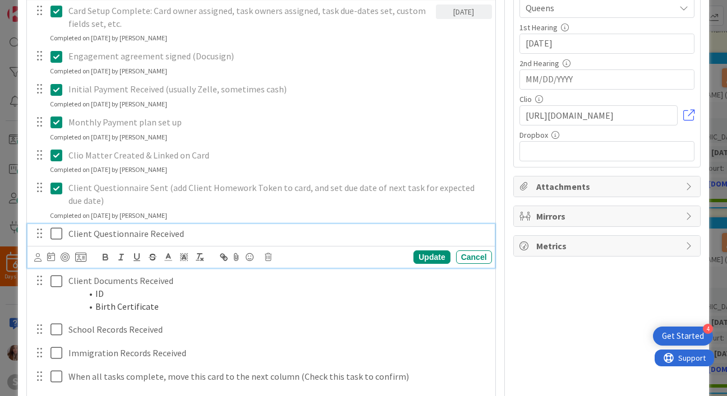
click at [53, 234] on icon at bounding box center [56, 233] width 12 height 13
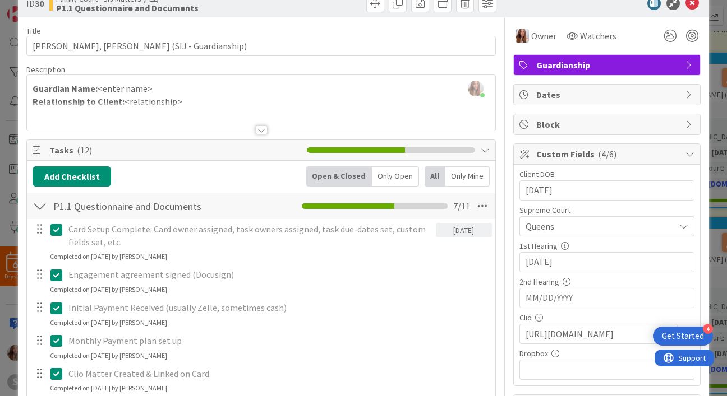
scroll to position [0, 0]
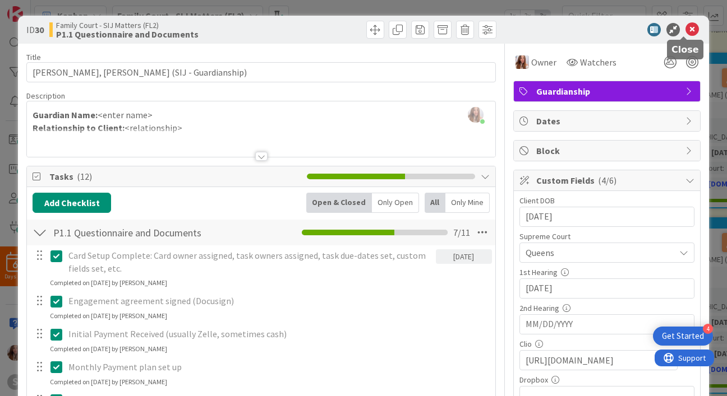
click at [688, 30] on icon at bounding box center [691, 29] width 13 height 13
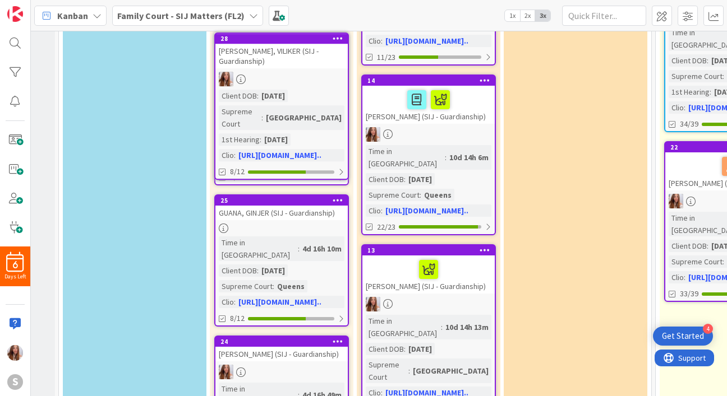
scroll to position [343, 123]
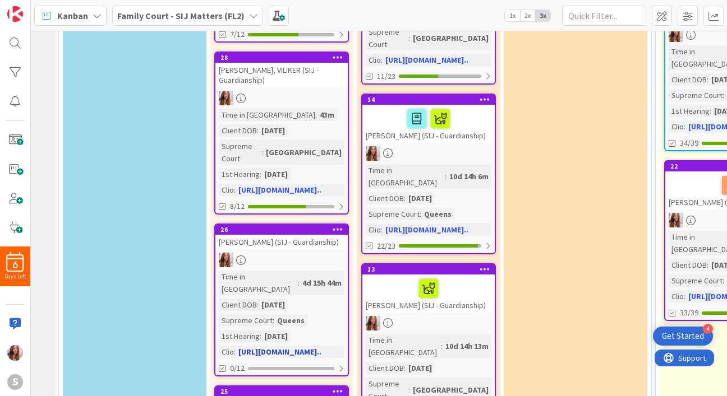
click at [265, 235] on div "[PERSON_NAME] (SIJ - Guardianship)" at bounding box center [281, 242] width 132 height 15
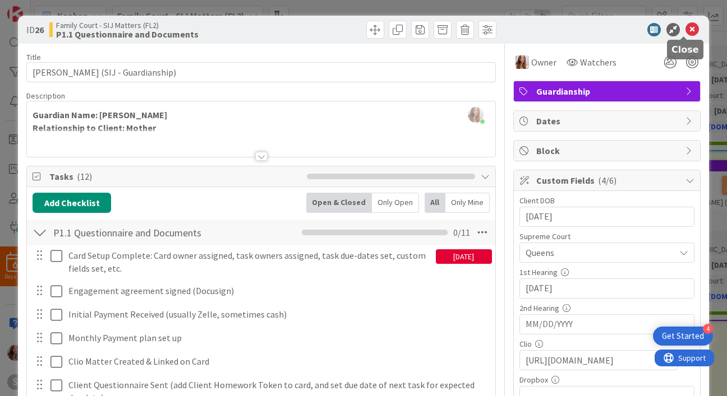
click at [686, 29] on icon at bounding box center [691, 29] width 13 height 13
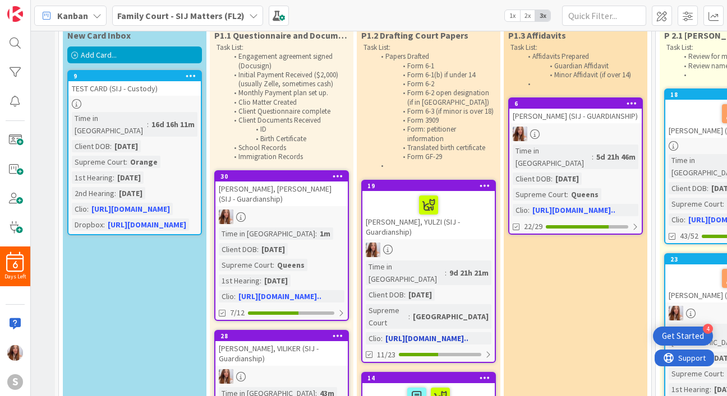
scroll to position [50, 123]
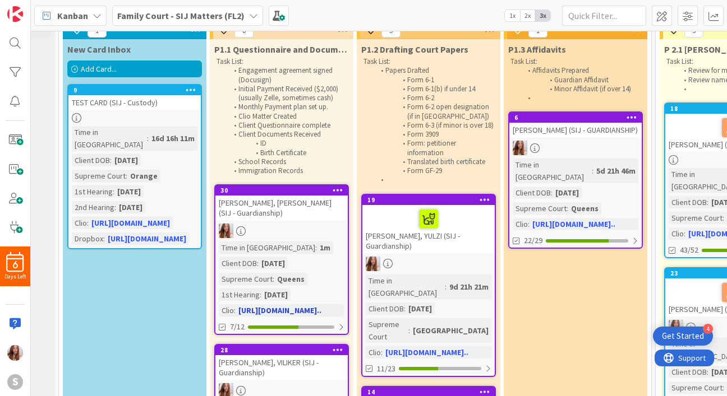
click at [269, 209] on div "[PERSON_NAME], [PERSON_NAME] (SIJ - Guardianship)" at bounding box center [281, 208] width 132 height 25
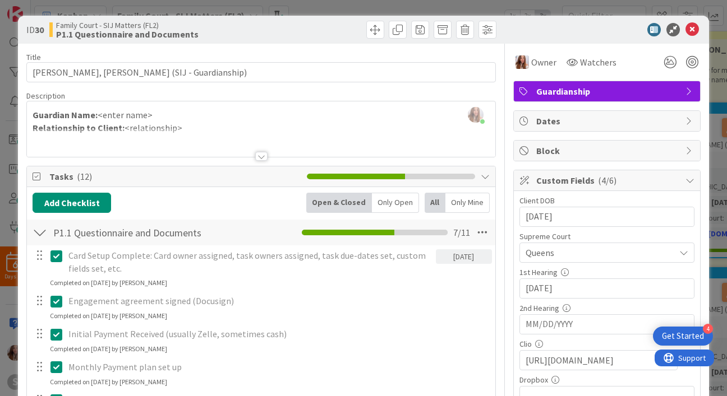
click at [145, 118] on div "[PERSON_NAME] just joined Guardian Name: <enter name> Relationship to Client: <…" at bounding box center [261, 128] width 468 height 55
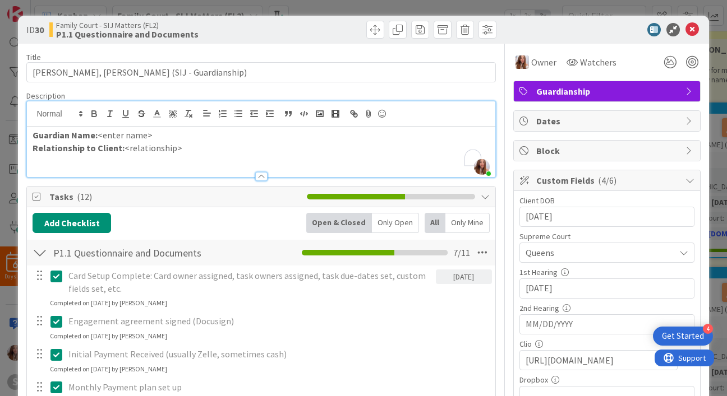
click at [167, 131] on p "Guardian Name: <enter name>" at bounding box center [261, 135] width 456 height 13
click at [139, 137] on p "Guardian Name: [PERSON_NAME]" at bounding box center [261, 135] width 456 height 13
click at [133, 136] on p "Guardian Name: [PERSON_NAME]" at bounding box center [261, 135] width 456 height 13
click at [151, 138] on p "Guardian Name: [PERSON_NAME]" at bounding box center [261, 135] width 456 height 13
click at [216, 149] on p "Relationship to Client: <relationship>" at bounding box center [261, 148] width 456 height 13
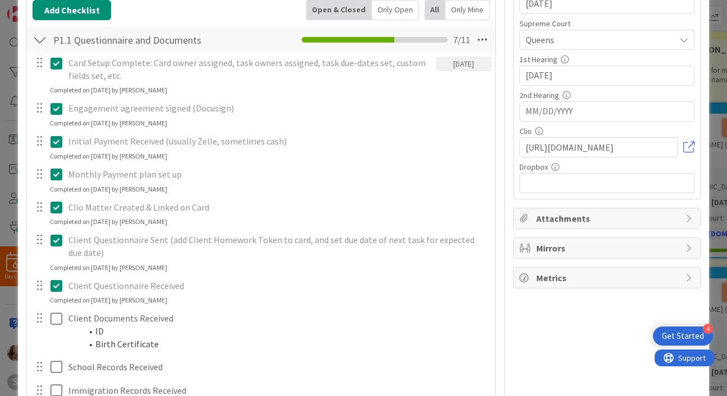
scroll to position [215, 0]
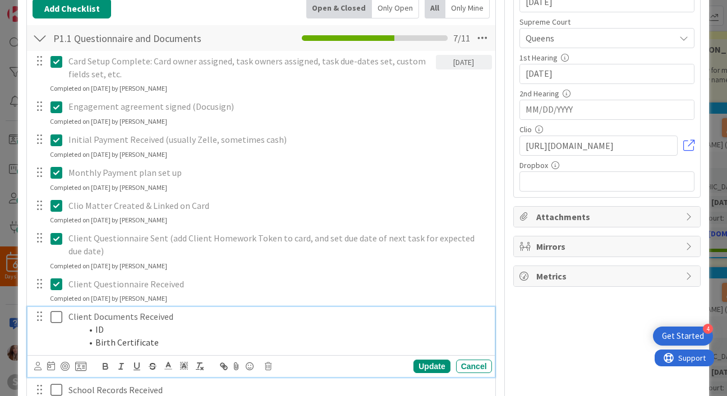
click at [58, 314] on icon at bounding box center [56, 317] width 12 height 13
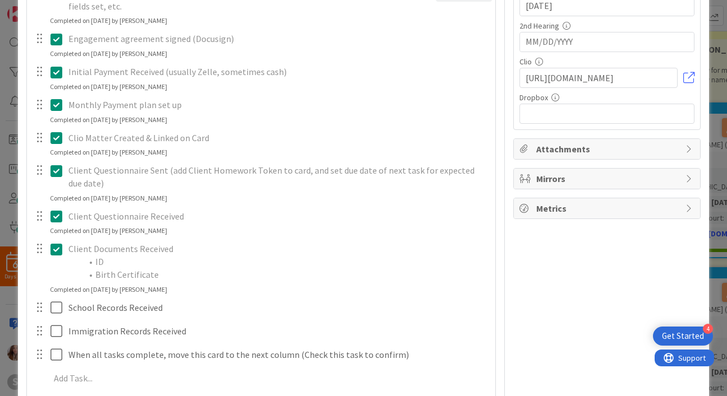
scroll to position [283, 0]
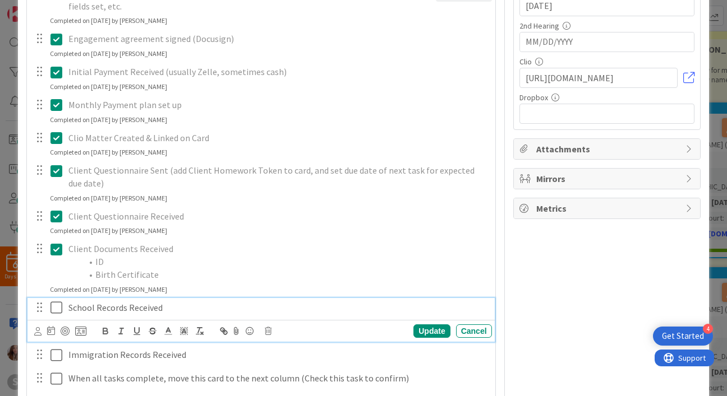
drag, startPoint x: 53, startPoint y: 313, endPoint x: 49, endPoint y: 307, distance: 7.3
click at [53, 313] on icon at bounding box center [56, 307] width 12 height 13
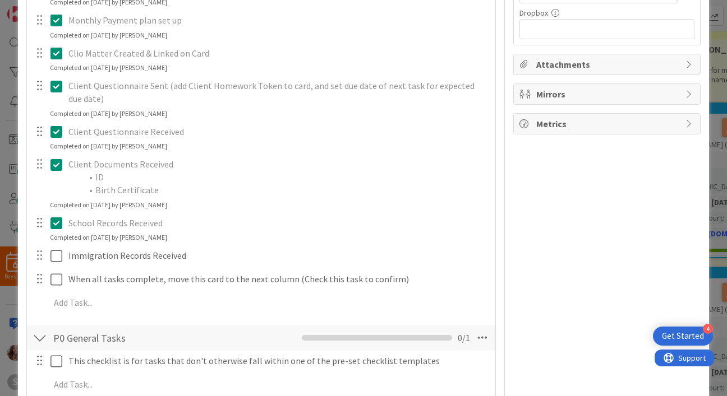
scroll to position [491, 0]
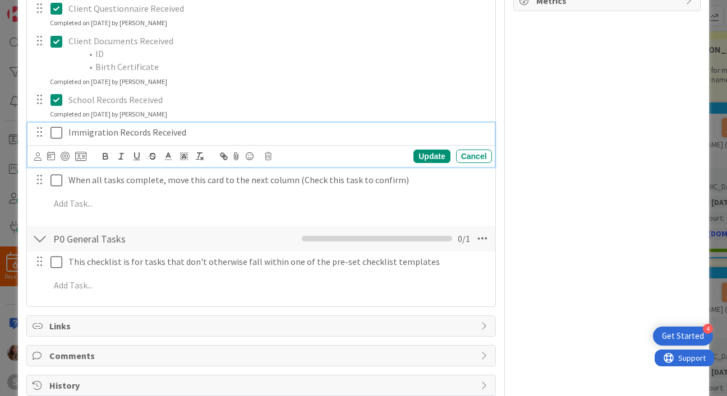
click at [54, 130] on icon at bounding box center [56, 132] width 12 height 13
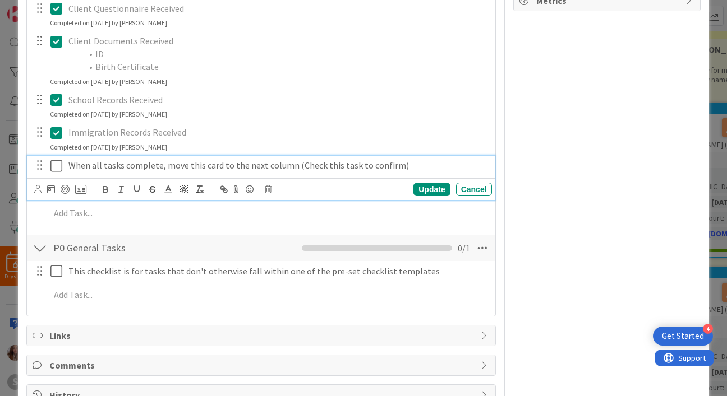
click at [55, 163] on icon at bounding box center [56, 165] width 12 height 13
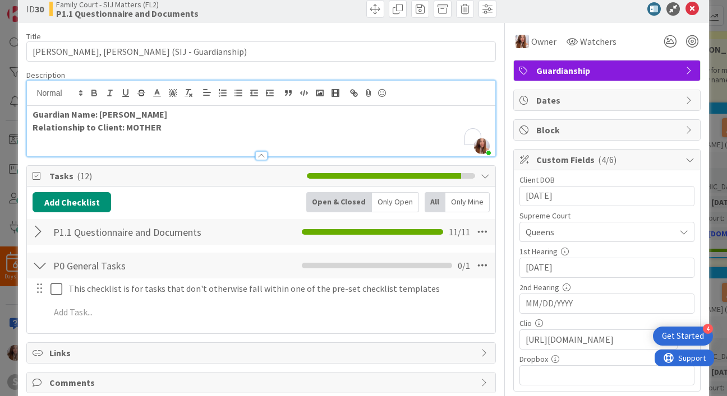
scroll to position [0, 0]
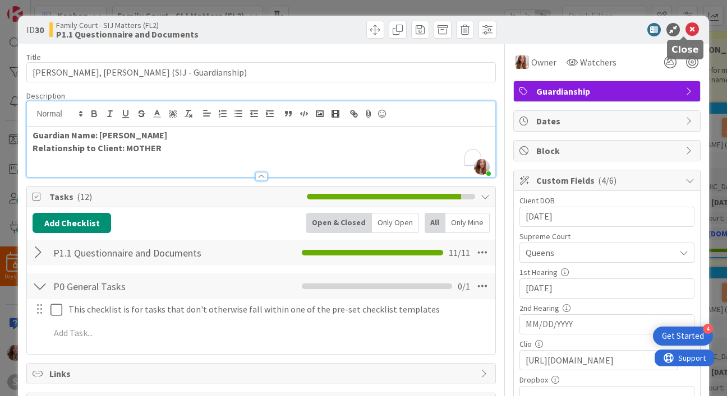
click at [685, 34] on icon at bounding box center [691, 29] width 13 height 13
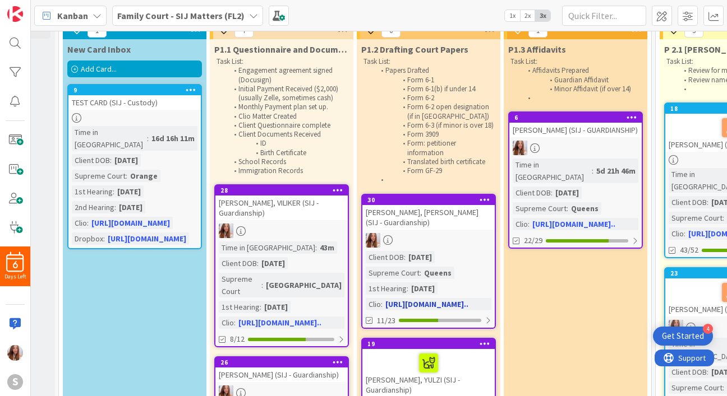
click at [385, 262] on div "Client DOB" at bounding box center [385, 257] width 38 height 12
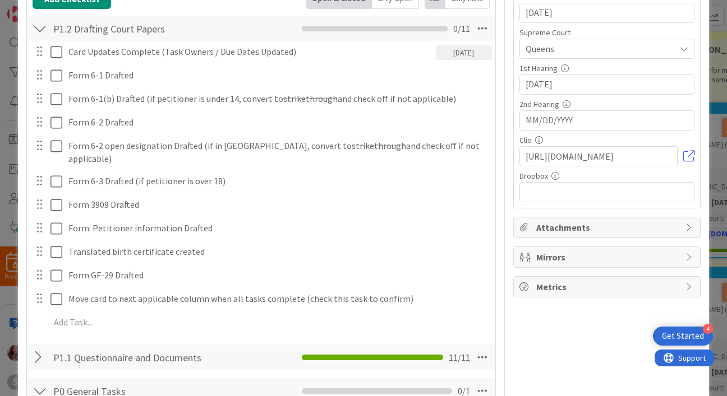
scroll to position [190, 0]
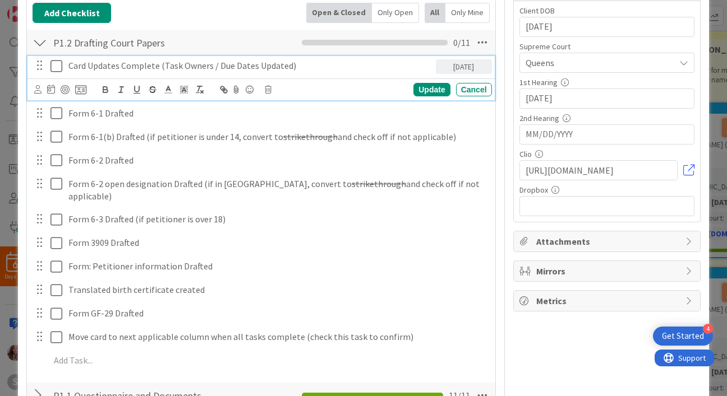
click at [52, 70] on icon at bounding box center [56, 65] width 12 height 13
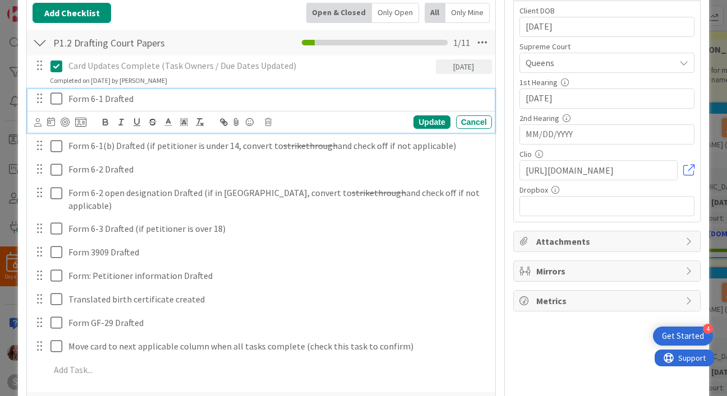
click at [51, 93] on icon at bounding box center [56, 98] width 12 height 13
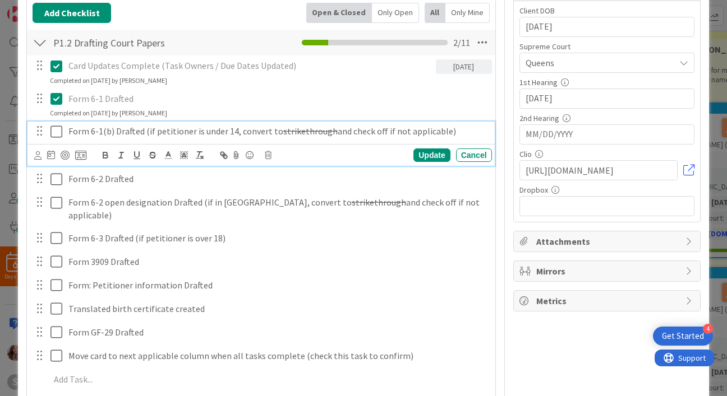
click at [57, 130] on icon at bounding box center [56, 131] width 12 height 13
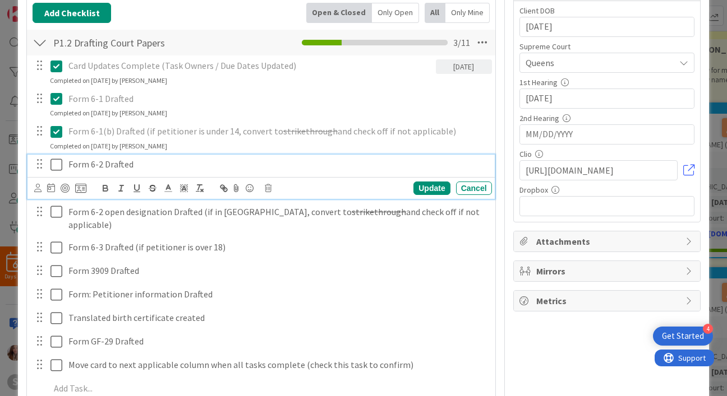
click at [53, 167] on icon at bounding box center [56, 164] width 12 height 13
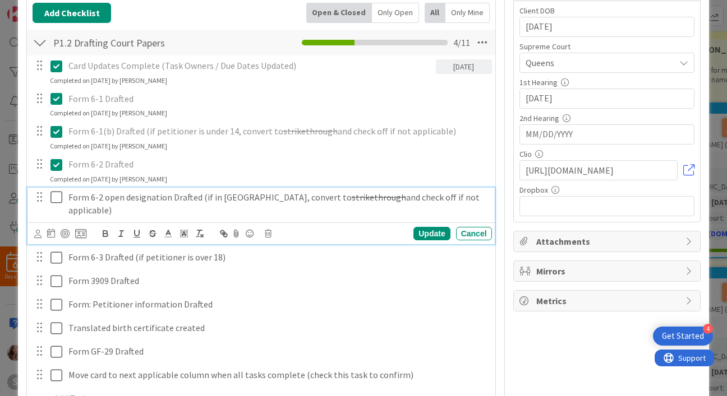
click at [55, 193] on icon at bounding box center [56, 197] width 12 height 13
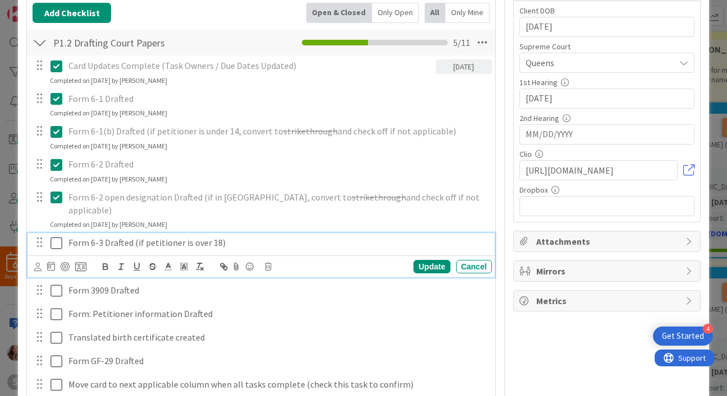
click at [52, 237] on icon at bounding box center [56, 243] width 12 height 13
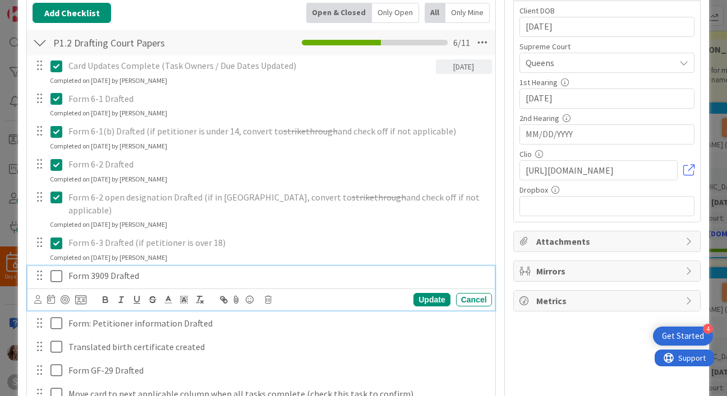
click at [53, 270] on icon at bounding box center [56, 276] width 12 height 13
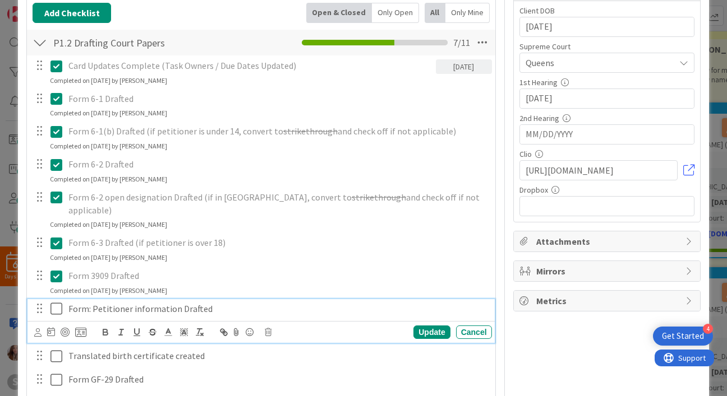
click at [58, 302] on icon at bounding box center [56, 308] width 12 height 13
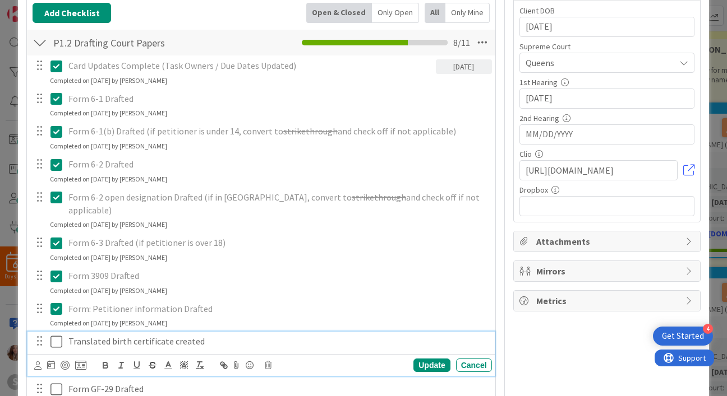
click at [53, 335] on icon at bounding box center [56, 341] width 12 height 13
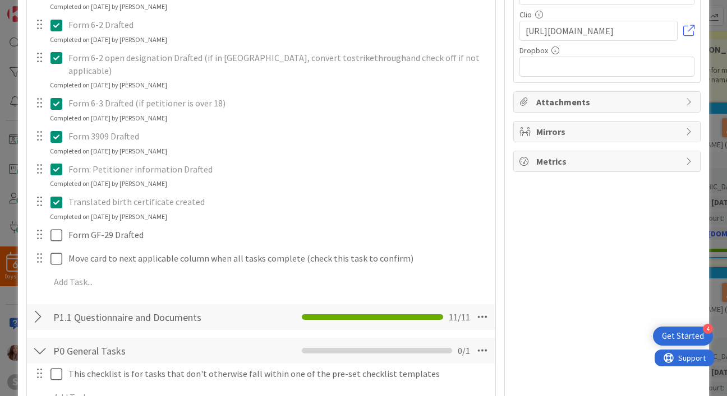
scroll to position [330, 0]
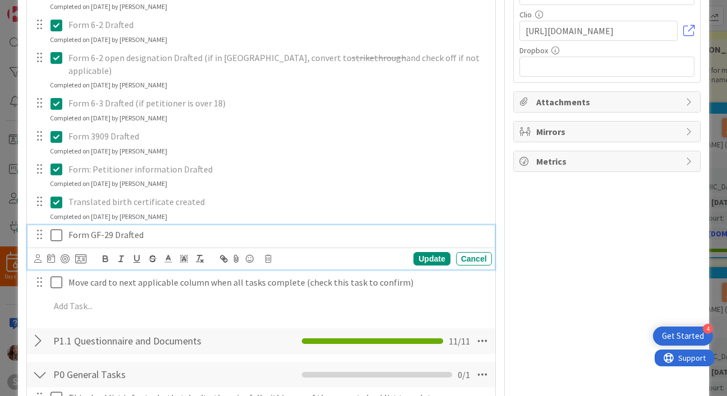
click at [62, 226] on button at bounding box center [56, 235] width 13 height 18
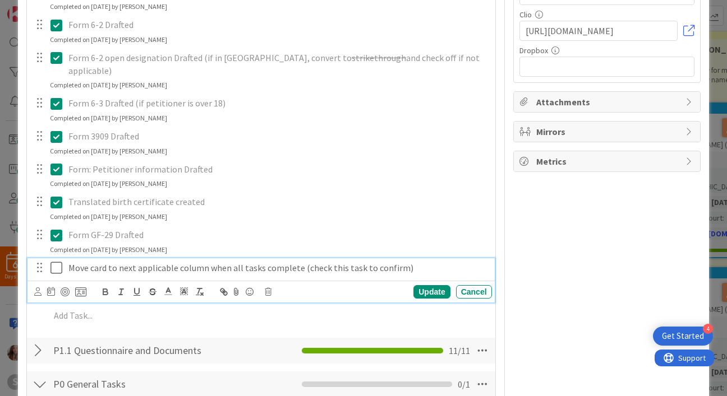
click at [59, 261] on icon at bounding box center [56, 267] width 12 height 13
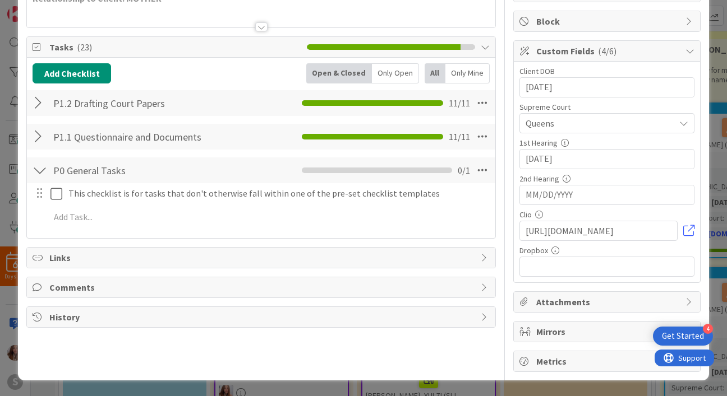
scroll to position [0, 0]
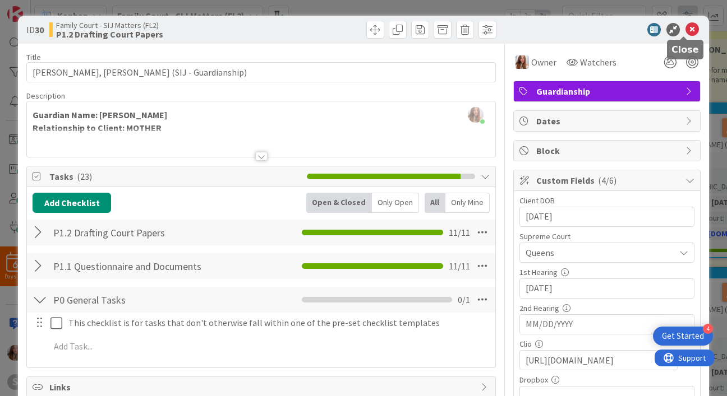
click at [685, 23] on icon at bounding box center [691, 29] width 13 height 13
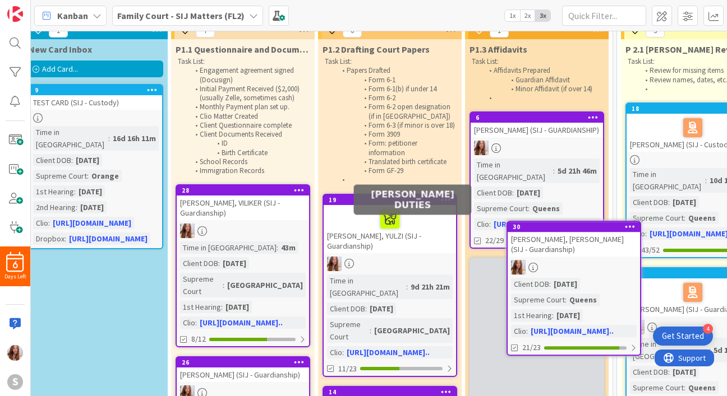
scroll to position [50, 162]
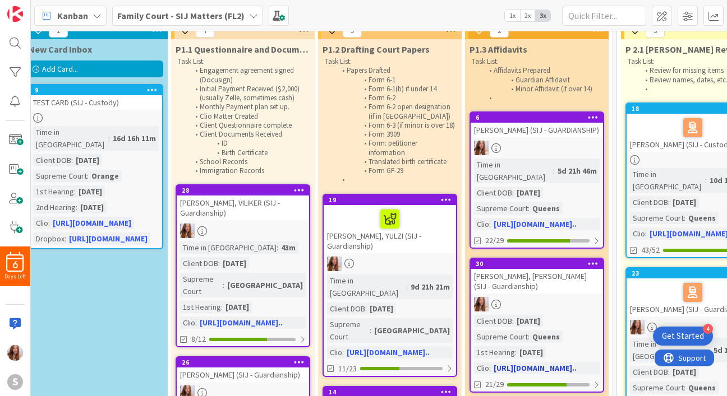
click at [521, 288] on div "[PERSON_NAME], [PERSON_NAME] (SIJ - Guardianship)" at bounding box center [536, 281] width 132 height 25
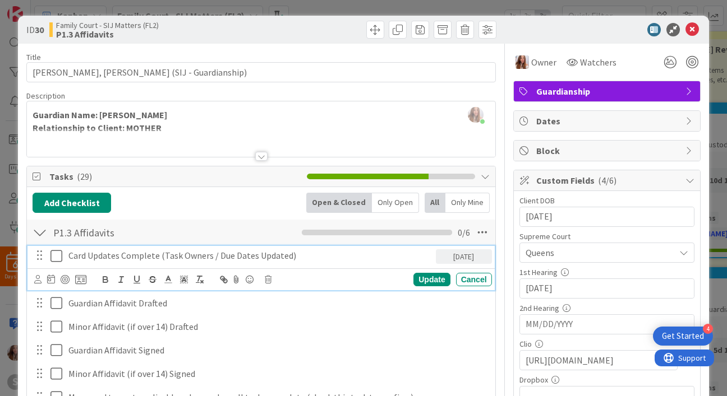
click at [62, 257] on button at bounding box center [56, 256] width 13 height 18
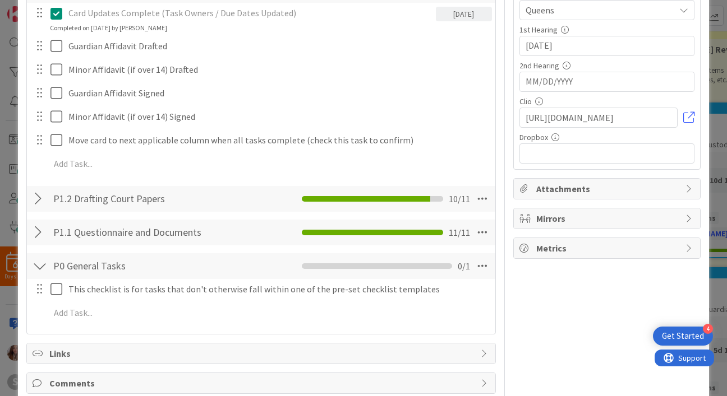
scroll to position [163, 0]
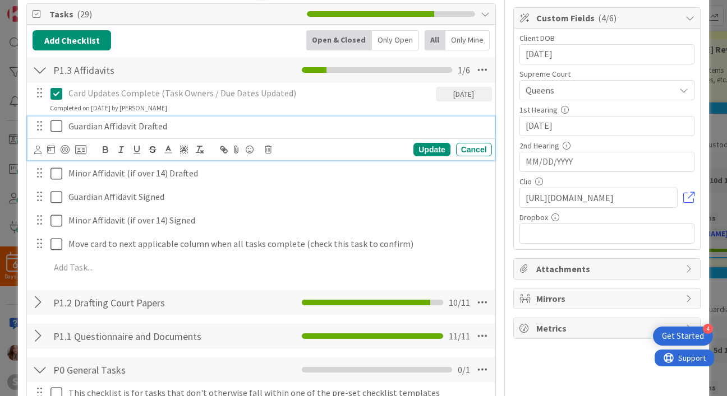
click at [51, 123] on icon at bounding box center [56, 125] width 12 height 13
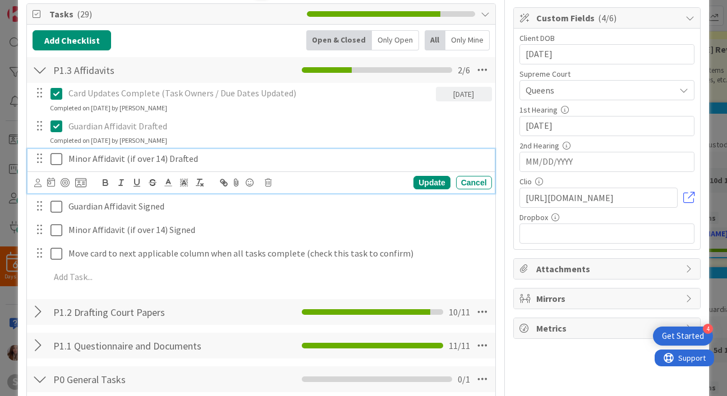
click at [55, 161] on icon at bounding box center [56, 158] width 12 height 13
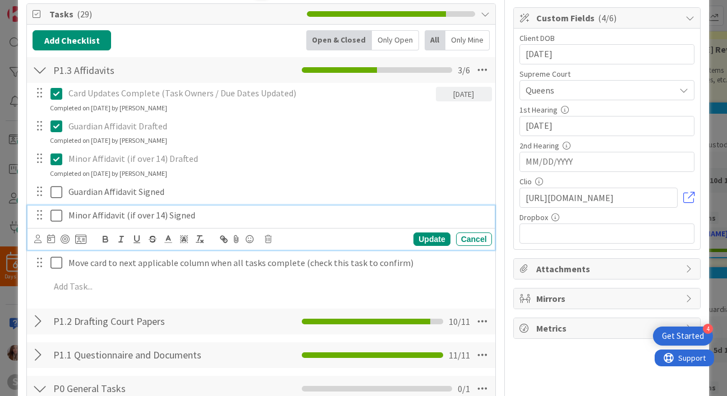
click at [52, 209] on icon at bounding box center [56, 215] width 12 height 13
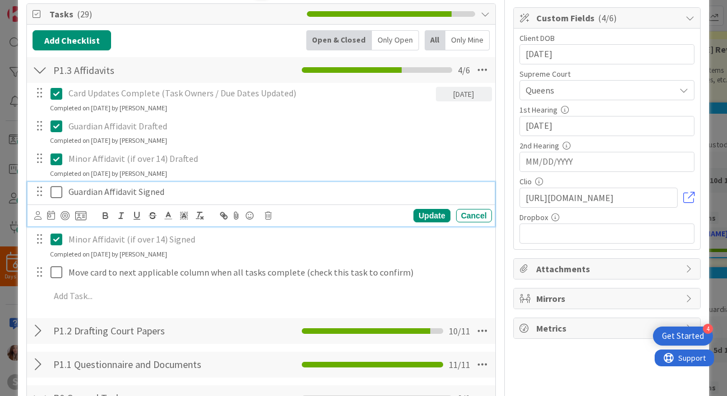
click at [52, 195] on icon at bounding box center [56, 192] width 12 height 13
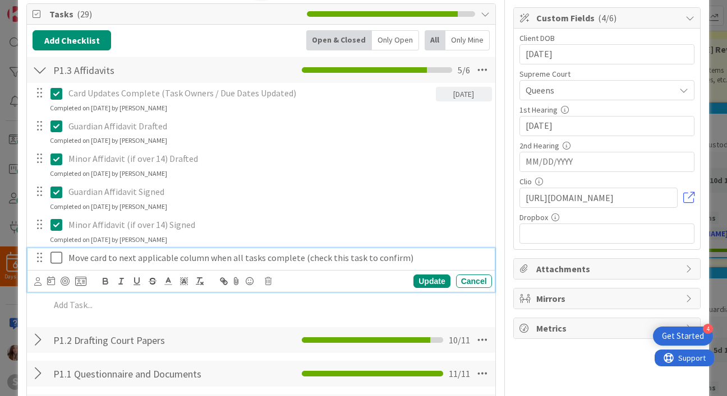
click at [54, 260] on icon at bounding box center [56, 257] width 12 height 13
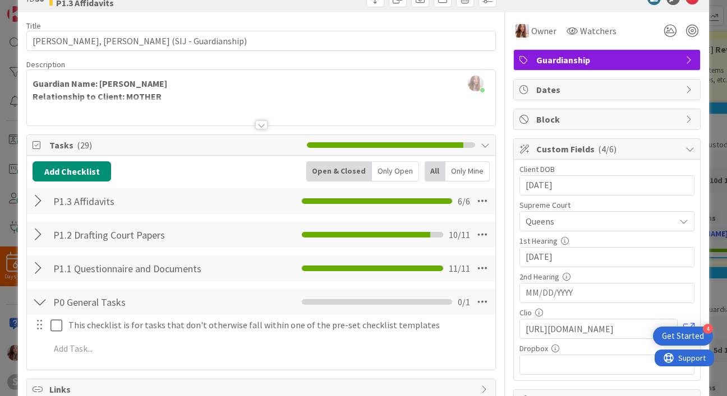
scroll to position [0, 0]
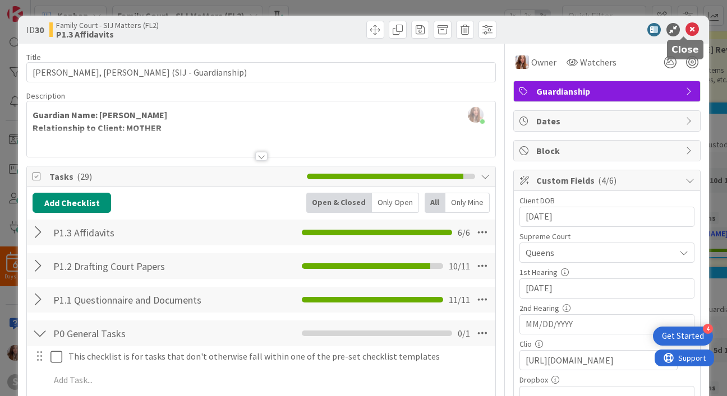
click at [685, 26] on icon at bounding box center [691, 29] width 13 height 13
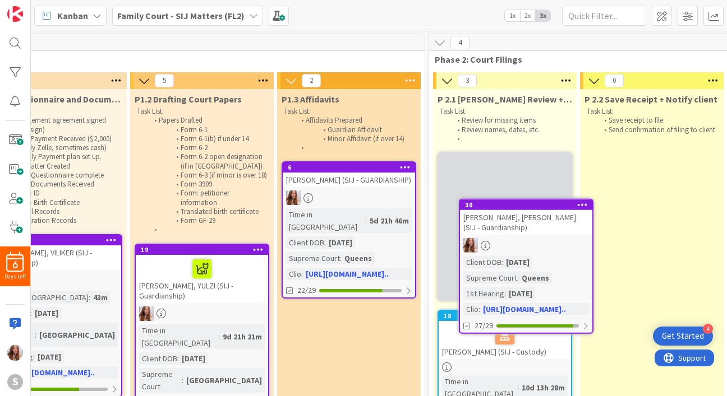
scroll to position [0, 357]
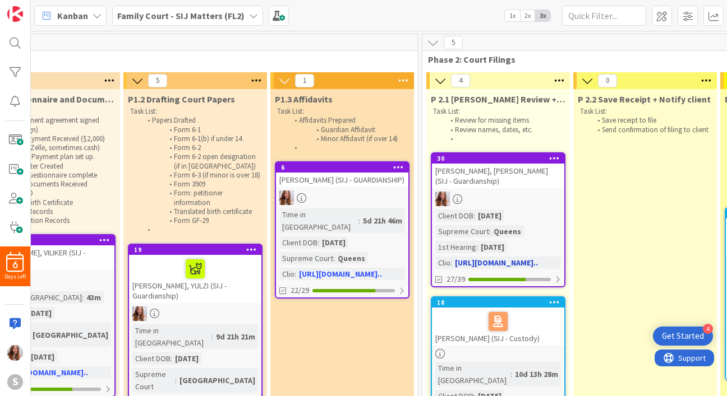
click at [489, 179] on div "[PERSON_NAME], [PERSON_NAME] (SIJ - Guardianship)" at bounding box center [498, 176] width 132 height 25
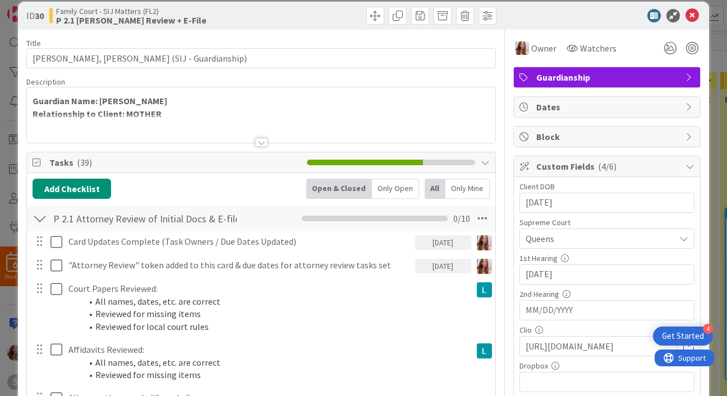
scroll to position [15, 0]
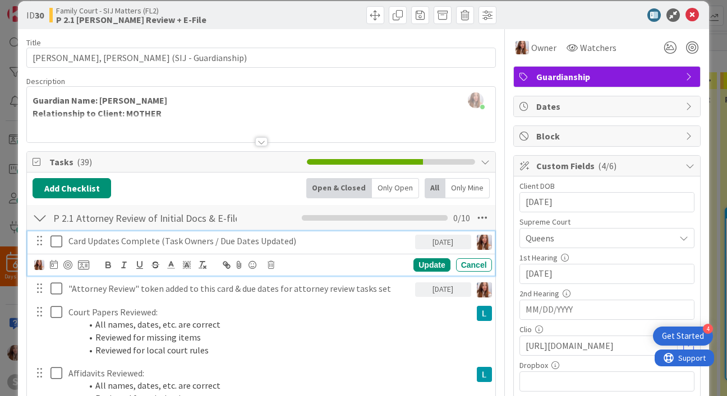
click at [60, 240] on icon at bounding box center [56, 241] width 12 height 13
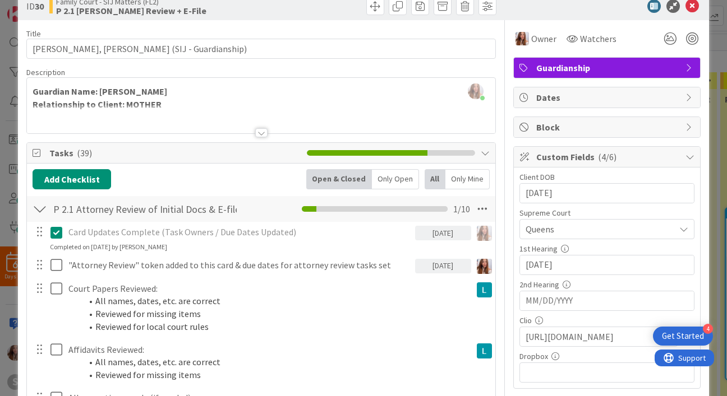
scroll to position [7, 0]
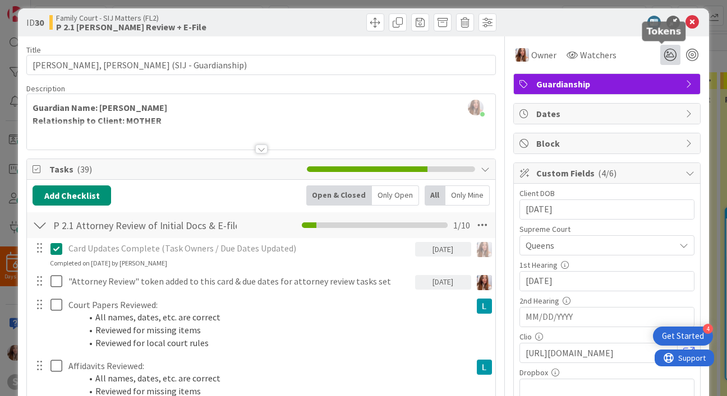
click at [668, 54] on icon at bounding box center [670, 55] width 20 height 20
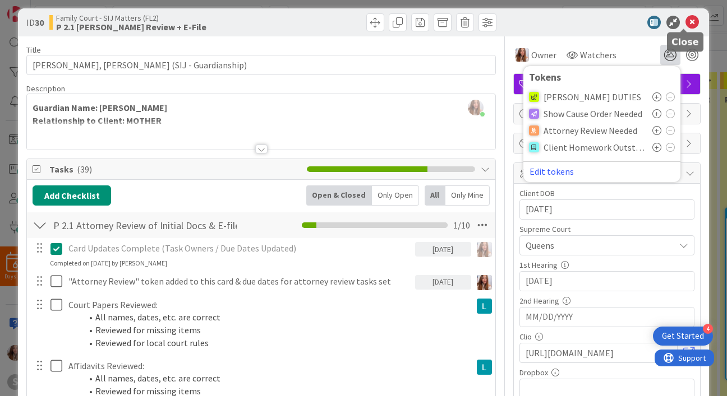
click at [685, 26] on icon at bounding box center [691, 22] width 13 height 13
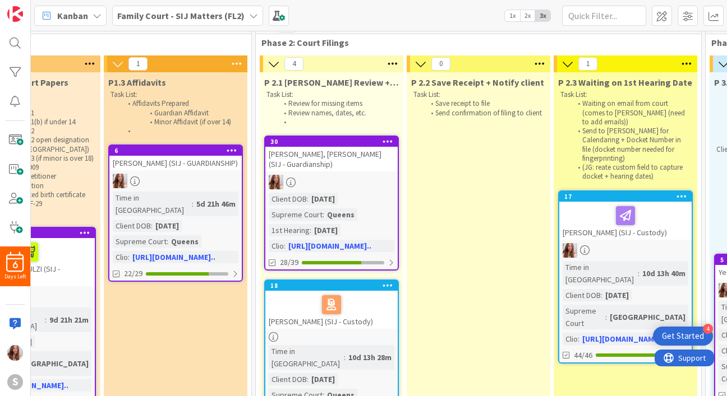
scroll to position [17, 523]
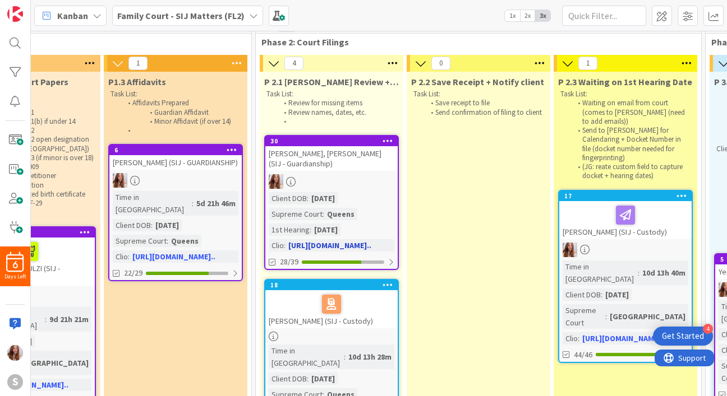
click at [299, 165] on div "[PERSON_NAME], [PERSON_NAME] (SIJ - Guardianship)" at bounding box center [331, 158] width 132 height 25
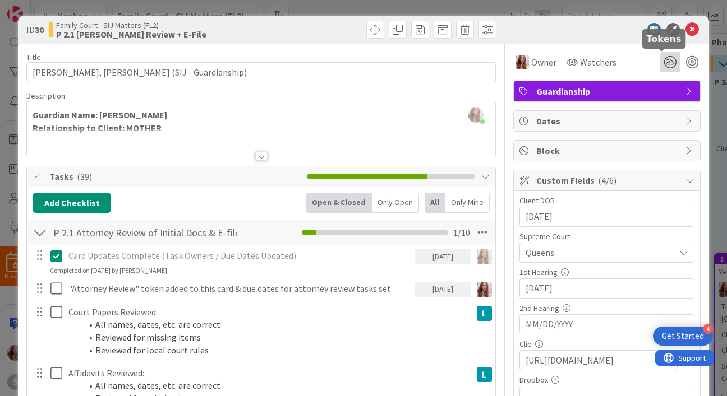
click at [662, 60] on icon at bounding box center [670, 62] width 20 height 20
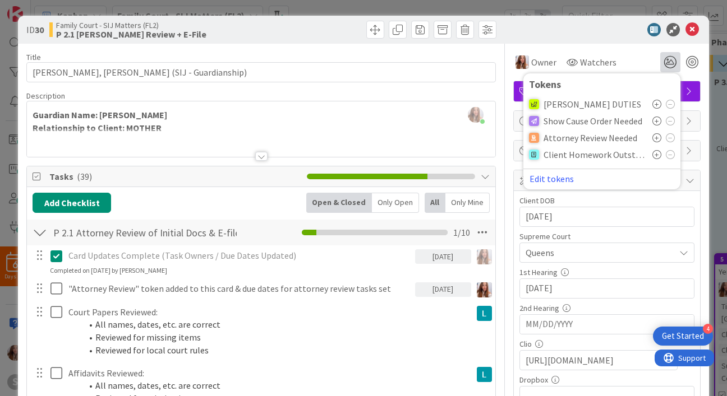
click at [652, 137] on icon at bounding box center [656, 137] width 9 height 9
click at [582, 38] on div "ID 30 Family Court - SIJ Matters (FL2) P 2.1 [PERSON_NAME] Review + E-File" at bounding box center [363, 30] width 690 height 28
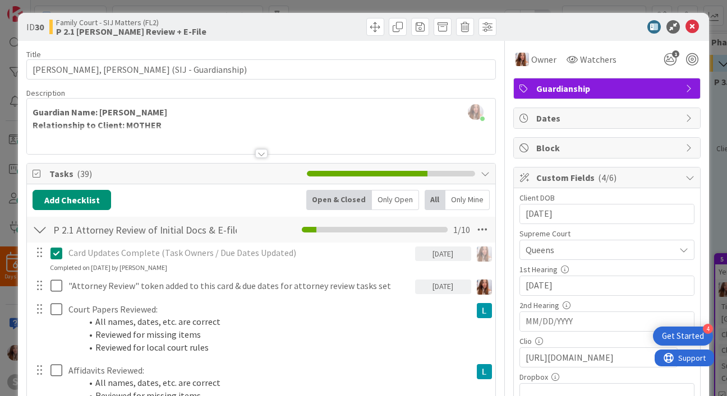
scroll to position [11, 0]
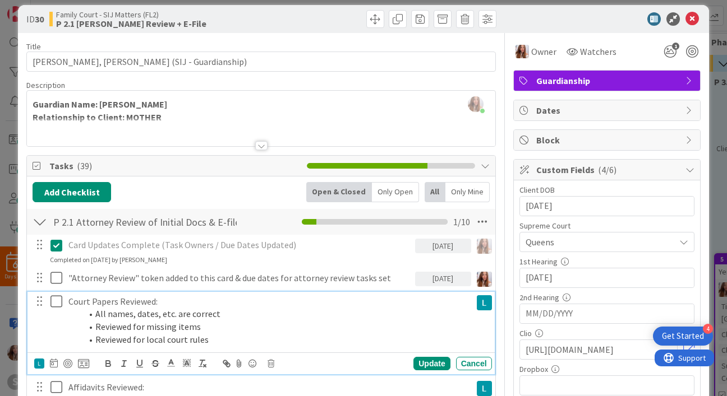
click at [58, 304] on icon at bounding box center [56, 301] width 12 height 13
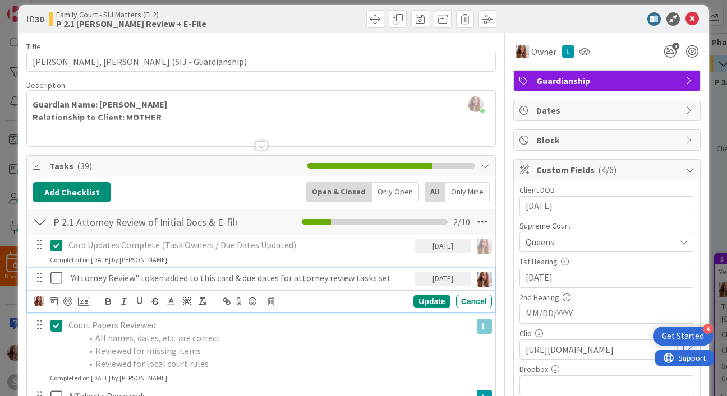
click at [63, 274] on button at bounding box center [56, 279] width 13 height 18
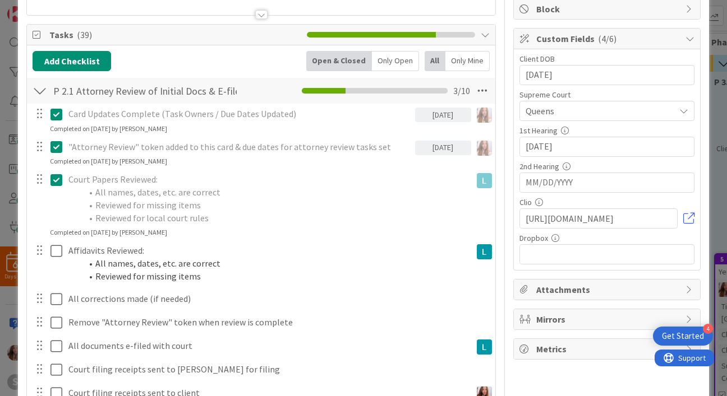
scroll to position [147, 0]
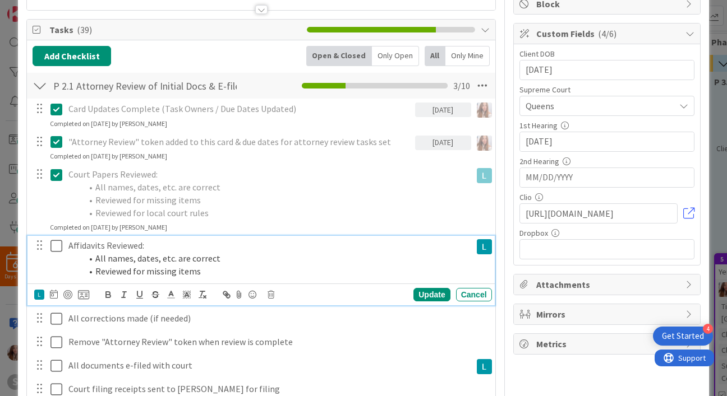
drag, startPoint x: 60, startPoint y: 245, endPoint x: 67, endPoint y: 255, distance: 11.7
click at [61, 246] on icon at bounding box center [56, 245] width 12 height 13
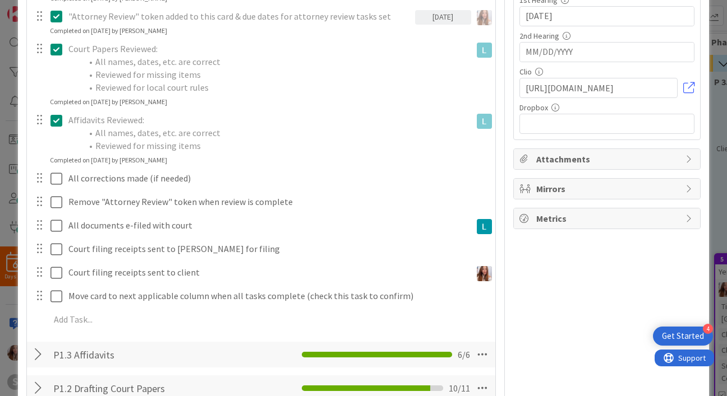
scroll to position [271, 0]
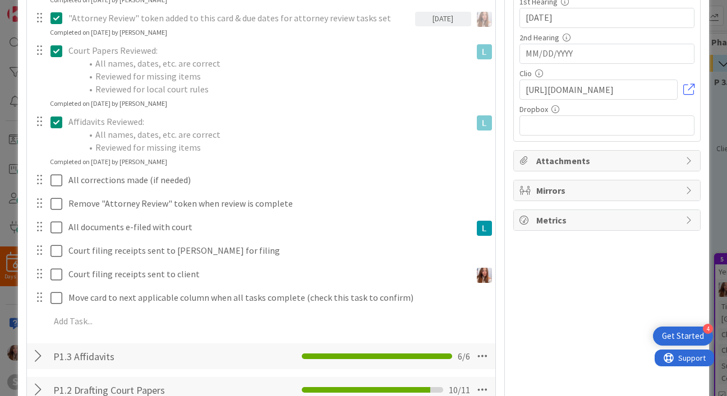
click at [57, 125] on icon at bounding box center [56, 121] width 12 height 13
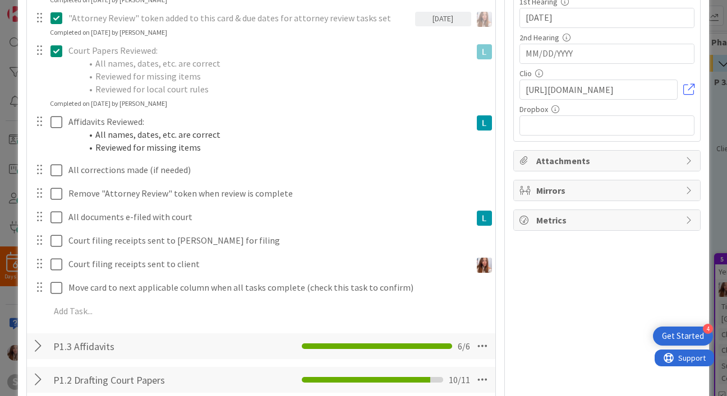
click at [60, 48] on icon at bounding box center [56, 50] width 12 height 13
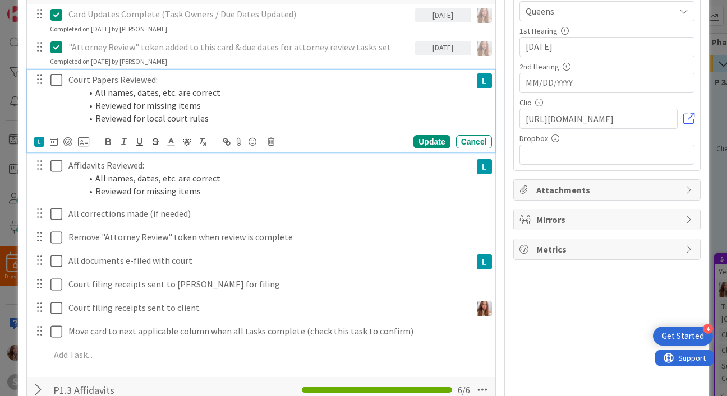
scroll to position [208, 0]
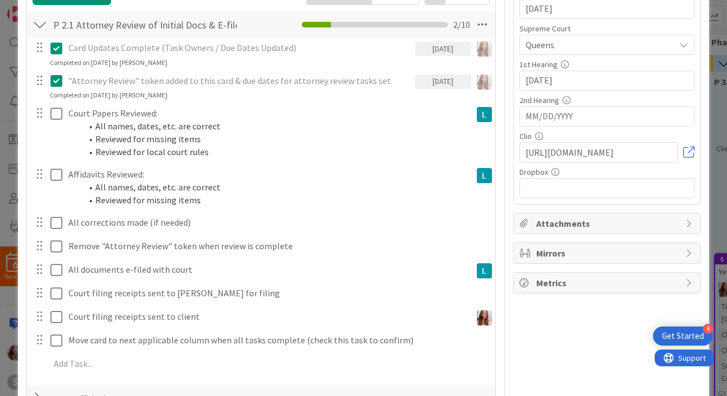
click at [53, 77] on icon at bounding box center [56, 80] width 12 height 13
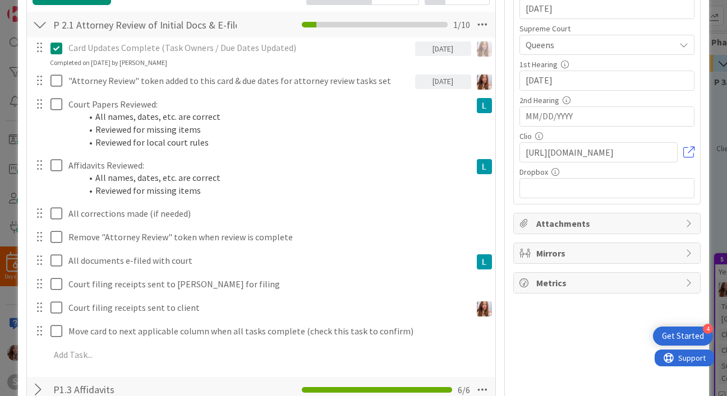
click at [54, 51] on icon at bounding box center [56, 47] width 12 height 13
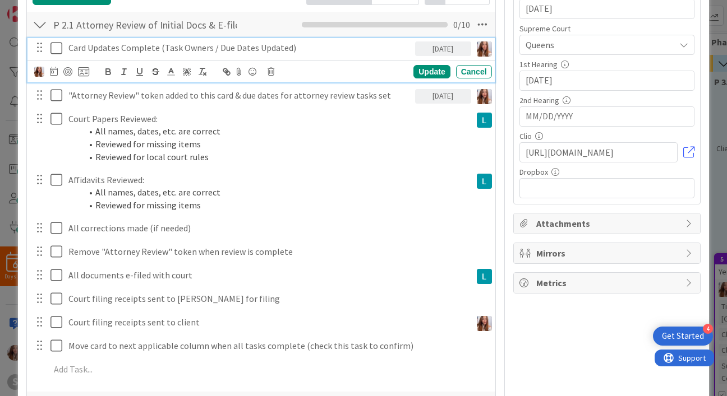
click at [54, 45] on icon at bounding box center [56, 47] width 12 height 13
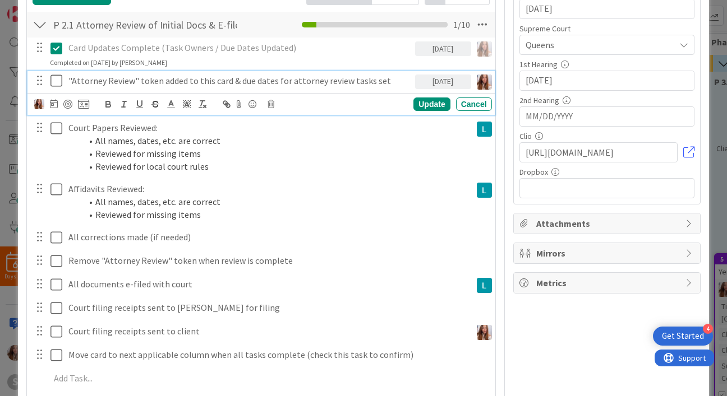
click at [59, 80] on icon at bounding box center [56, 80] width 12 height 13
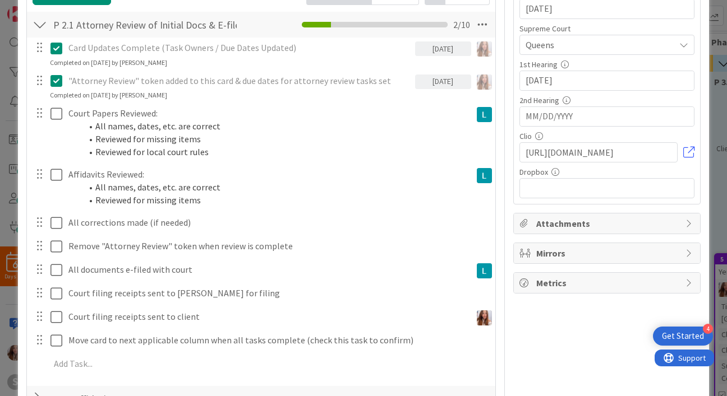
click at [49, 112] on div at bounding box center [47, 133] width 31 height 58
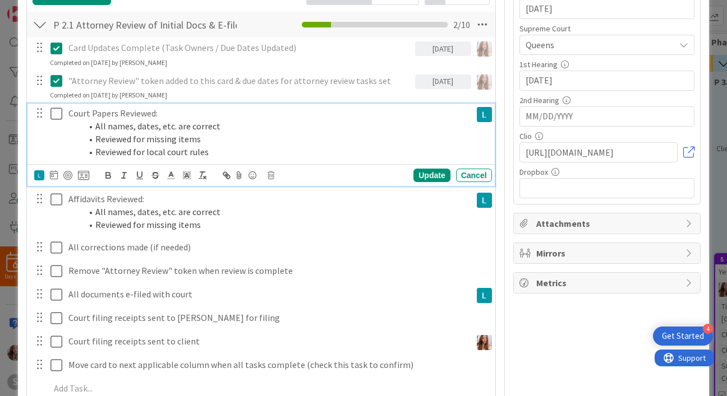
click at [54, 113] on icon at bounding box center [56, 113] width 12 height 13
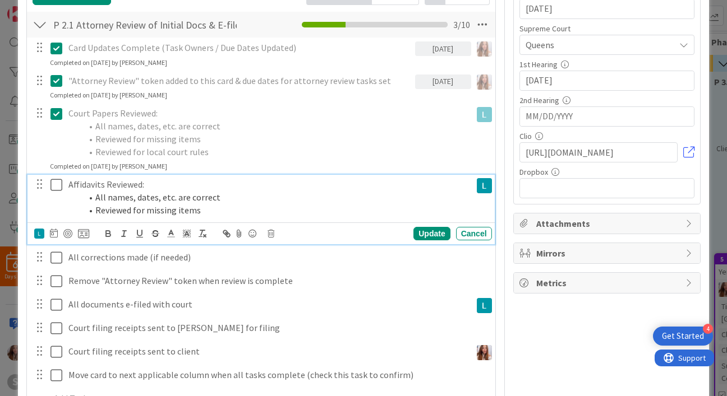
click at [59, 188] on icon at bounding box center [56, 184] width 12 height 13
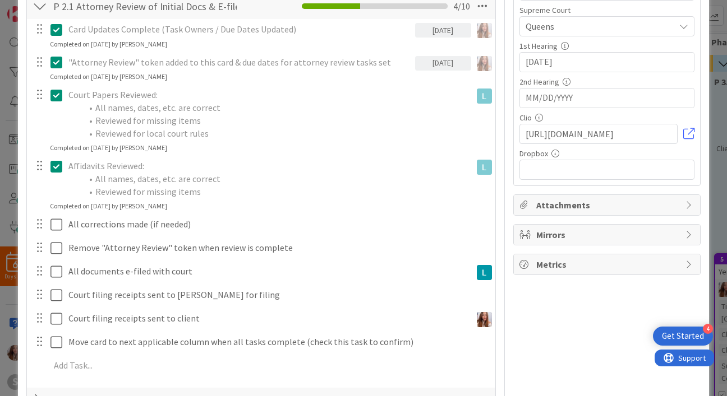
scroll to position [226, 0]
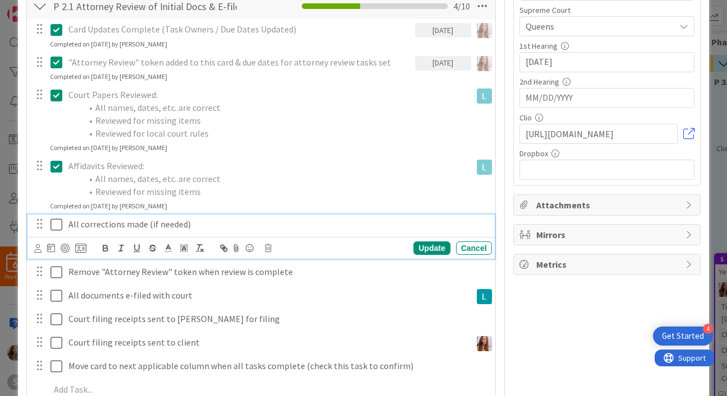
click at [57, 221] on icon at bounding box center [56, 224] width 12 height 13
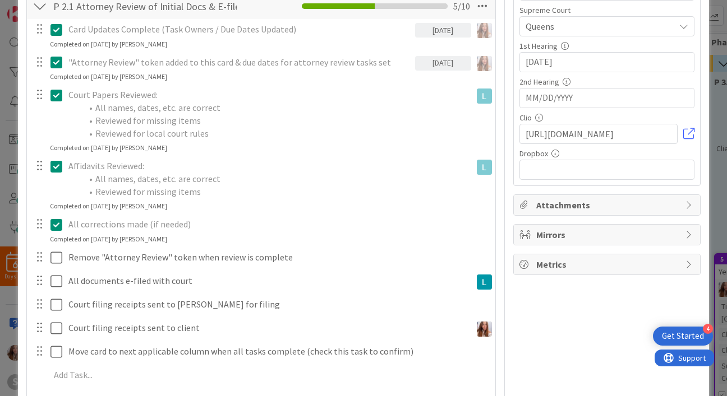
click at [39, 258] on div at bounding box center [39, 257] width 15 height 17
click at [36, 259] on div at bounding box center [39, 257] width 15 height 17
click at [37, 259] on div at bounding box center [39, 257] width 15 height 17
click at [40, 262] on div at bounding box center [39, 257] width 15 height 17
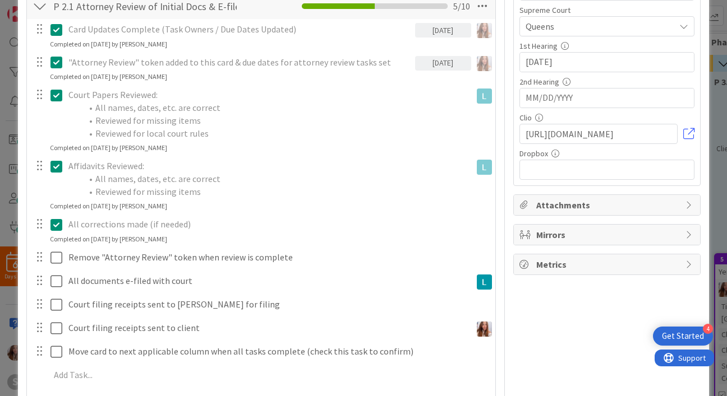
click at [40, 262] on div at bounding box center [39, 257] width 15 height 17
click at [39, 261] on div at bounding box center [39, 257] width 15 height 17
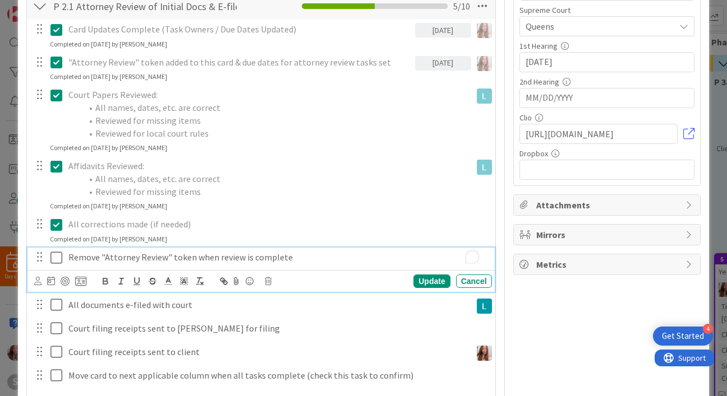
click at [295, 261] on p "Remove "Attorney Review" token when review is complete" at bounding box center [277, 257] width 419 height 13
click at [64, 279] on div at bounding box center [65, 281] width 9 height 9
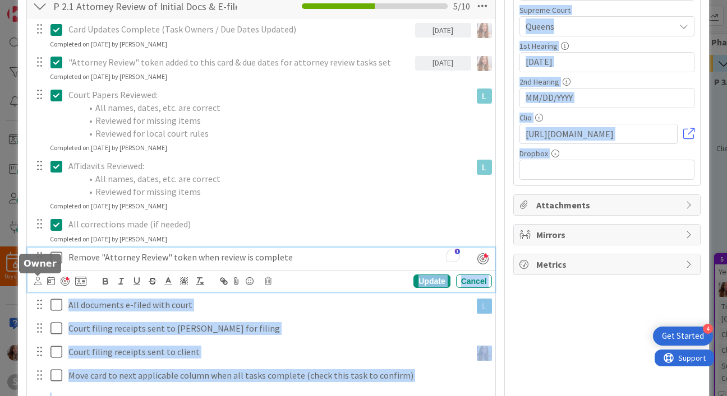
click at [39, 277] on body "4 Get Started 6 Days Left S Kanban Family Court - SIJ Matters (FL2) 1x 2x 3x 0 …" at bounding box center [363, 198] width 727 height 396
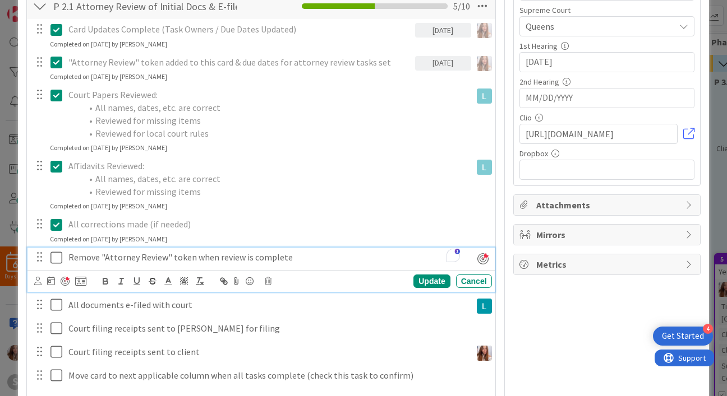
click at [115, 259] on p "Remove "Attorney Review" token when review is complete" at bounding box center [268, 257] width 400 height 13
click at [25, 230] on div "ID 30 Family Court - SIJ Matters (FL2) P 2.1 [PERSON_NAME] Review + E-File Titl…" at bounding box center [363, 245] width 690 height 912
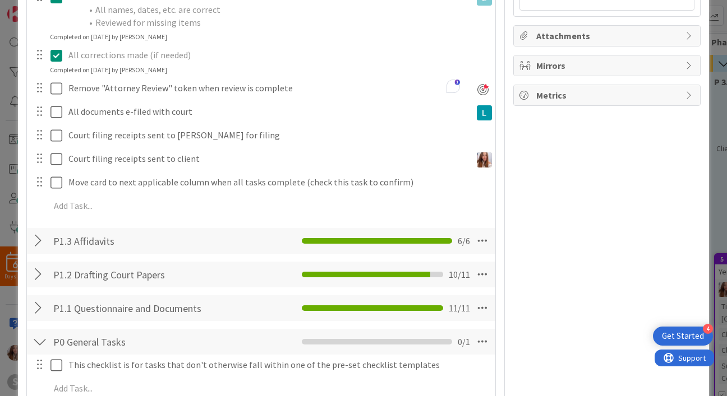
scroll to position [272, 0]
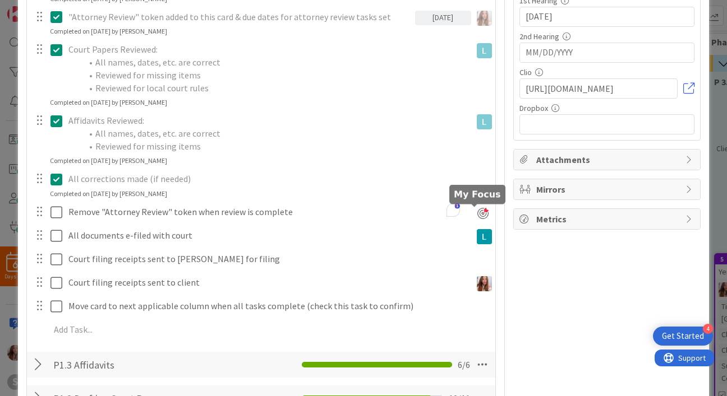
click at [477, 215] on div at bounding box center [482, 213] width 11 height 11
click at [56, 175] on icon at bounding box center [56, 179] width 12 height 13
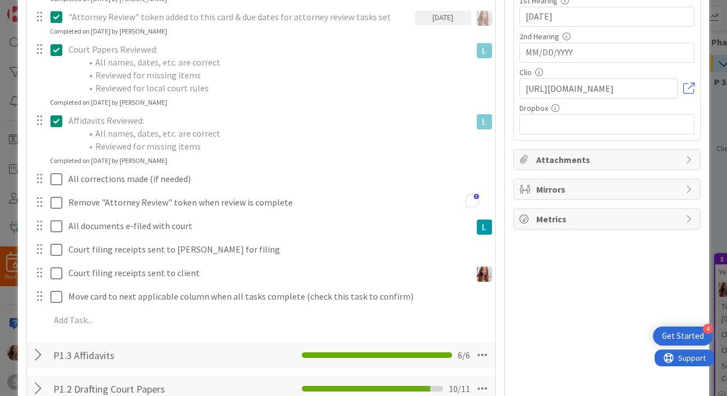
click at [56, 112] on button at bounding box center [56, 121] width 13 height 18
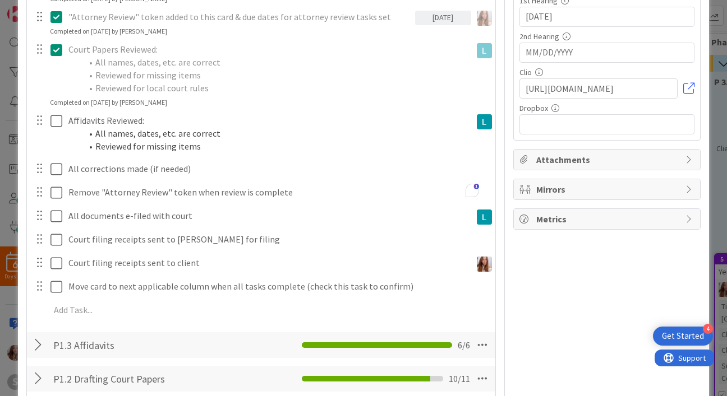
click at [50, 44] on icon at bounding box center [56, 49] width 12 height 13
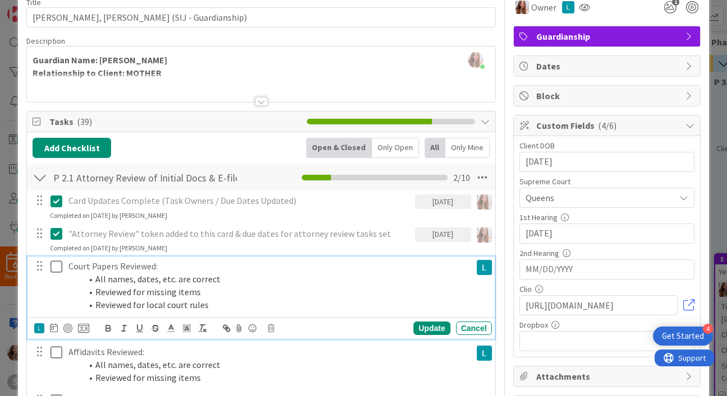
scroll to position [0, 0]
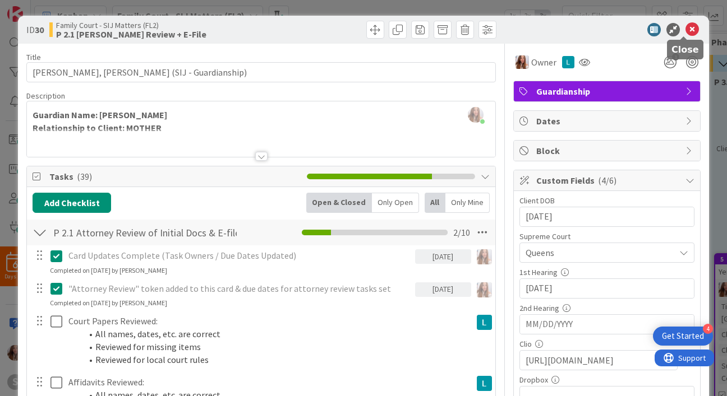
click at [685, 31] on icon at bounding box center [691, 29] width 13 height 13
